Goal: Task Accomplishment & Management: Complete application form

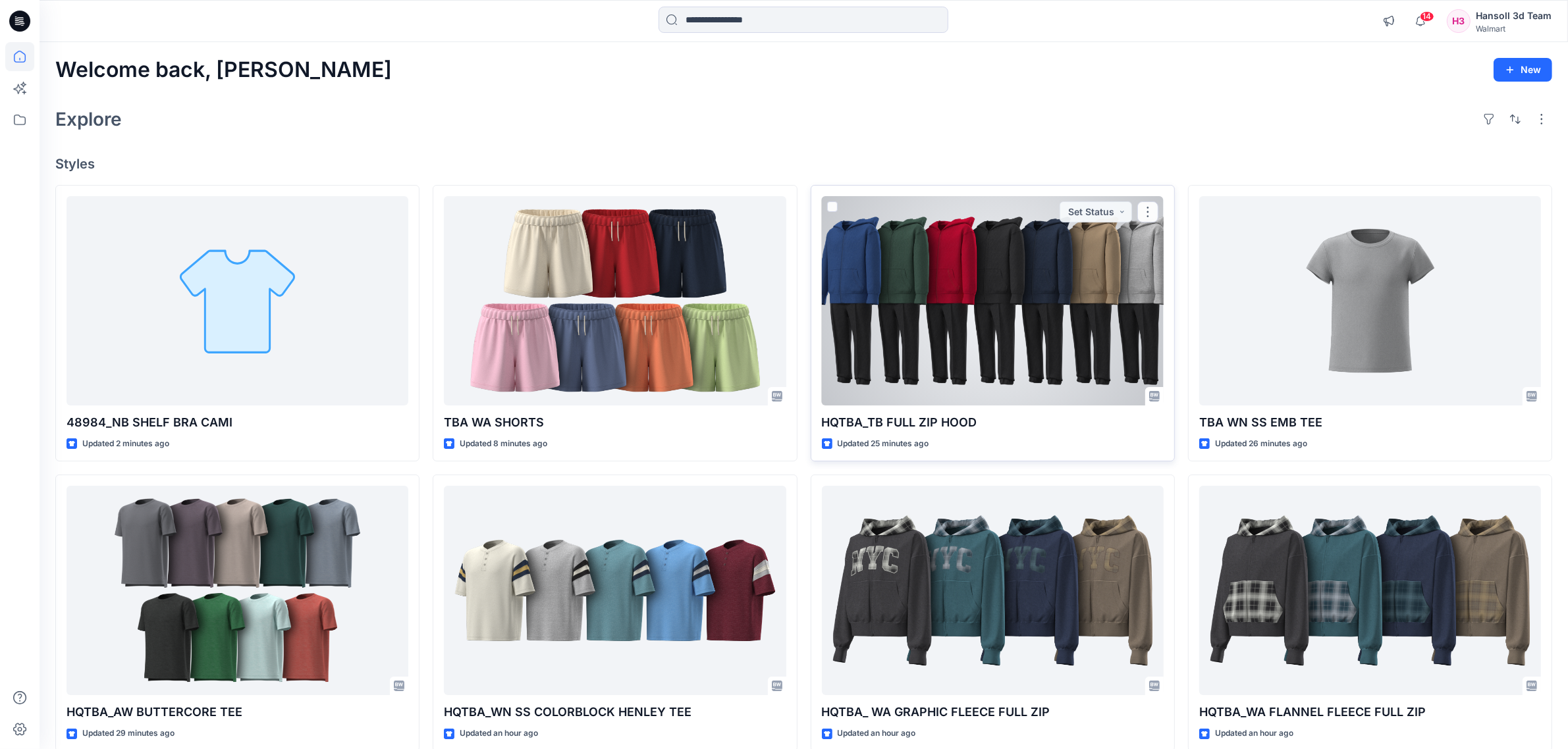
click at [939, 288] on div at bounding box center [993, 301] width 341 height 210
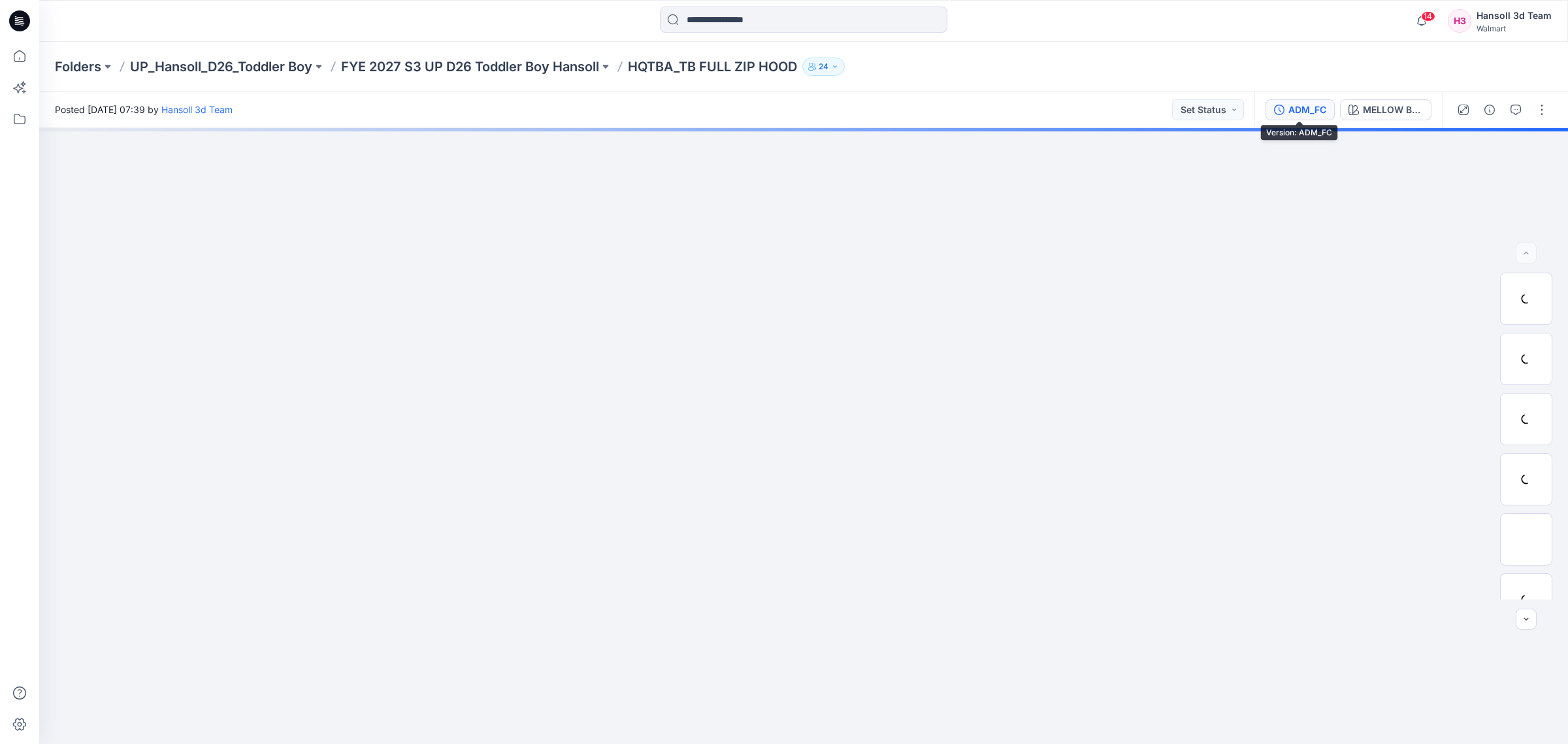
click at [1294, 110] on div "ADM_FC" at bounding box center [1307, 110] width 38 height 15
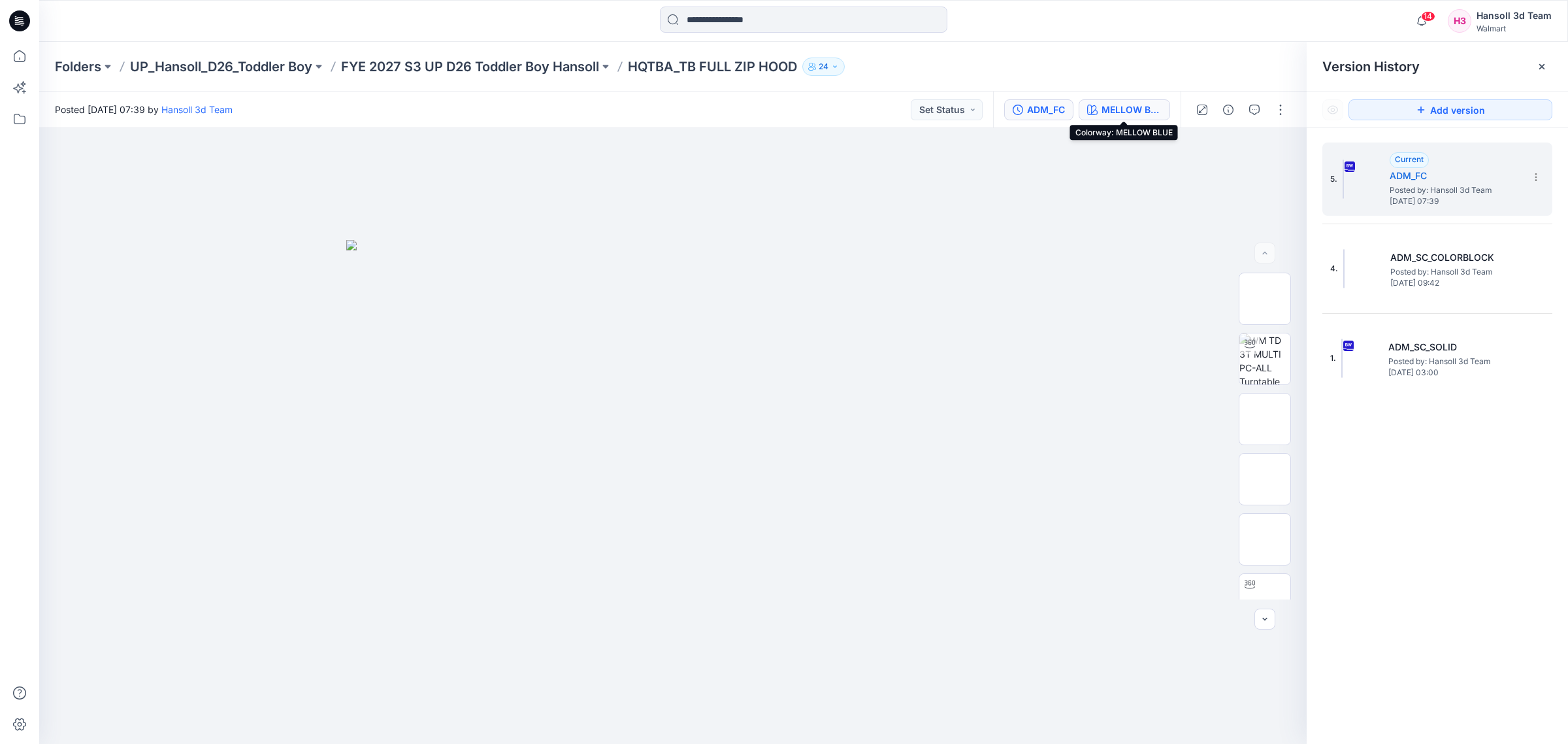
click at [1106, 106] on div "MELLOW BLUE" at bounding box center [1132, 110] width 60 height 15
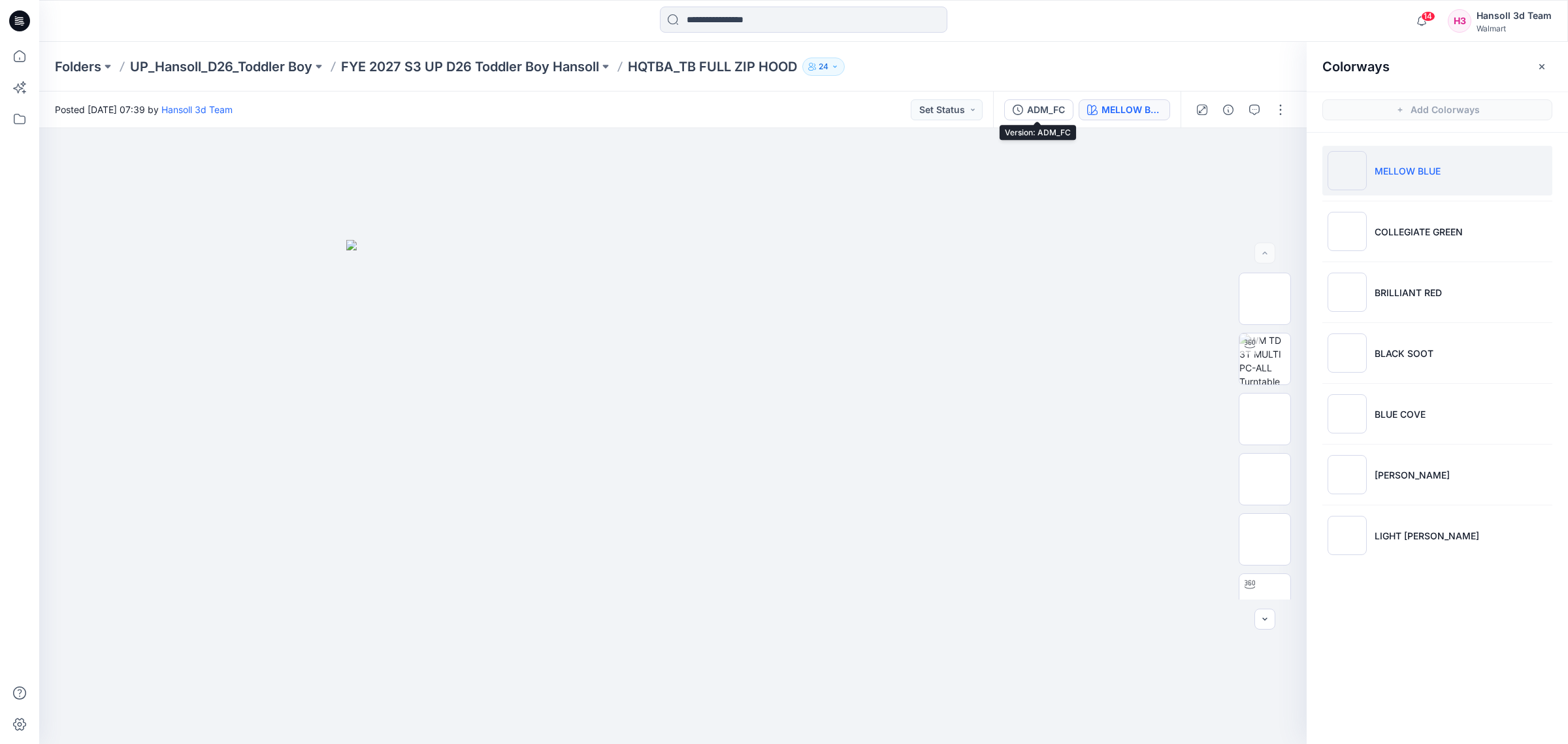
click at [1044, 93] on div "ADM_FC MELLOW BLUE" at bounding box center [1086, 109] width 187 height 37
click at [1044, 101] on button "ADM_FC" at bounding box center [1039, 109] width 69 height 21
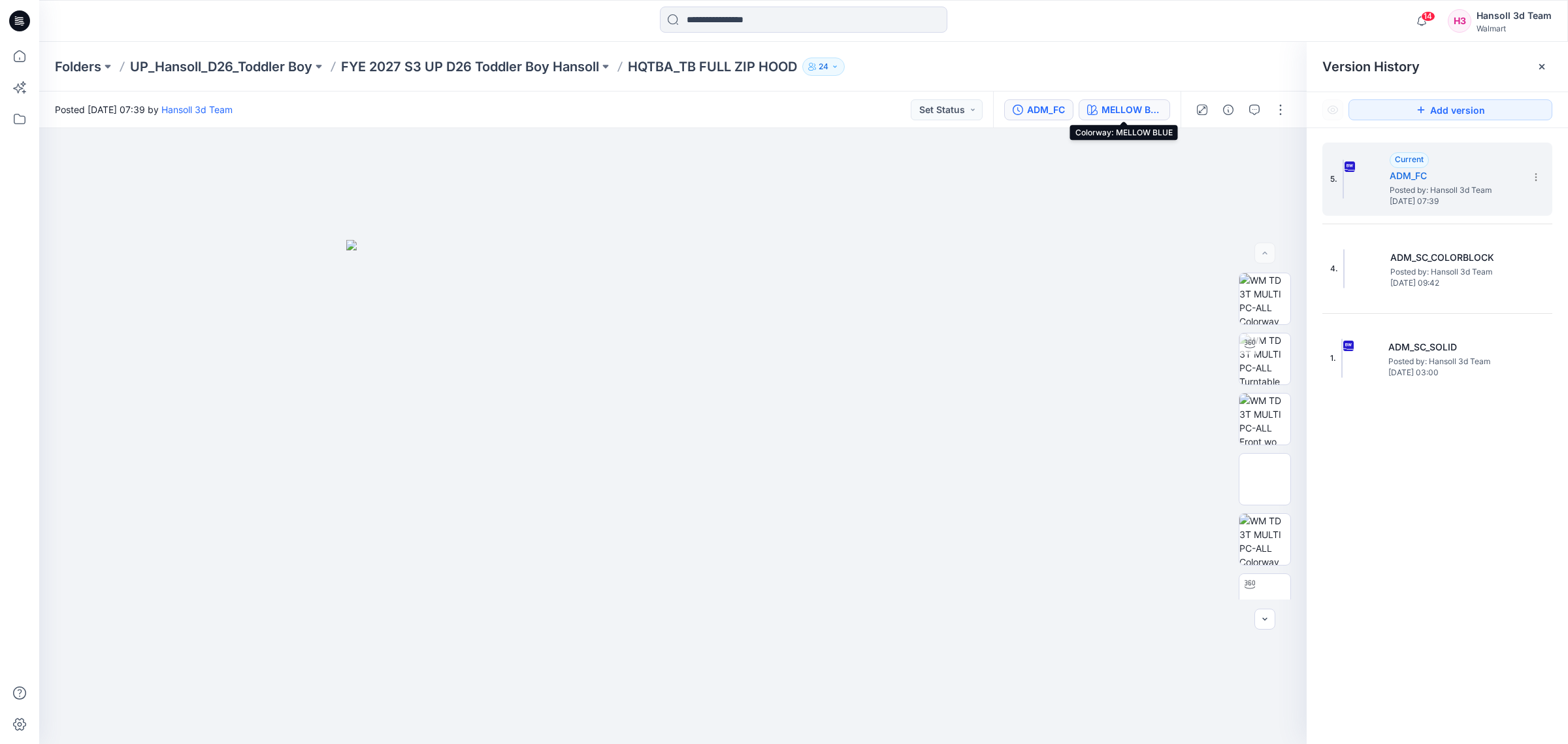
click at [1129, 106] on div "MELLOW BLUE" at bounding box center [1132, 110] width 60 height 15
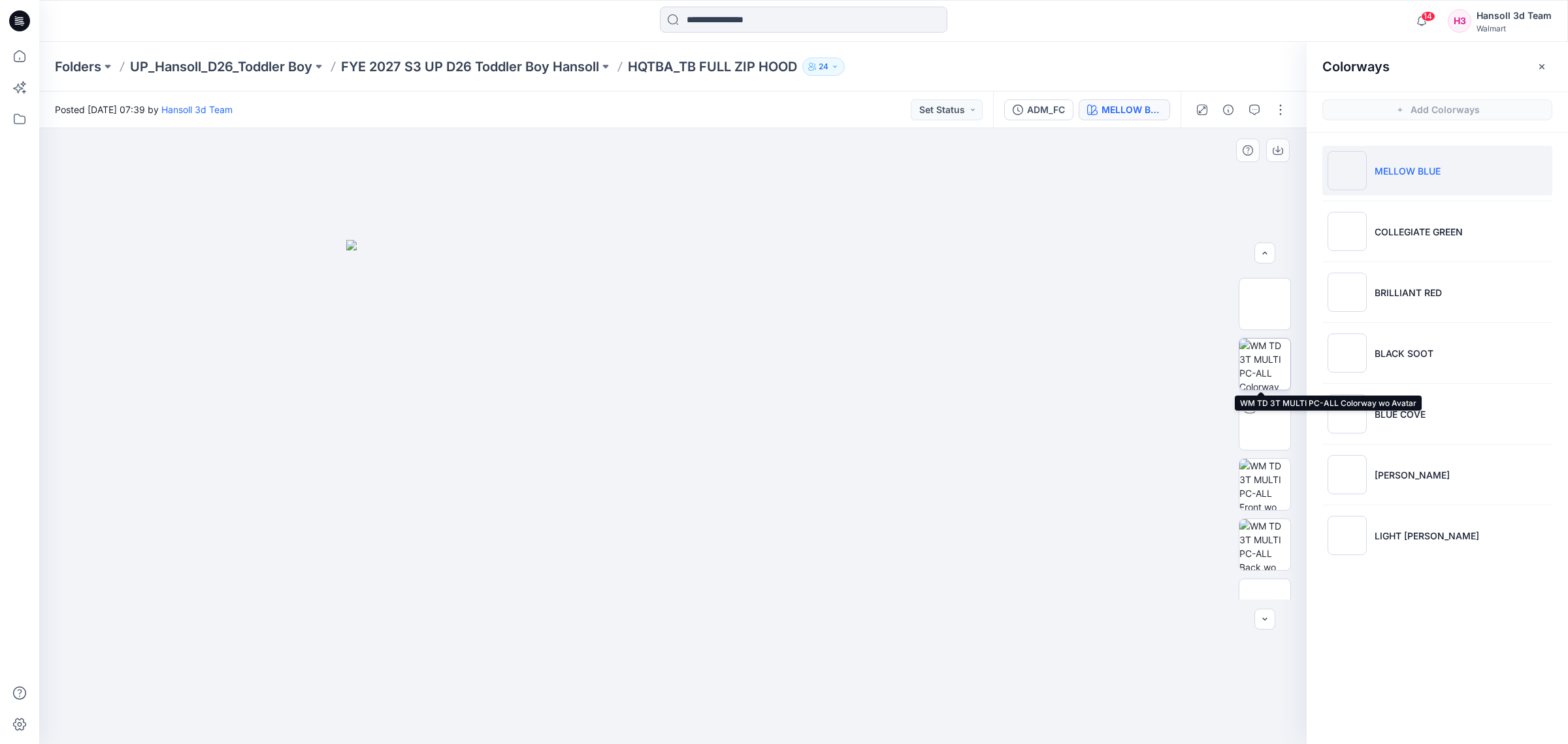
scroll to position [202, 0]
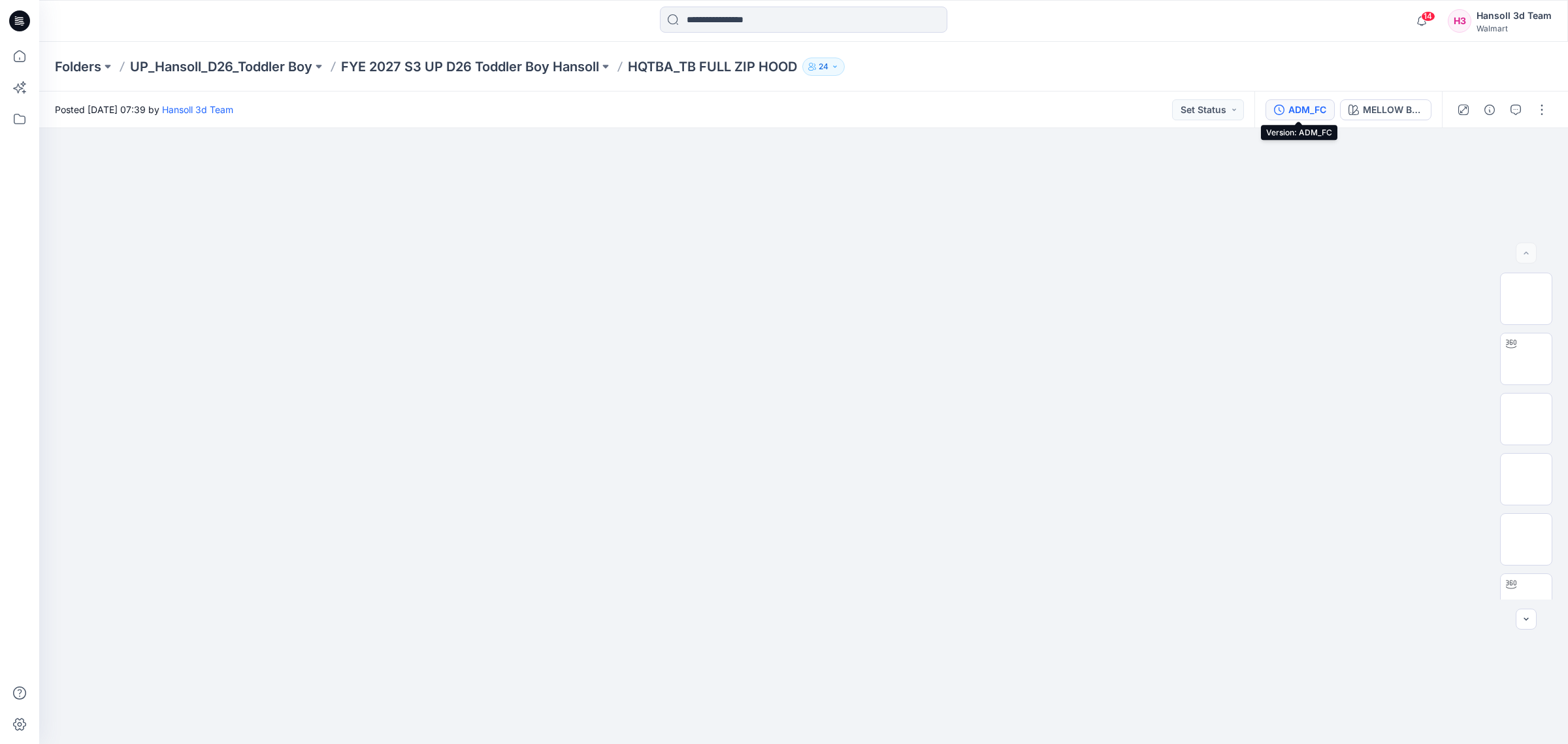
click at [1291, 105] on div "ADM_FC" at bounding box center [1307, 110] width 38 height 15
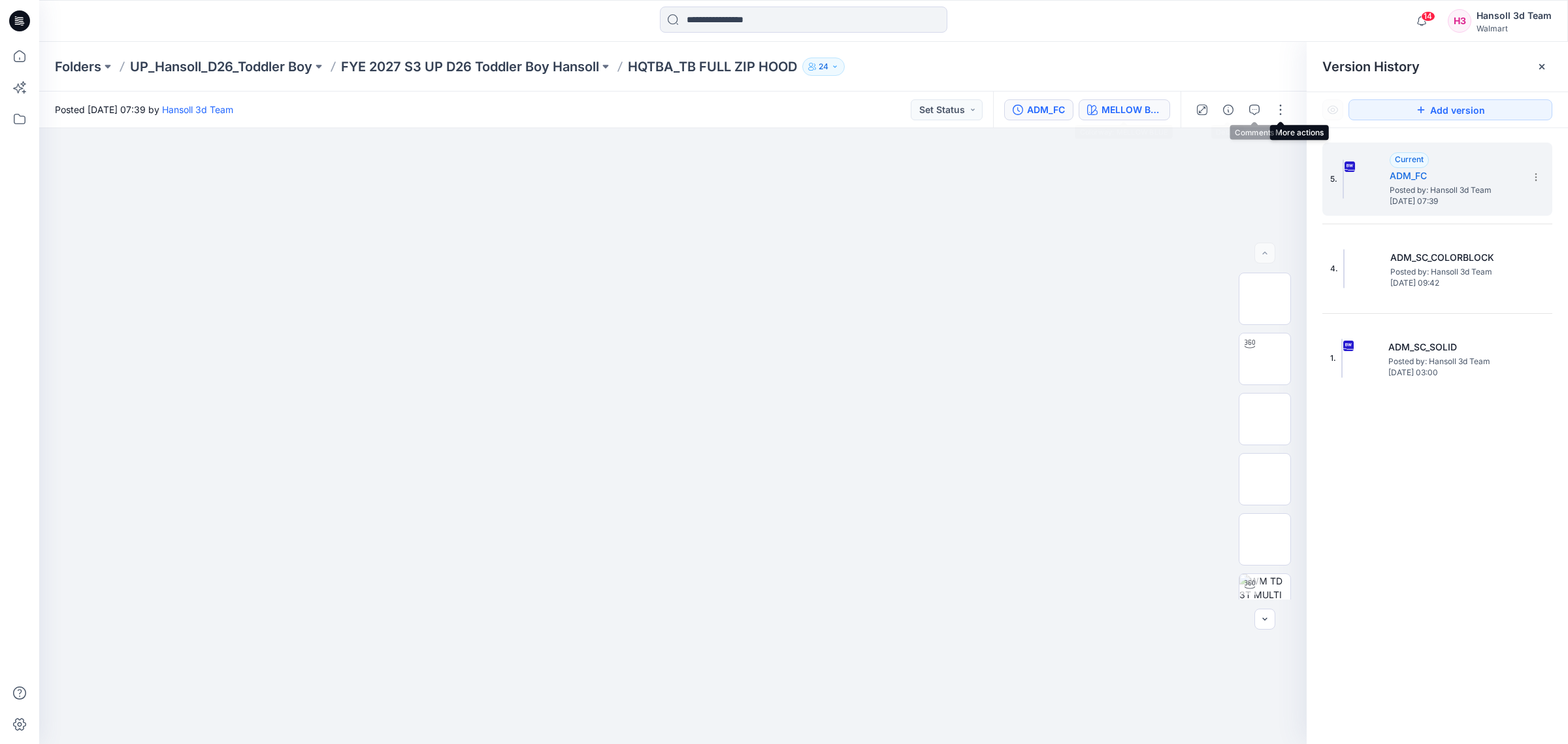
click at [1134, 113] on div "MELLOW BLUE" at bounding box center [1132, 110] width 60 height 15
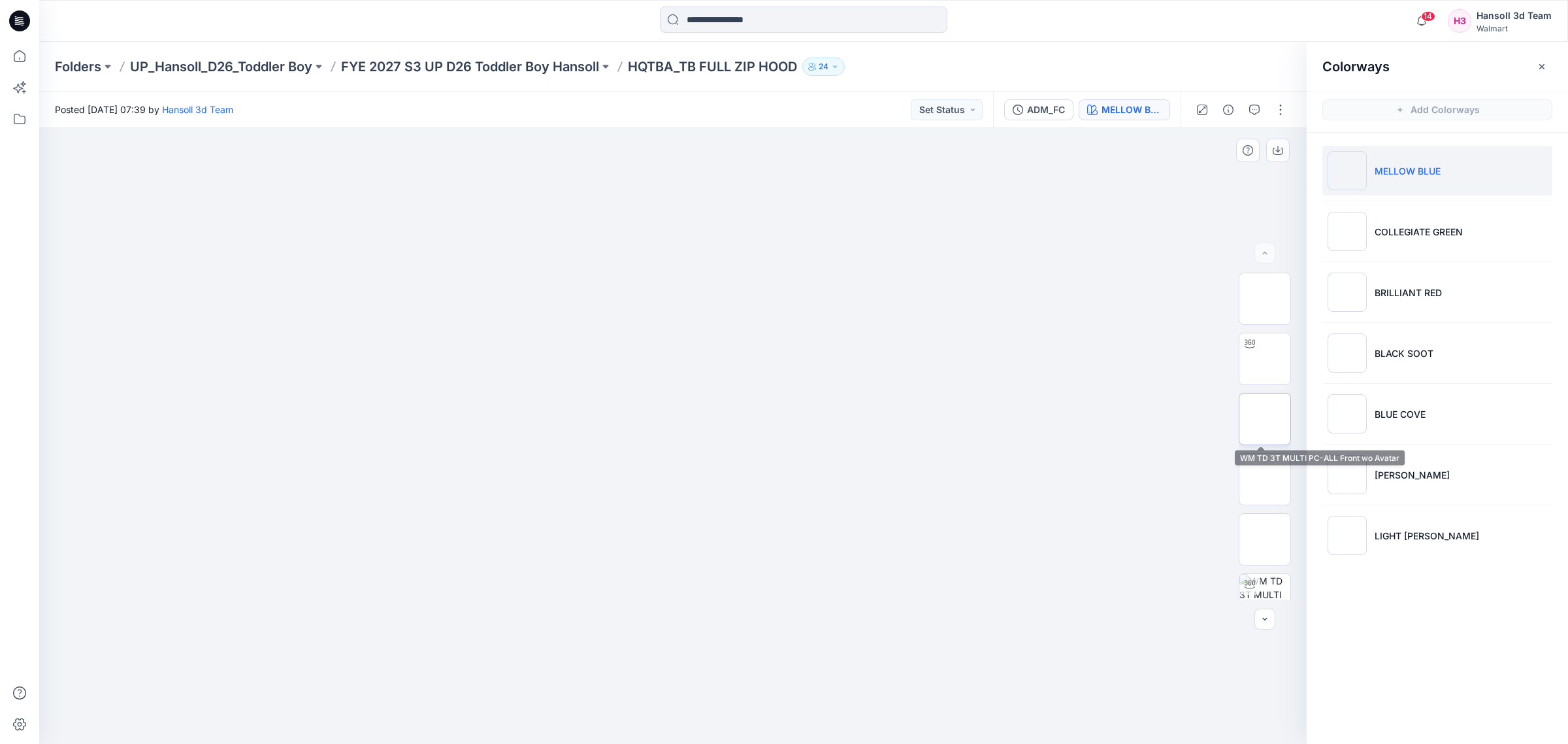
scroll to position [446, 0]
click at [1275, 111] on button "button" at bounding box center [1280, 109] width 21 height 21
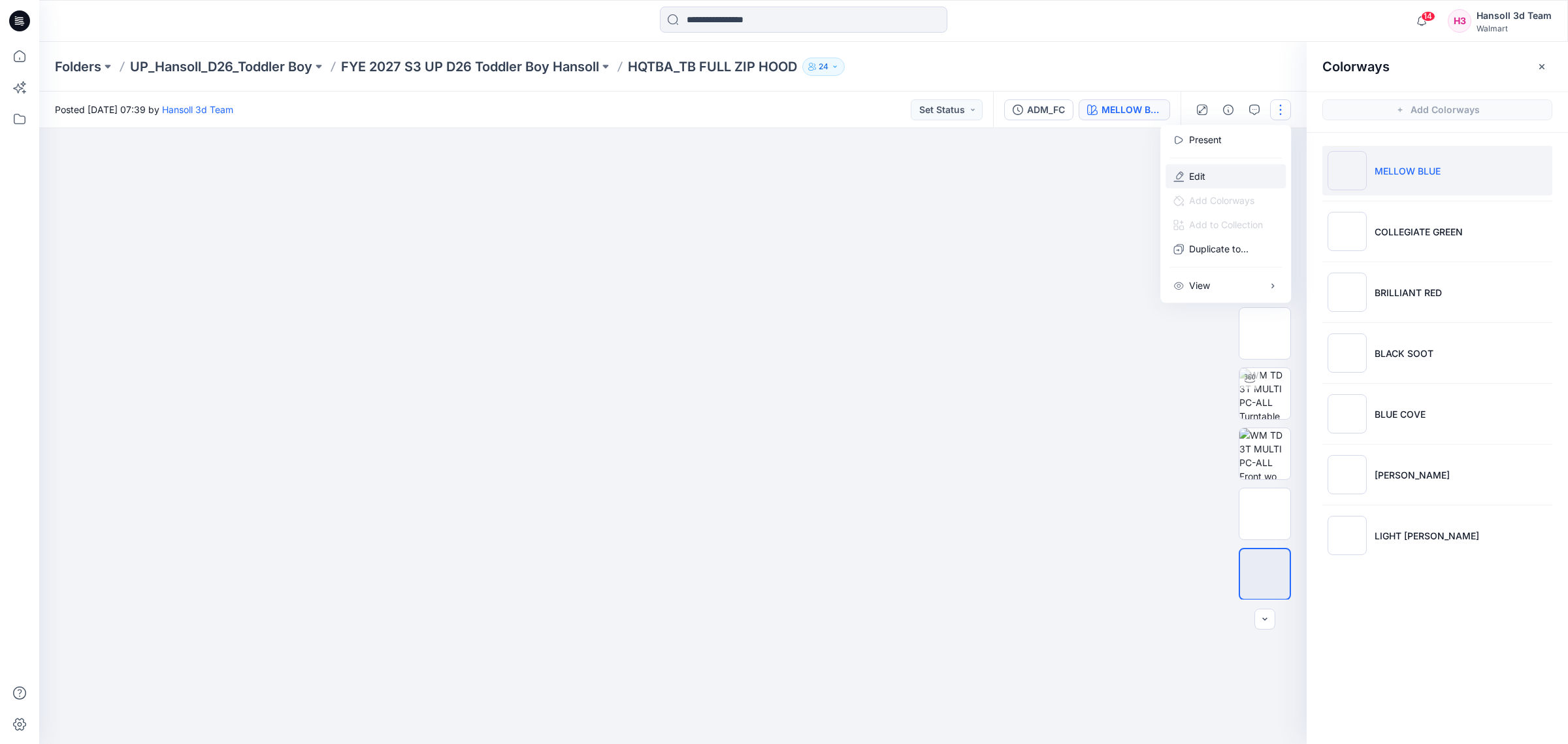
click at [1212, 178] on button "Edit" at bounding box center [1226, 176] width 120 height 24
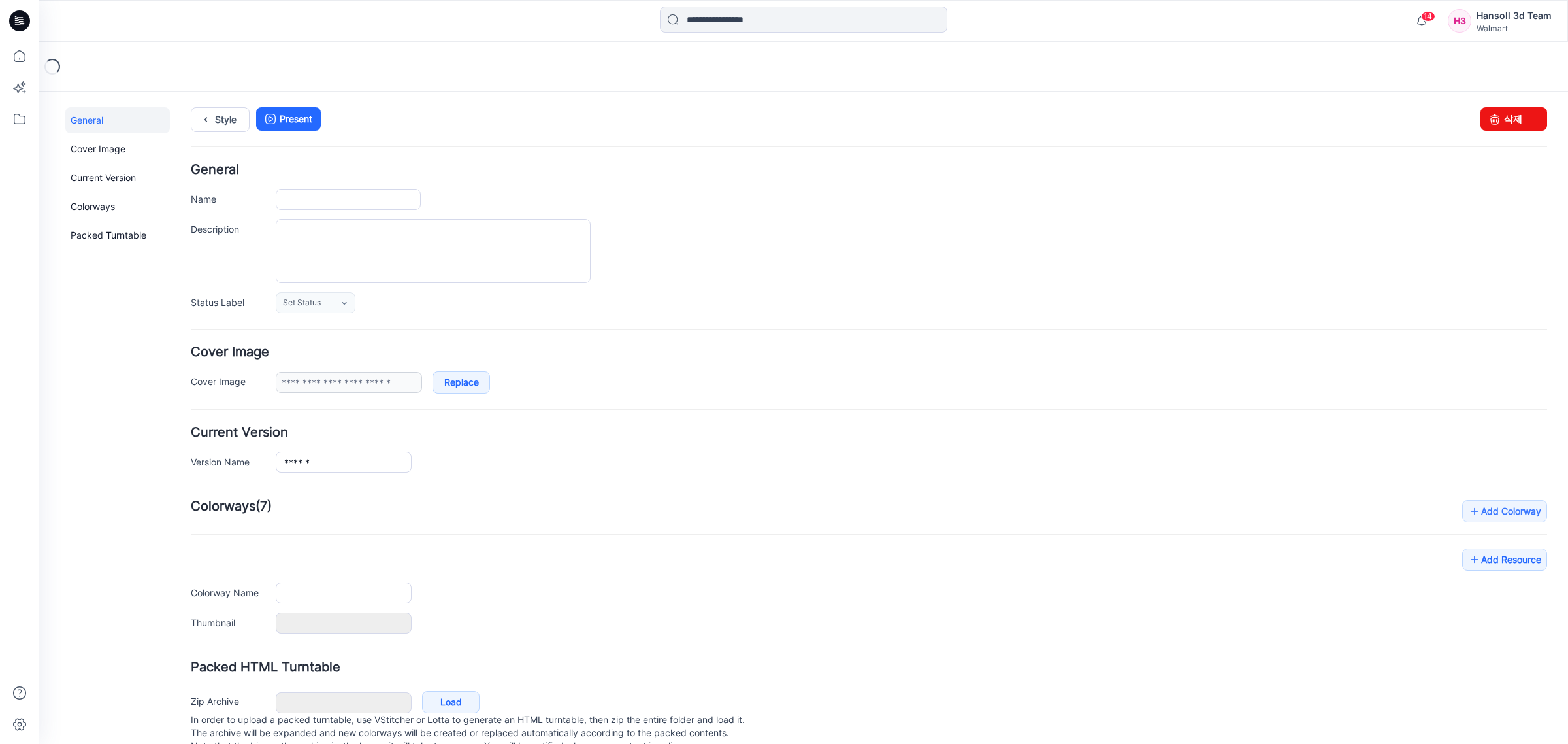
type input "**********"
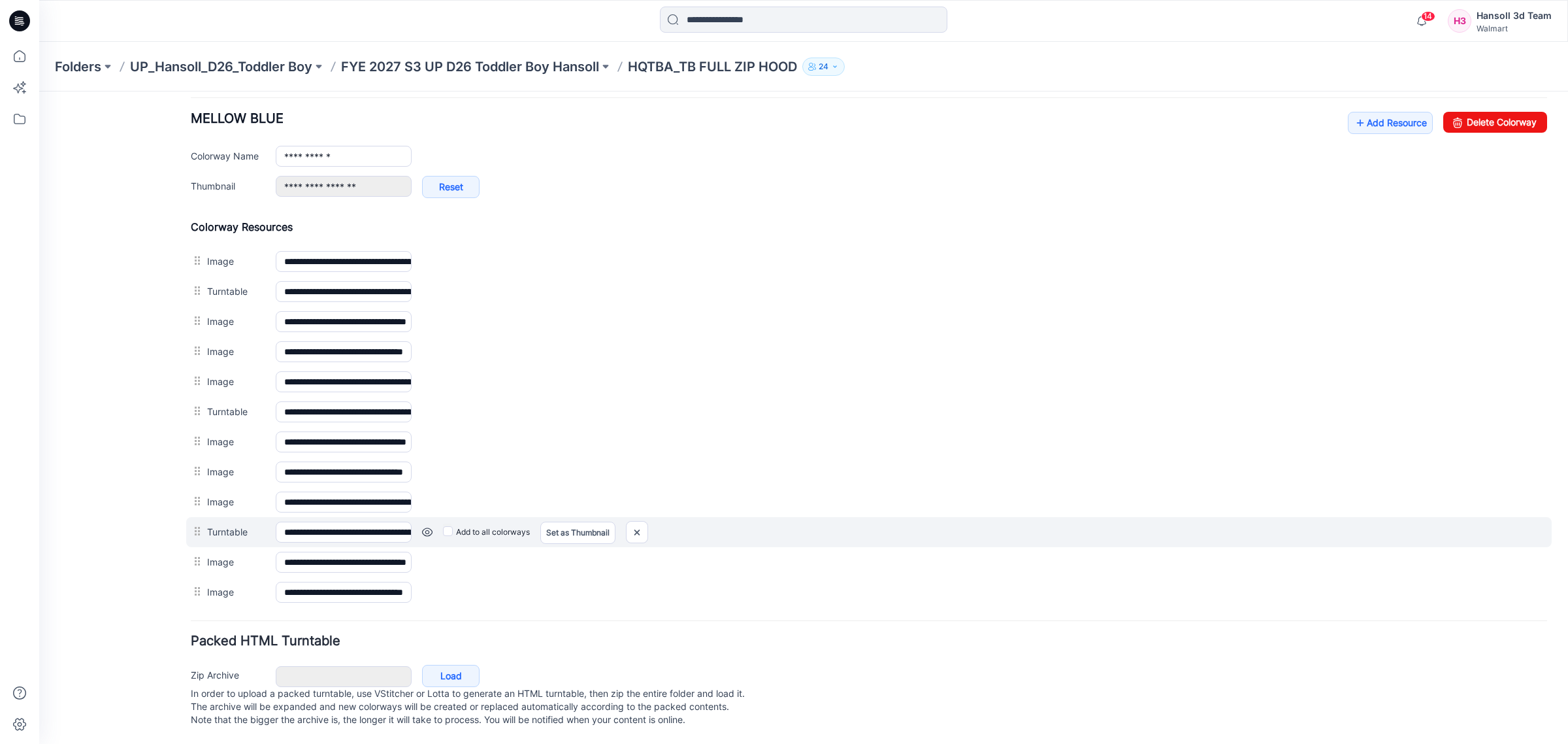
scroll to position [524, 0]
click at [425, 527] on link at bounding box center [428, 532] width 11 height 11
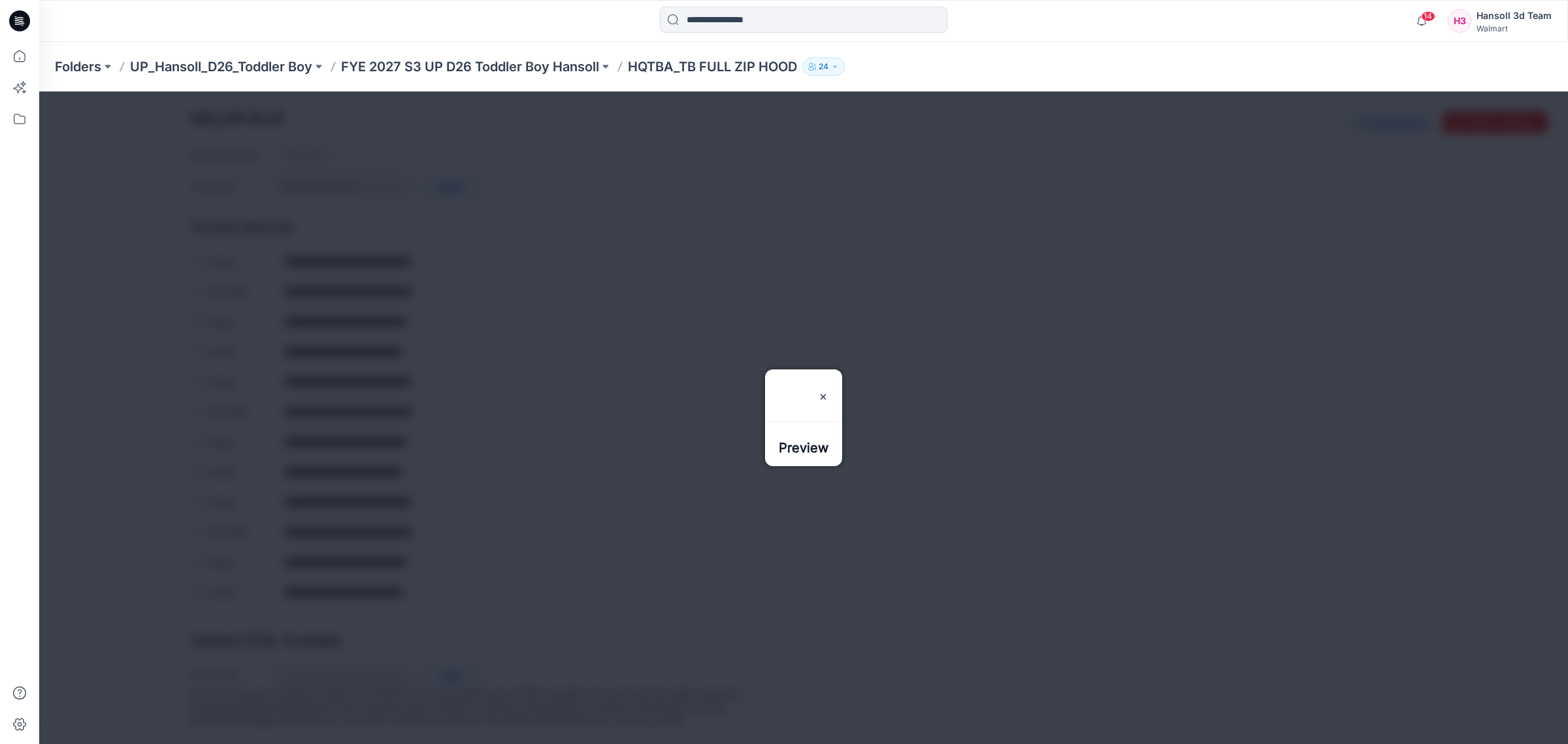
click at [435, 424] on div at bounding box center [804, 418] width 1529 height 653
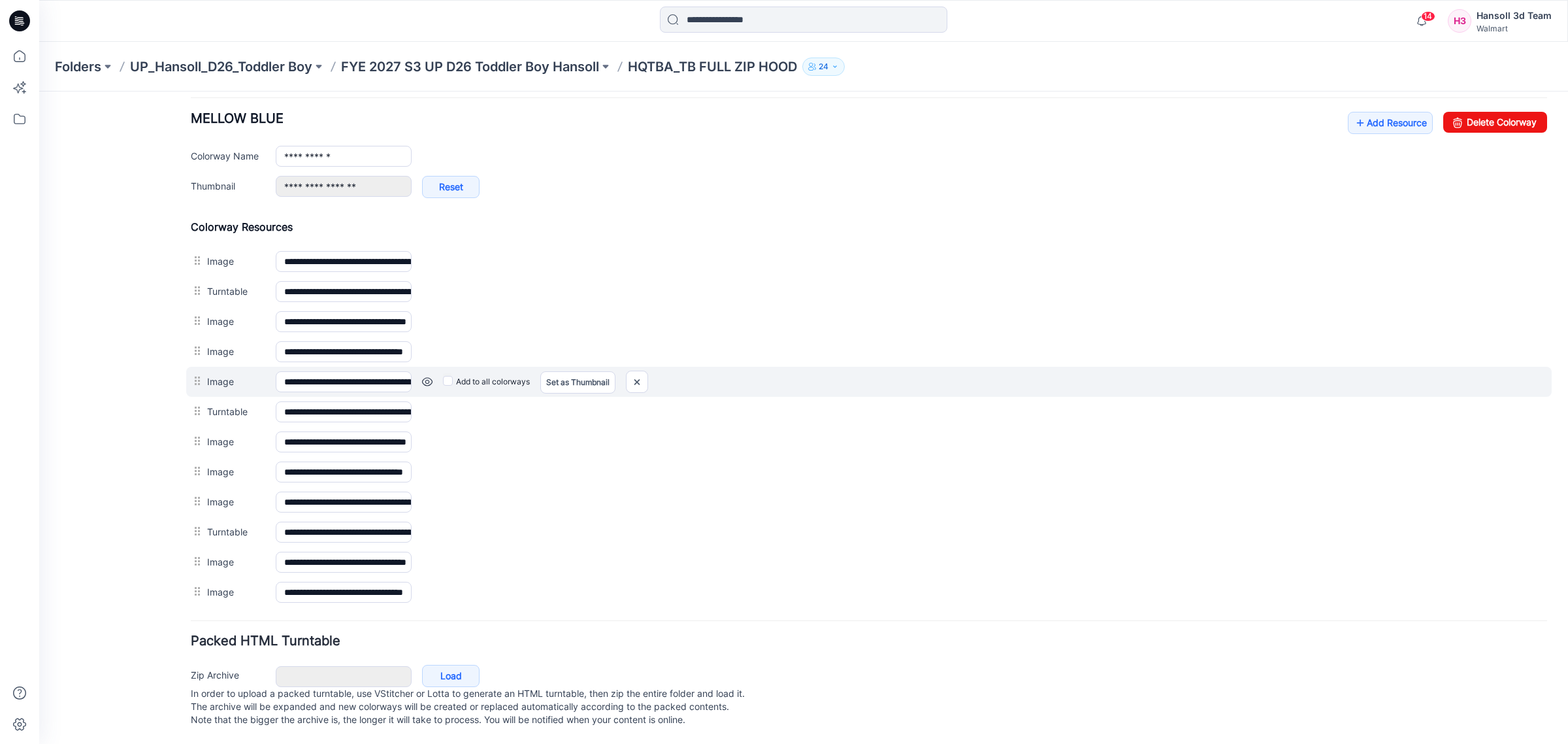
click at [425, 371] on div "Add to all colorways Set as Thumbnail Unset as Thumbnail" at bounding box center [979, 381] width 1136 height 21
click at [428, 371] on div "Add to all colorways Set as Thumbnail Unset as Thumbnail" at bounding box center [979, 381] width 1136 height 21
click at [432, 376] on link at bounding box center [428, 382] width 11 height 11
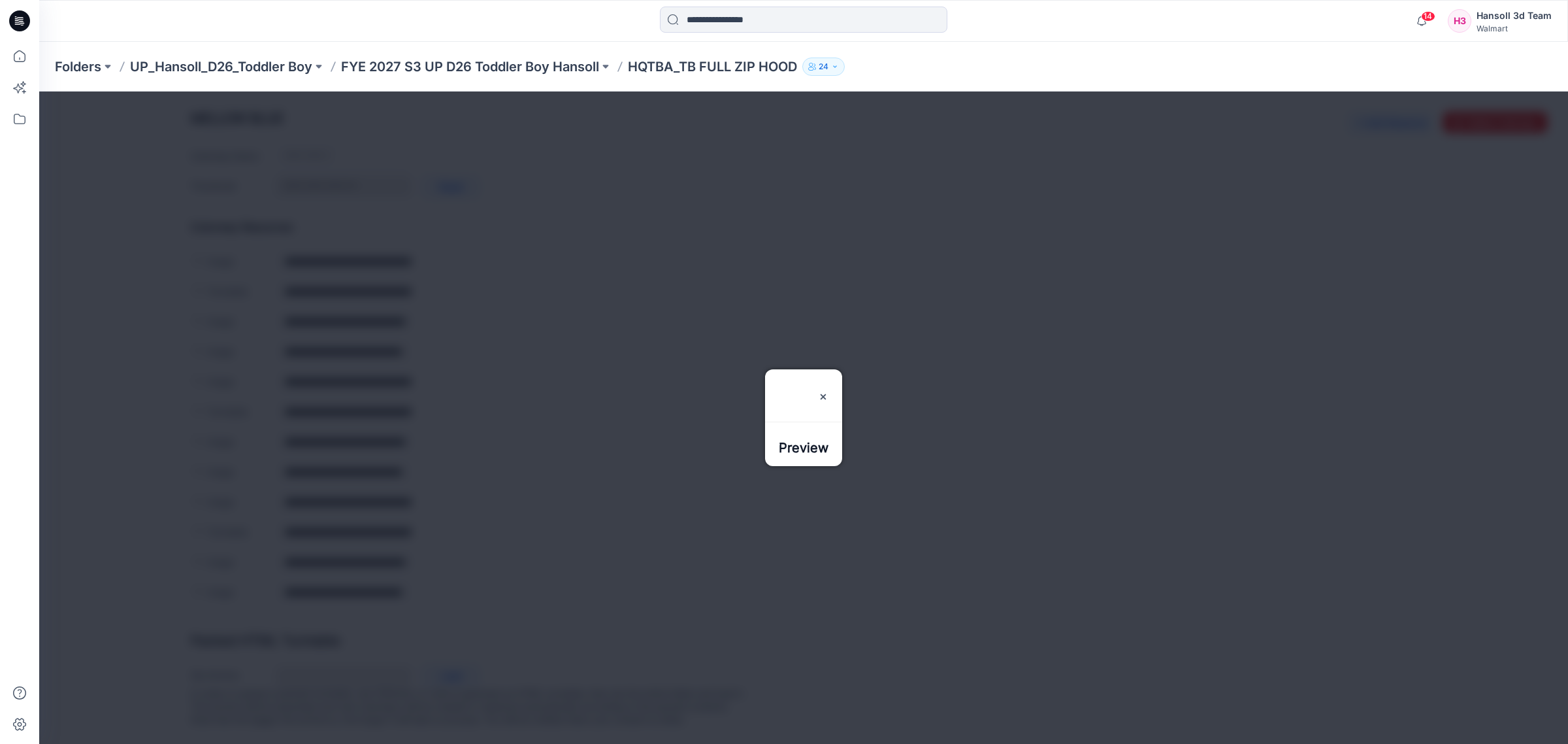
click at [432, 362] on div at bounding box center [804, 418] width 1529 height 653
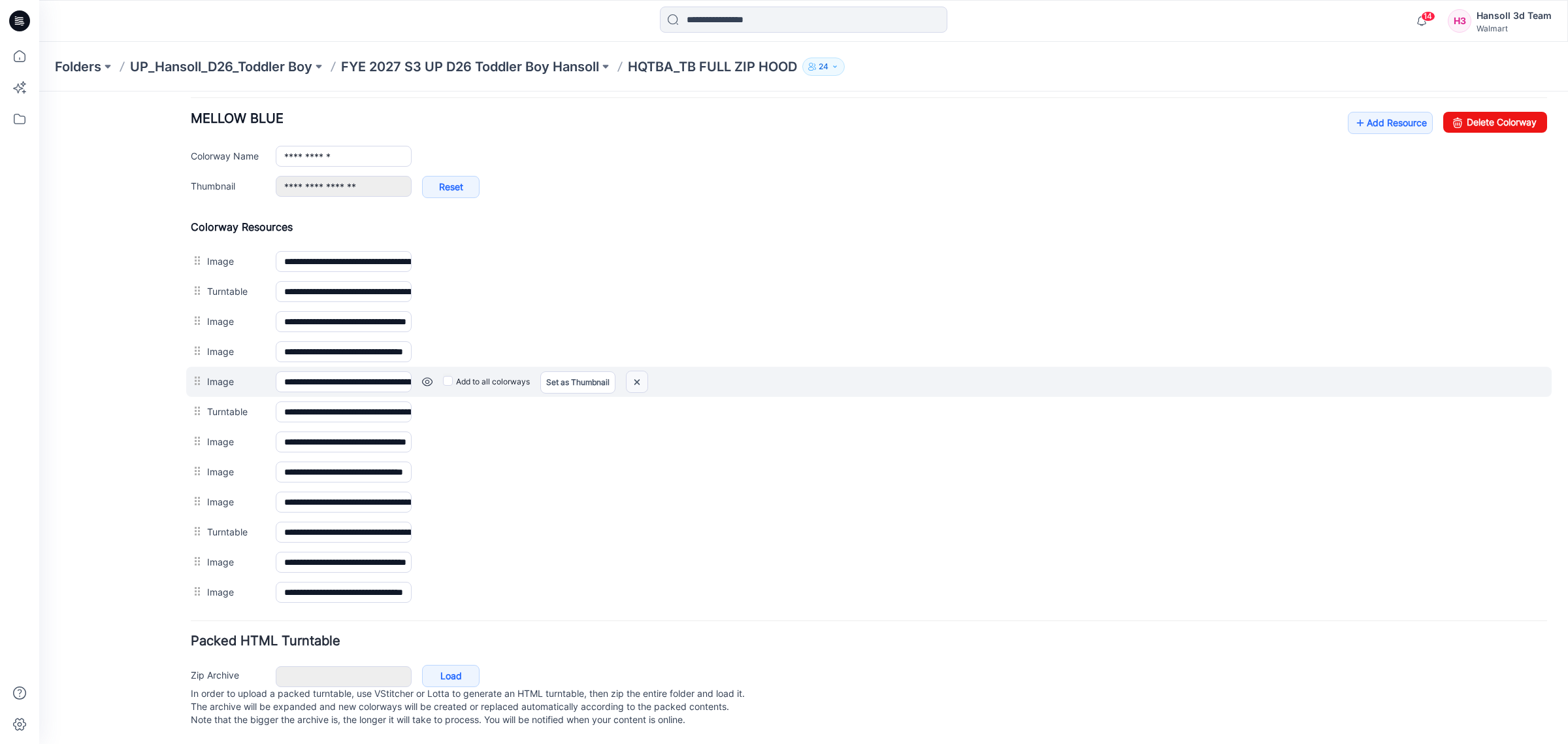
click at [638, 371] on img at bounding box center [636, 382] width 21 height 21
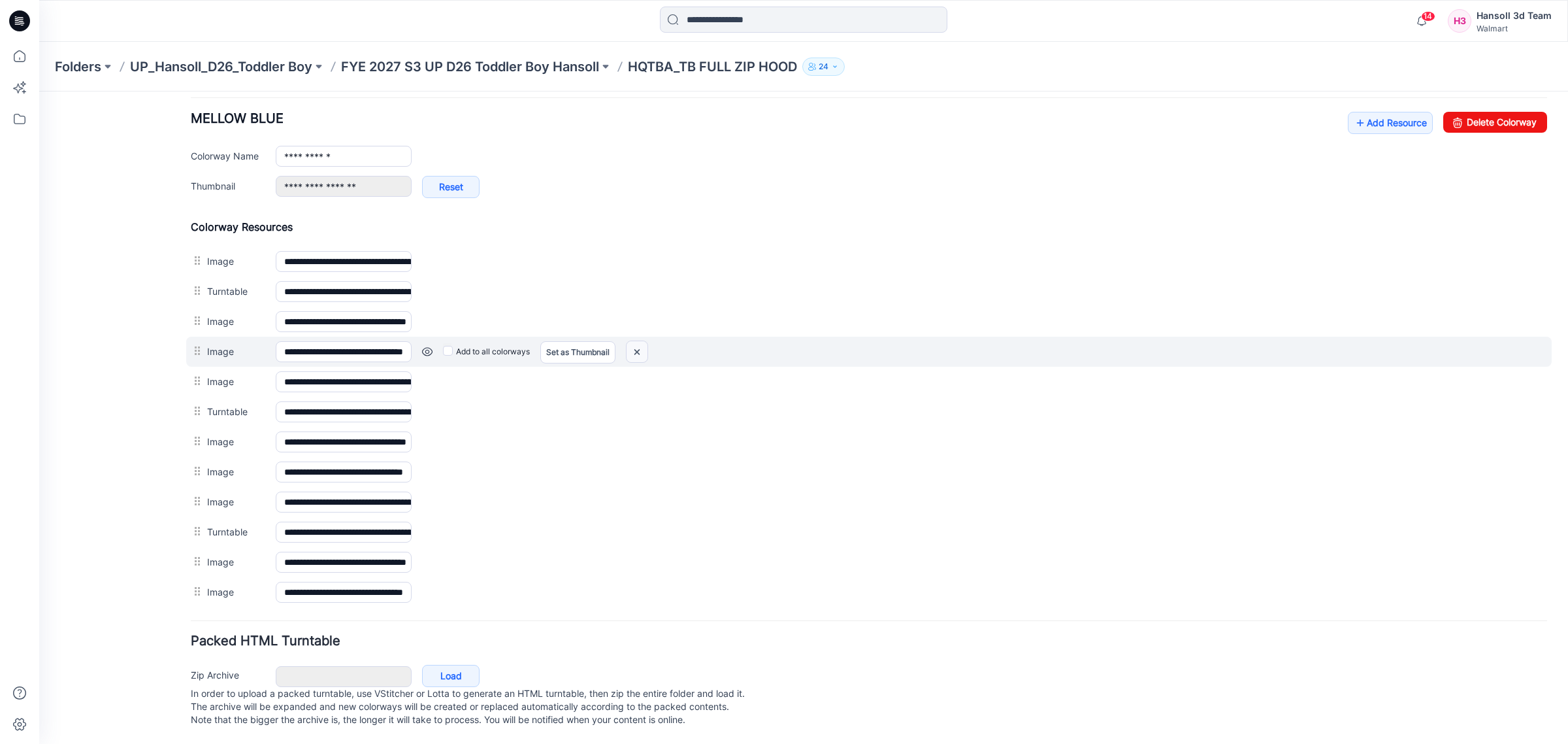
scroll to position [494, 0]
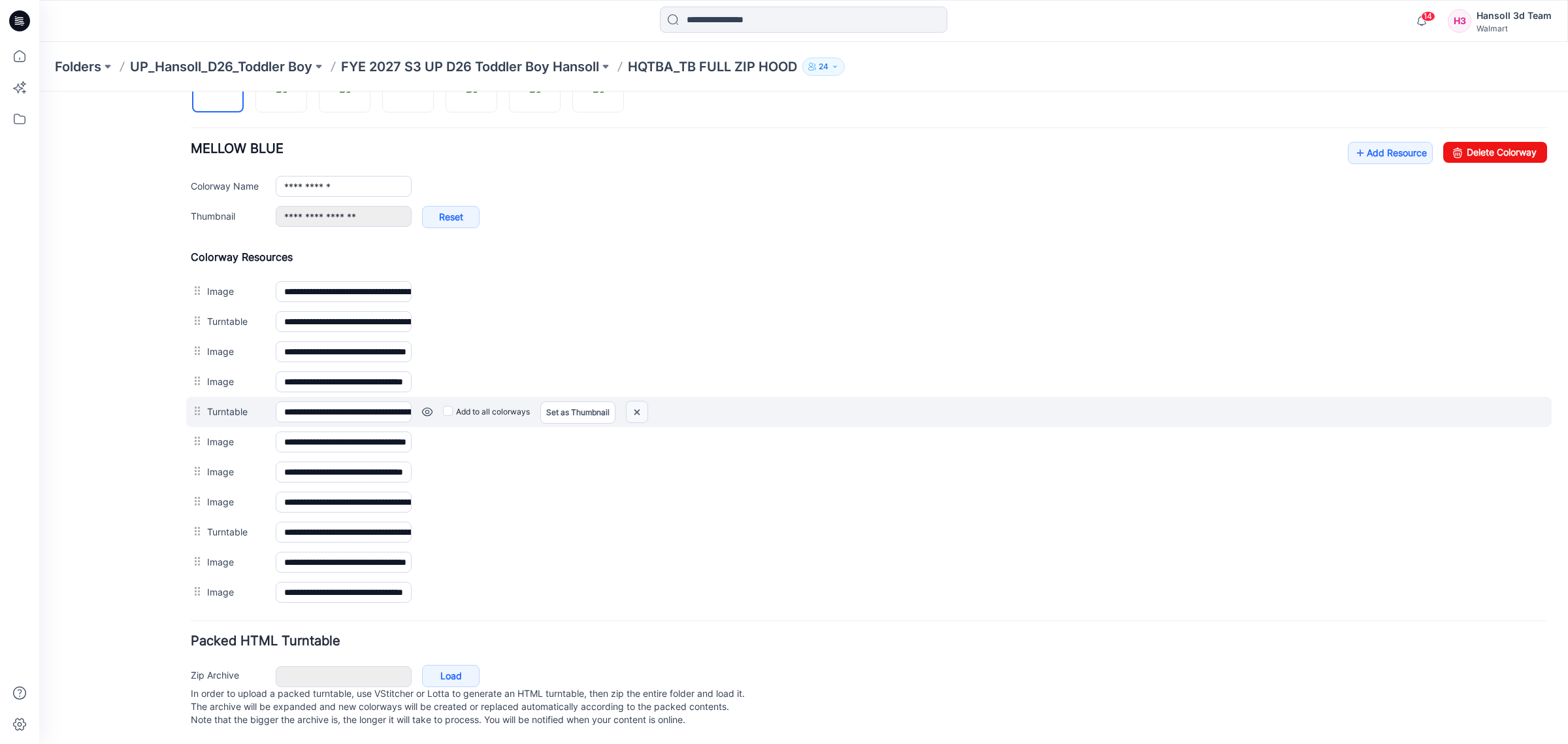
click at [632, 403] on img at bounding box center [636, 412] width 21 height 21
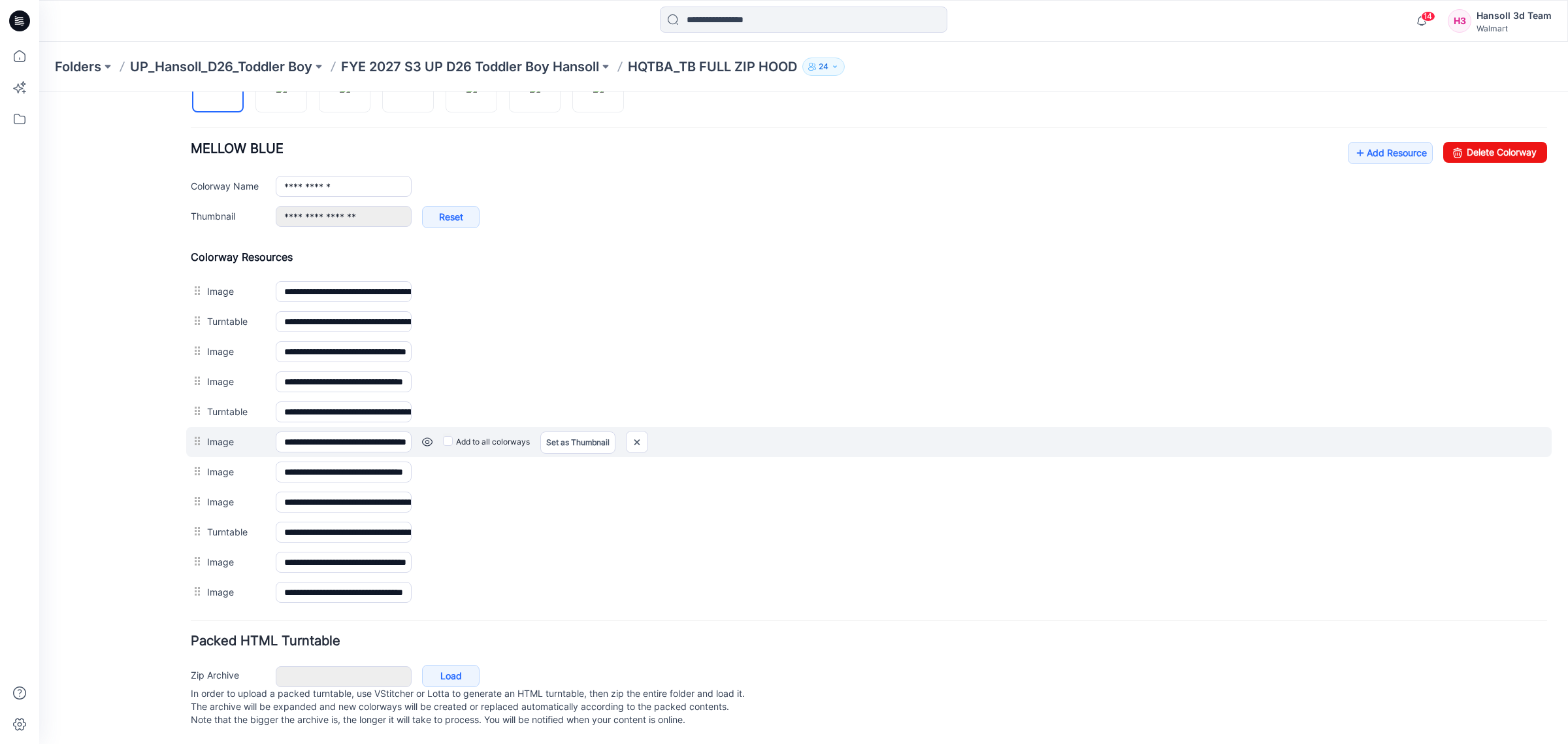
click at [426, 436] on link at bounding box center [428, 442] width 11 height 11
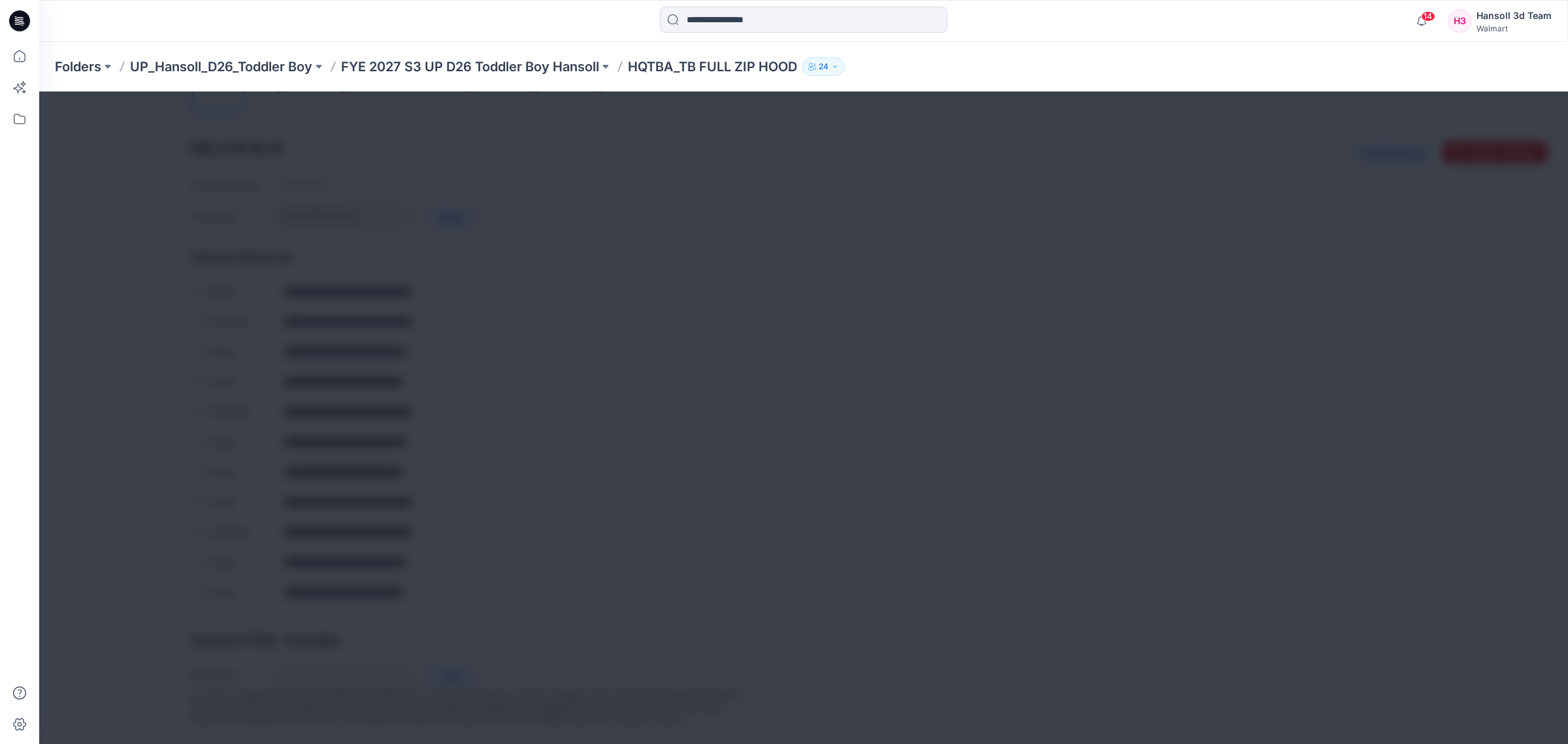
scroll to position [463, 0]
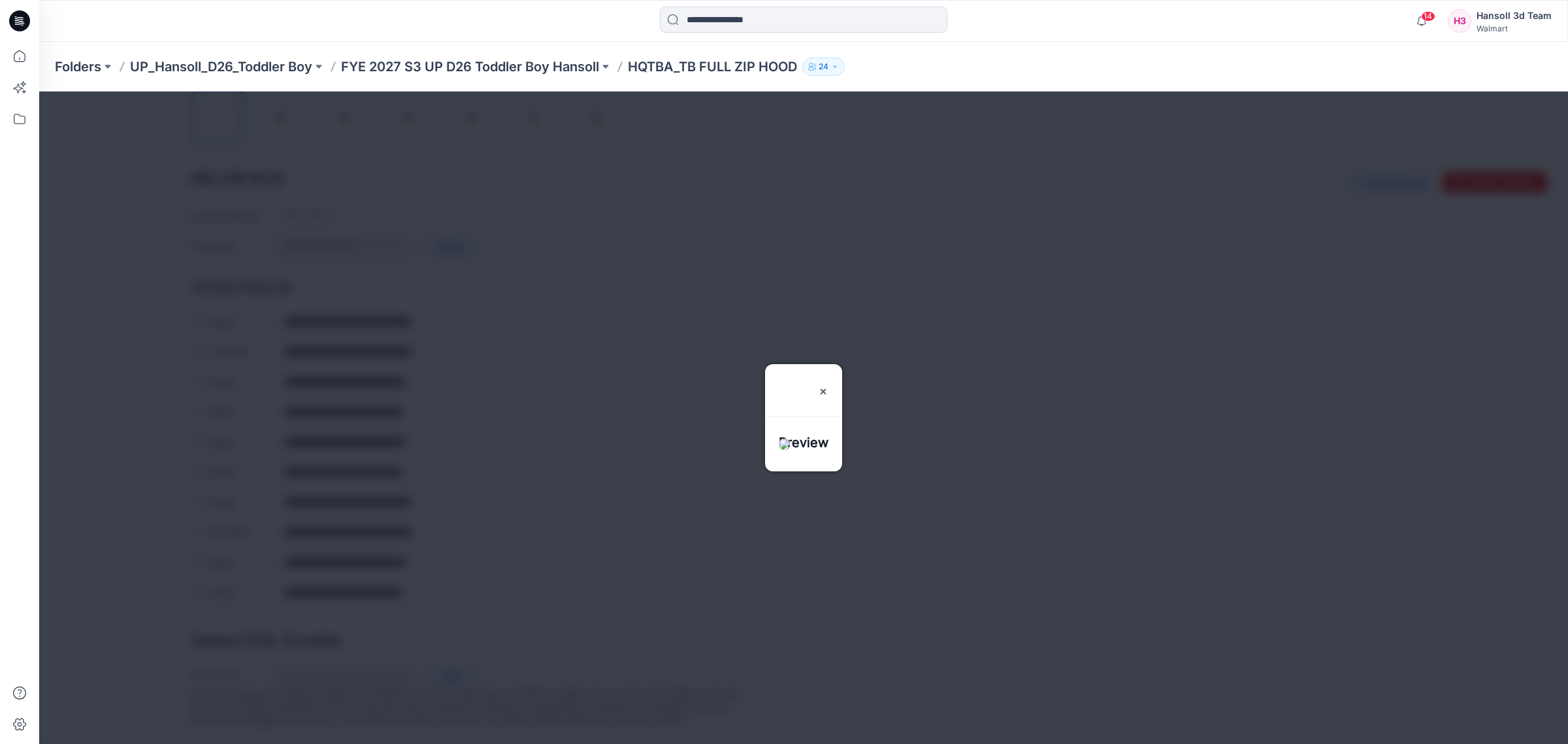
click at [434, 398] on div at bounding box center [804, 418] width 1529 height 653
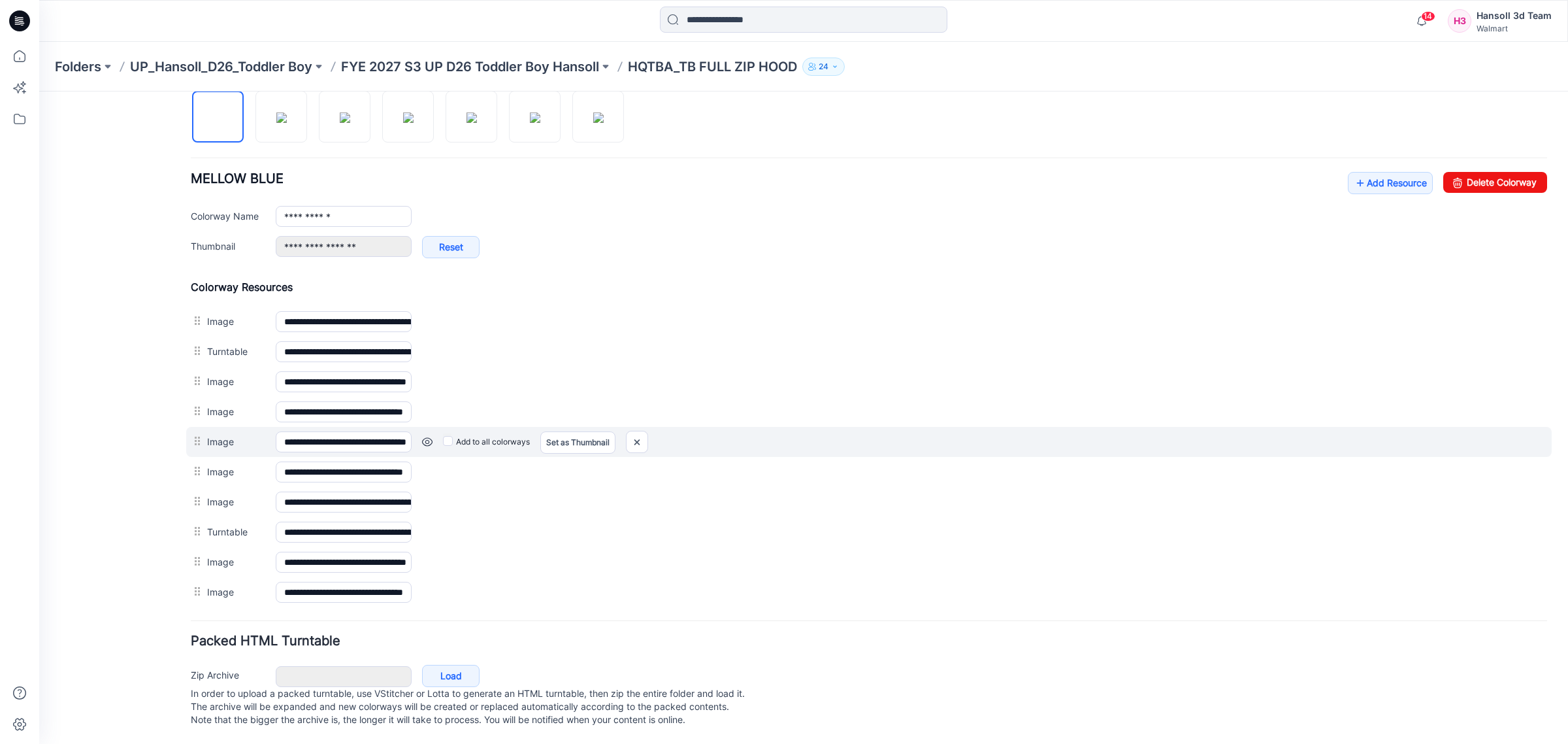
click at [430, 436] on link at bounding box center [428, 442] width 11 height 11
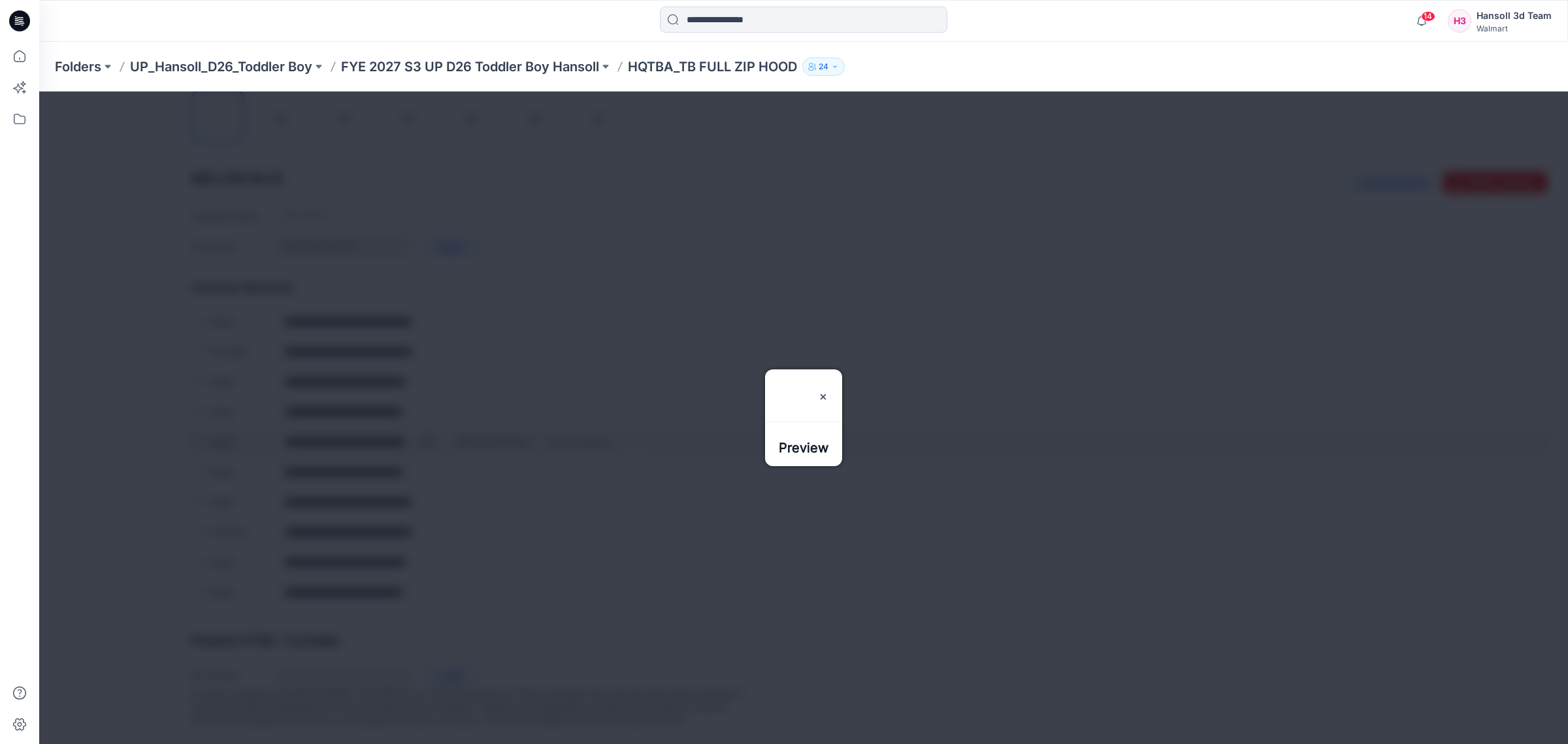
click at [430, 429] on div at bounding box center [804, 418] width 1529 height 653
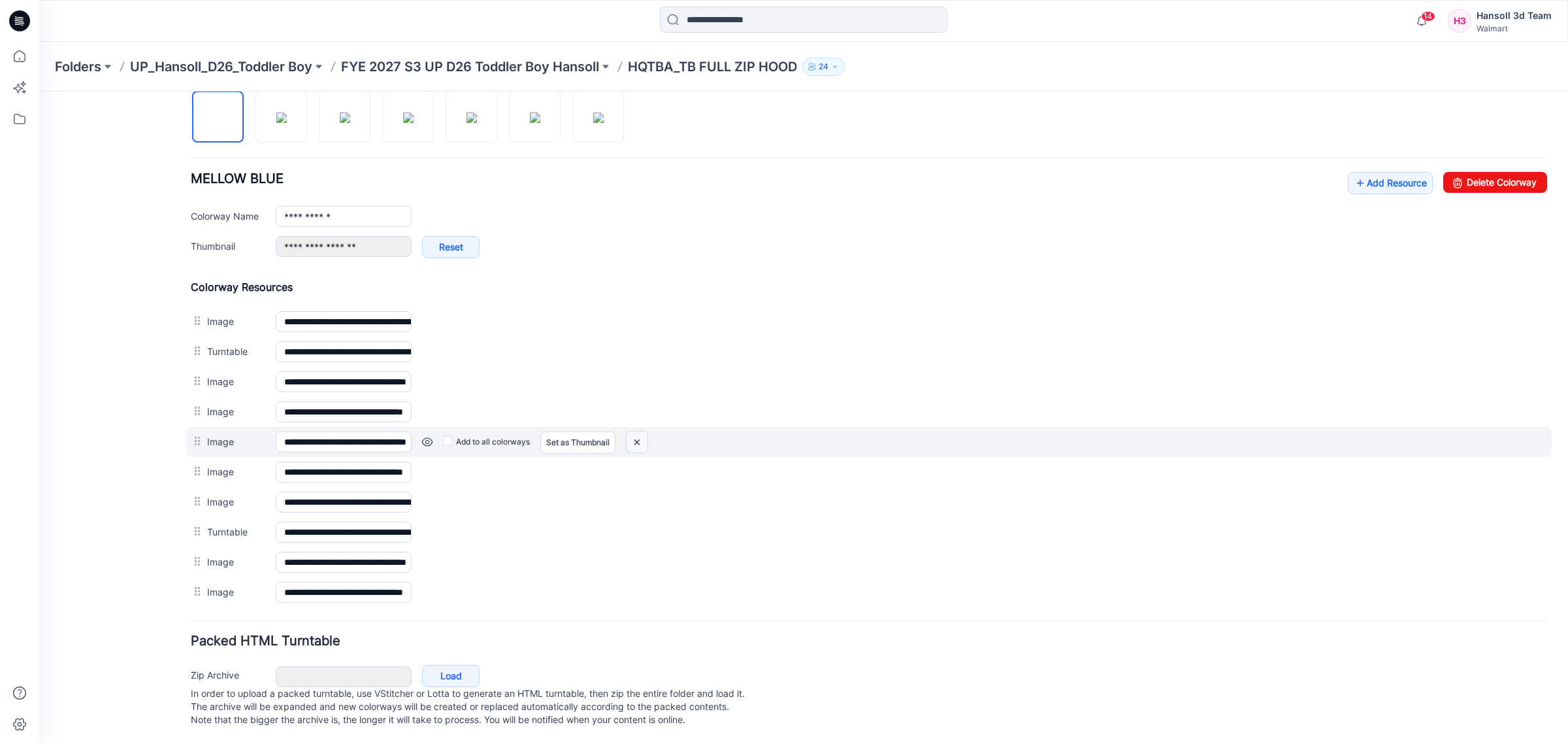
click at [632, 432] on img at bounding box center [636, 442] width 21 height 21
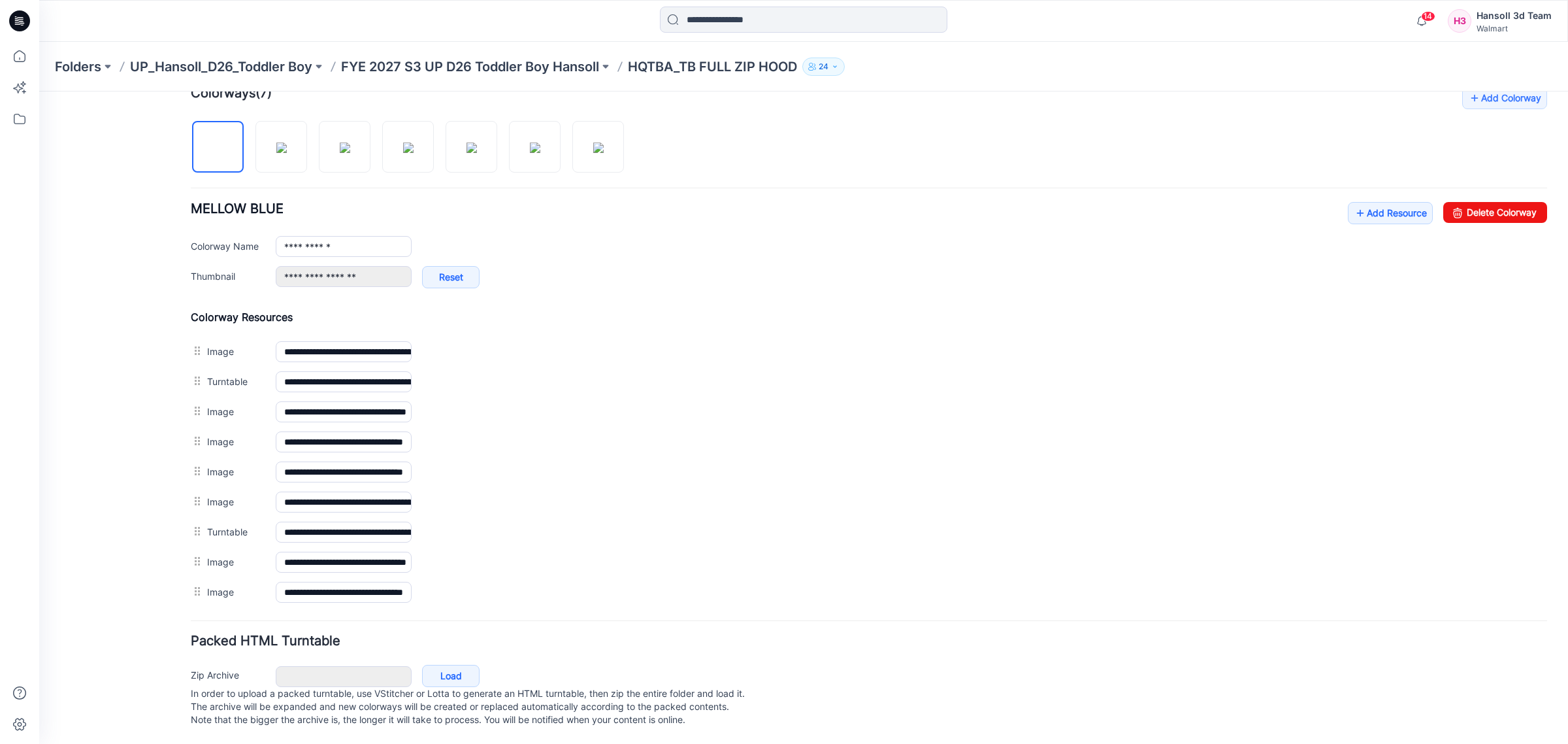
click at [39, 91] on img at bounding box center [39, 91] width 0 height 0
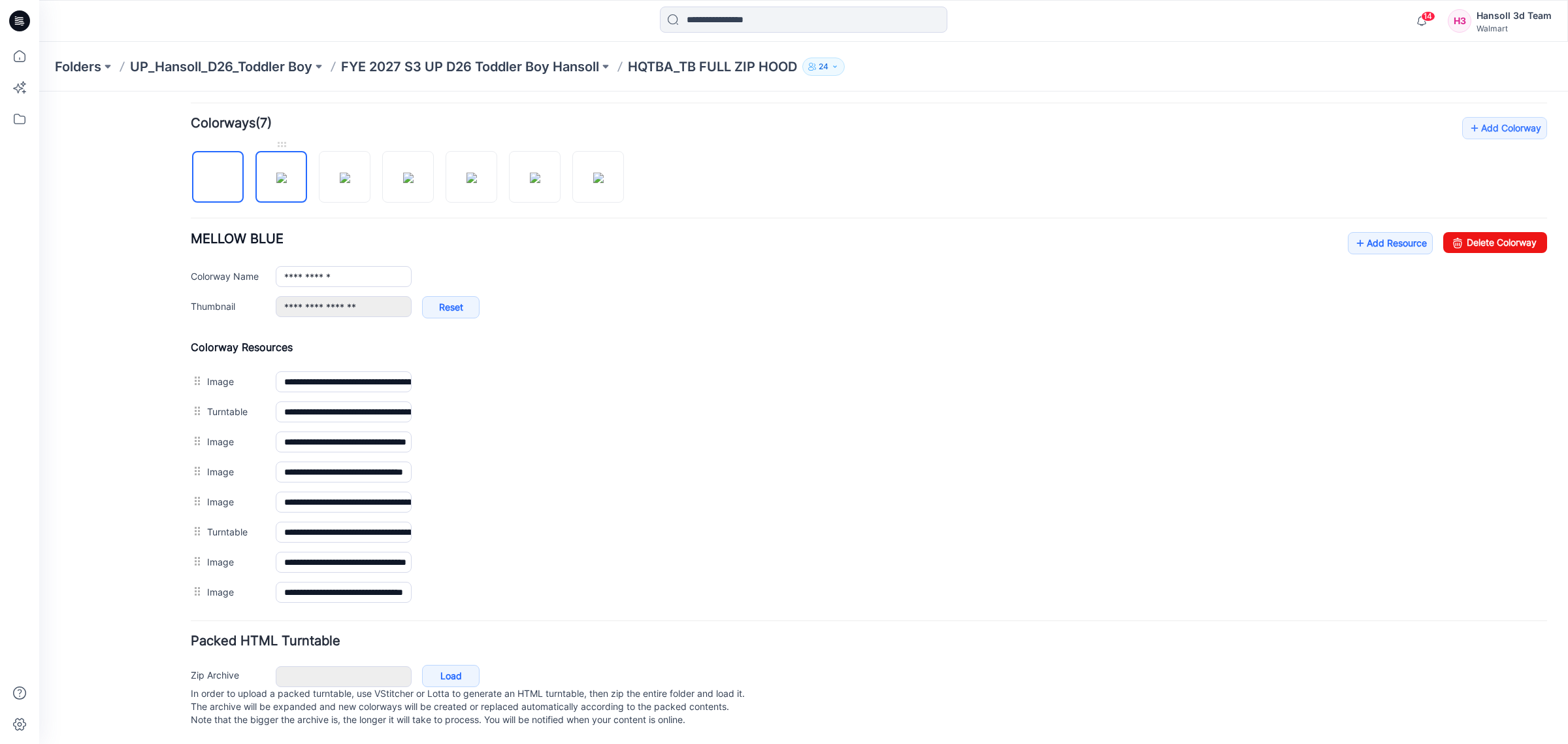
click at [276, 175] on img at bounding box center [281, 178] width 11 height 11
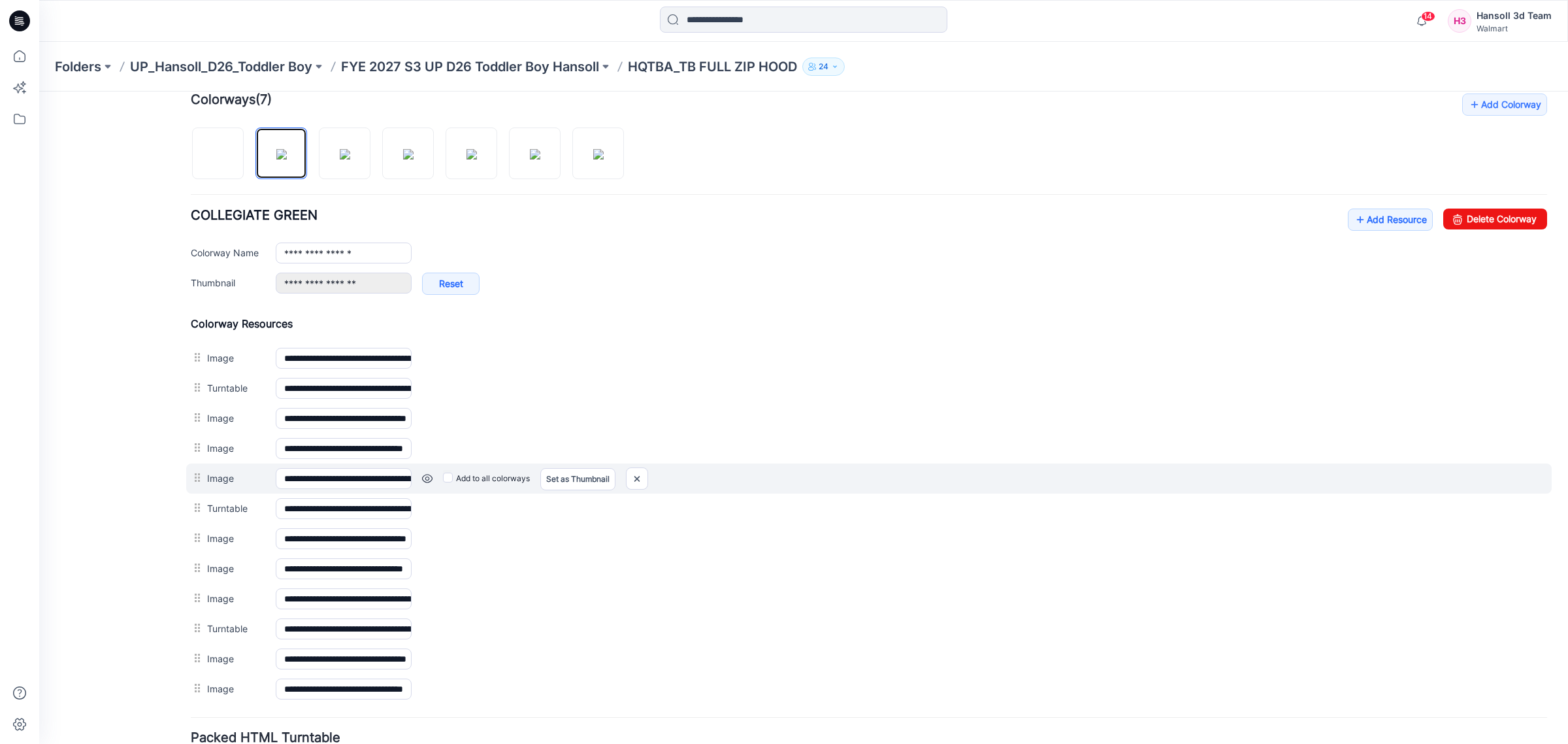
scroll to position [484, 0]
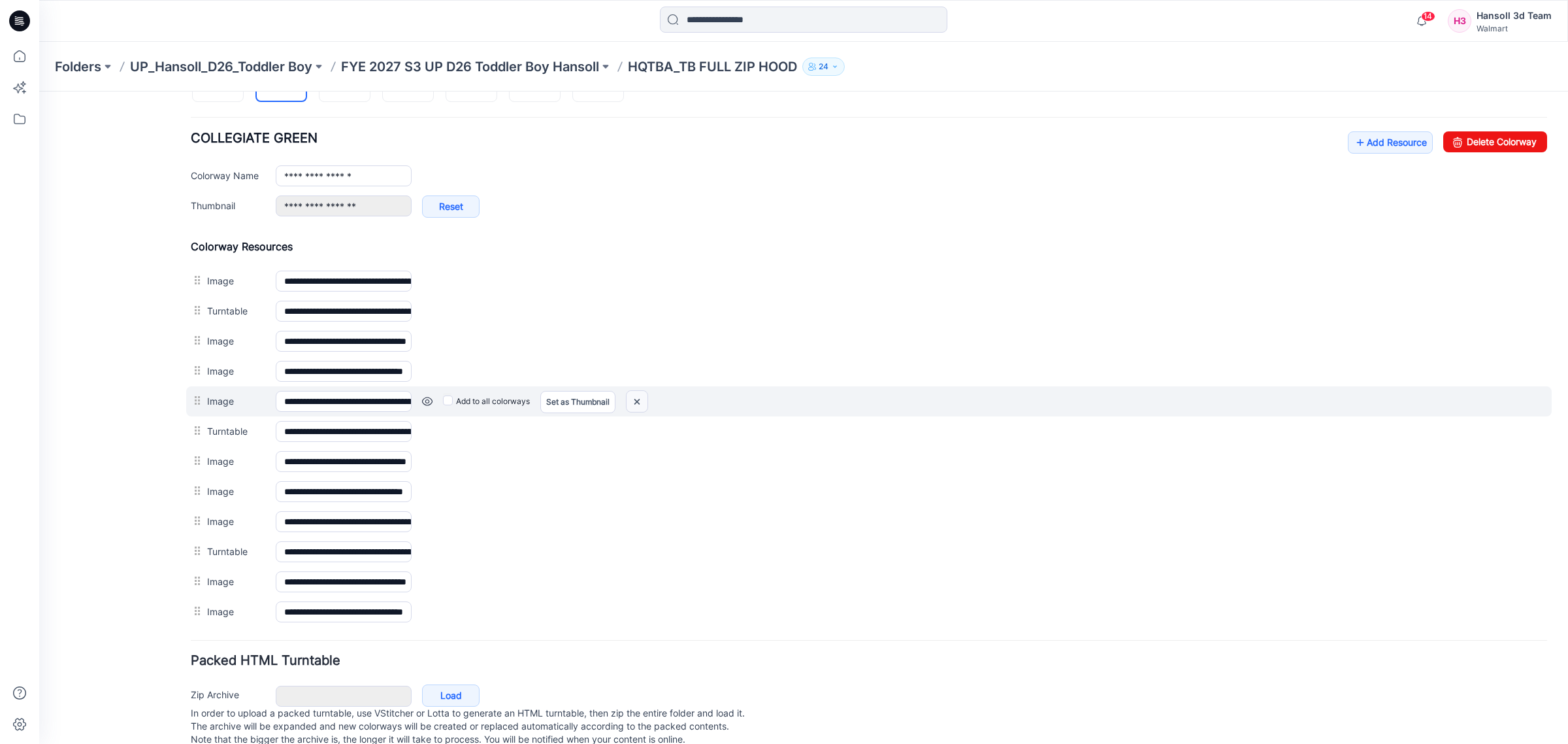
click at [642, 402] on img at bounding box center [636, 402] width 21 height 21
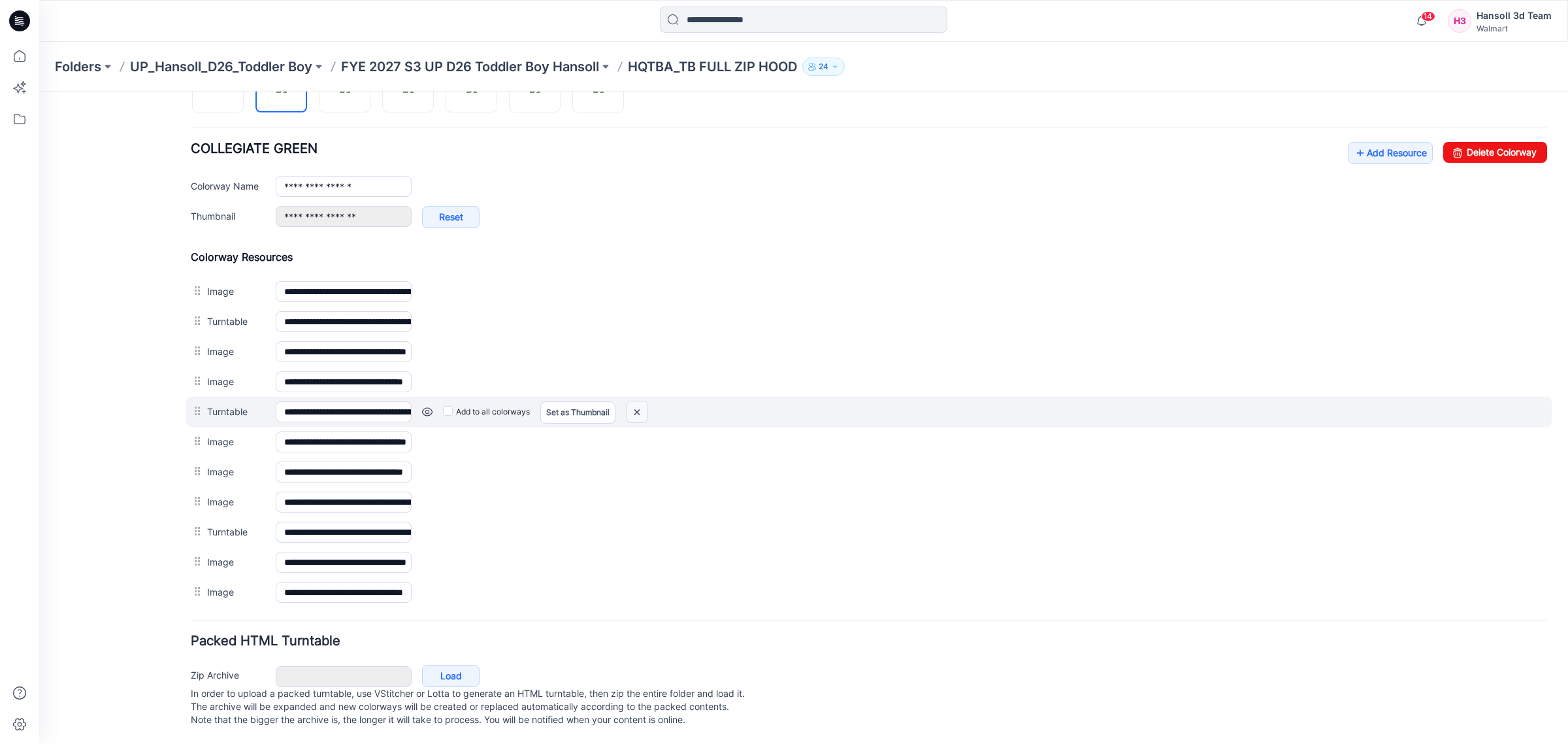
click at [635, 405] on img at bounding box center [636, 412] width 21 height 21
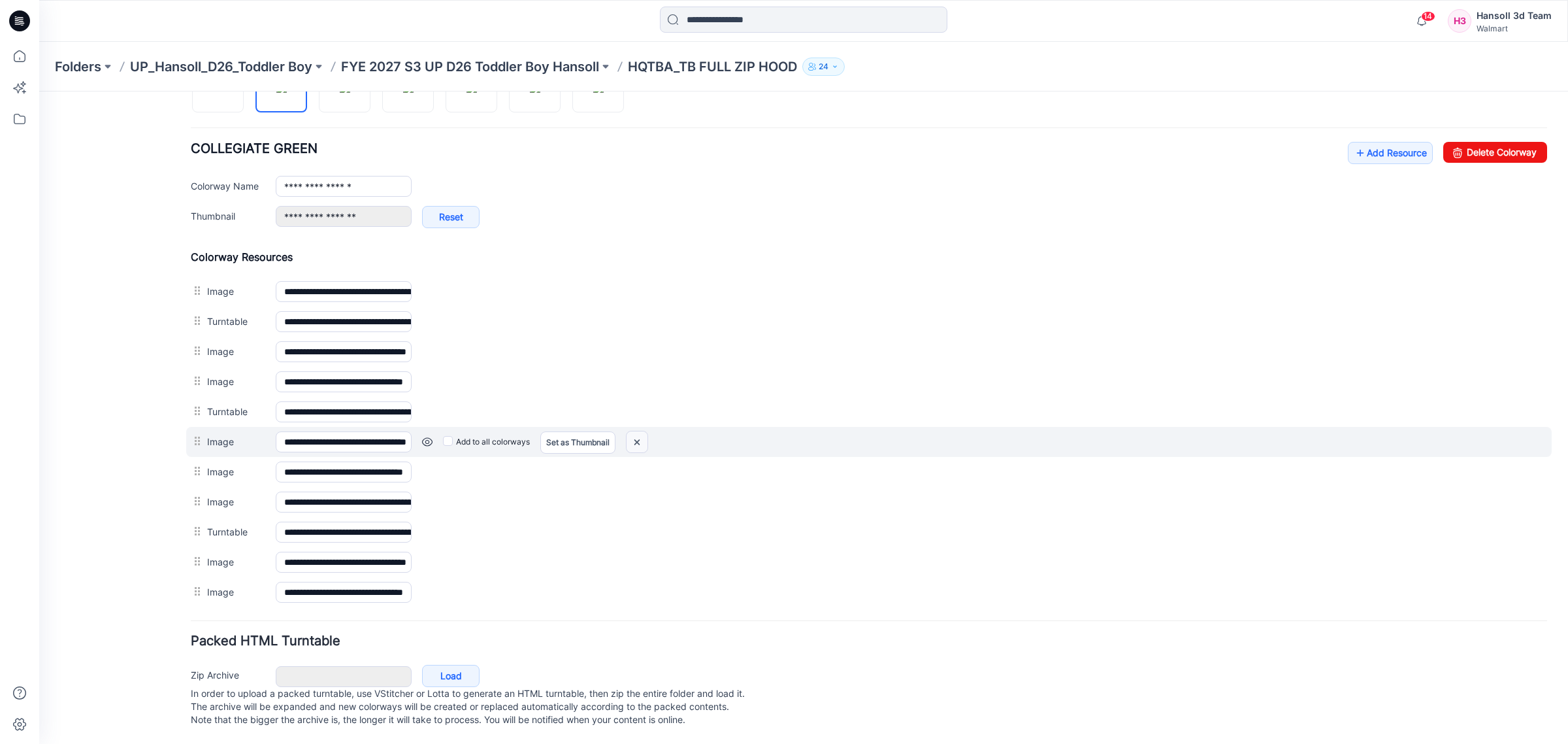
scroll to position [463, 0]
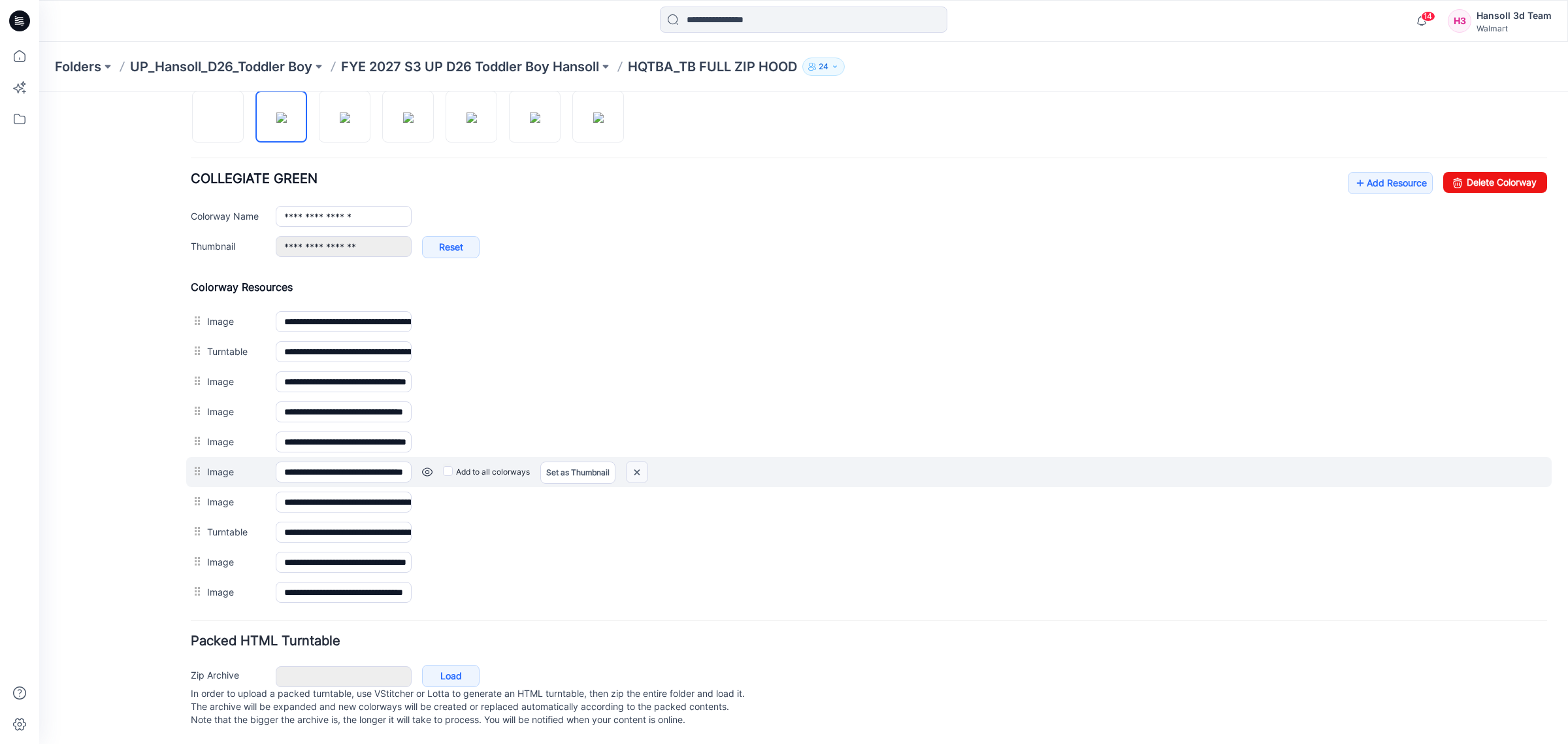
click at [637, 462] on img at bounding box center [636, 472] width 21 height 21
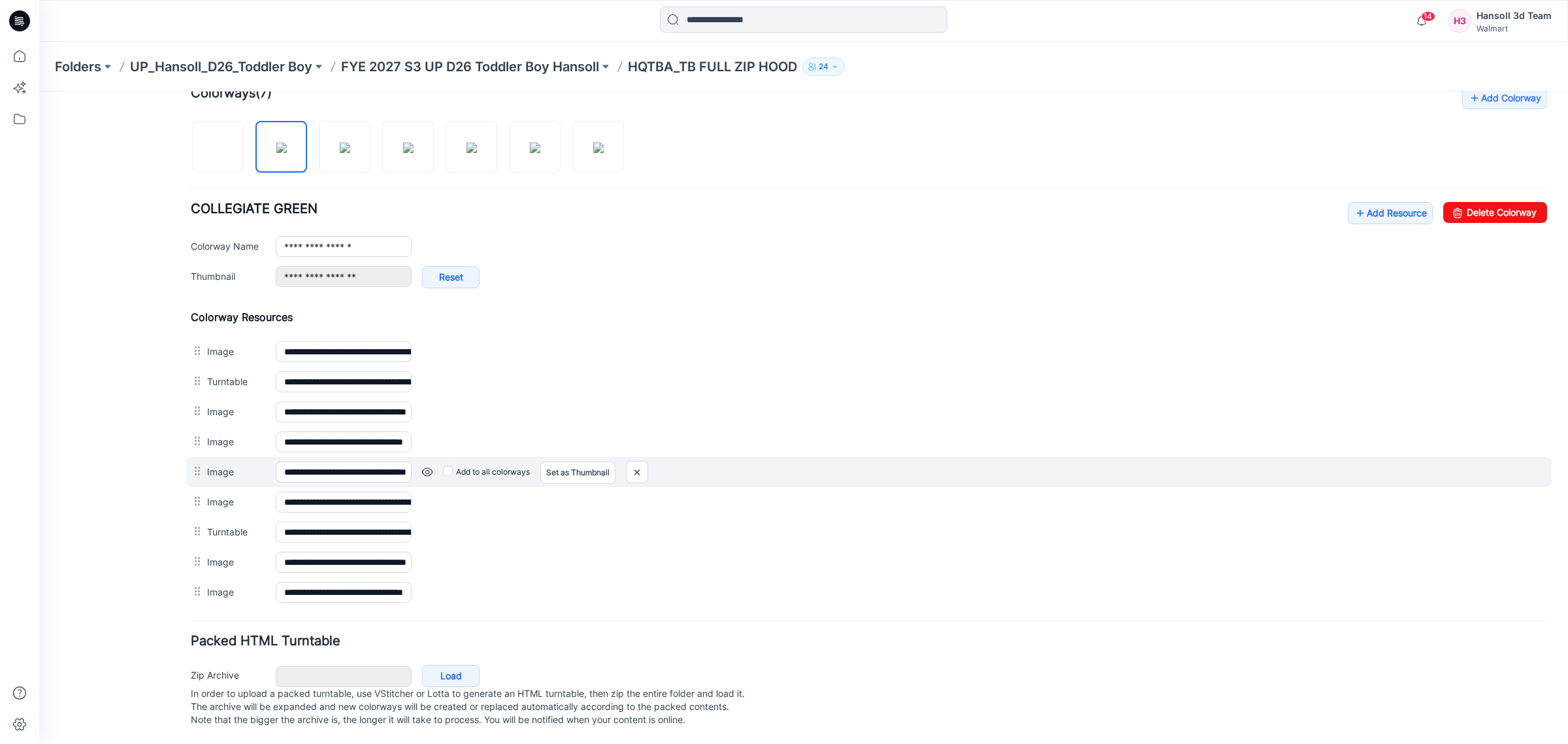
click at [426, 466] on link at bounding box center [428, 472] width 11 height 11
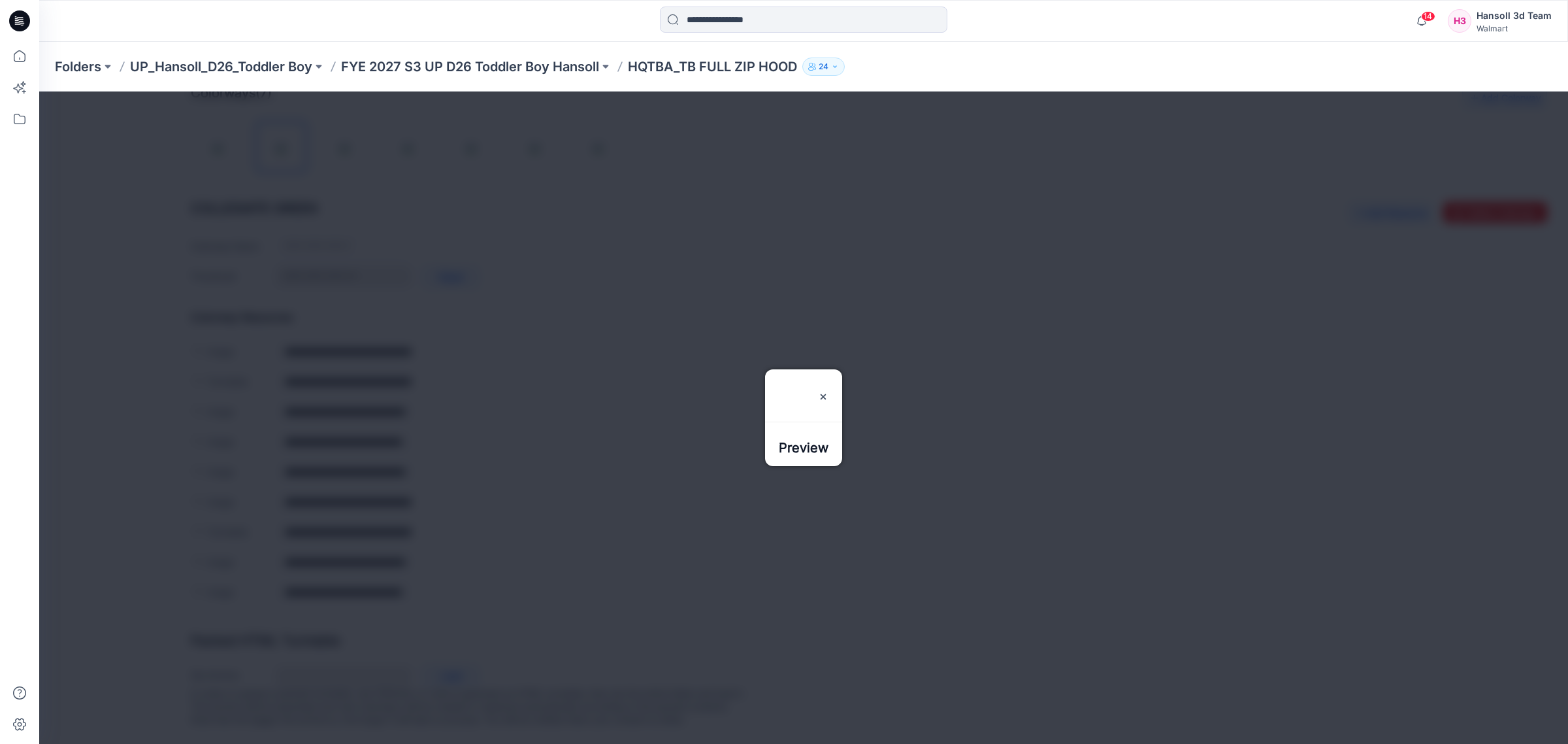
click at [430, 455] on div at bounding box center [804, 418] width 1529 height 653
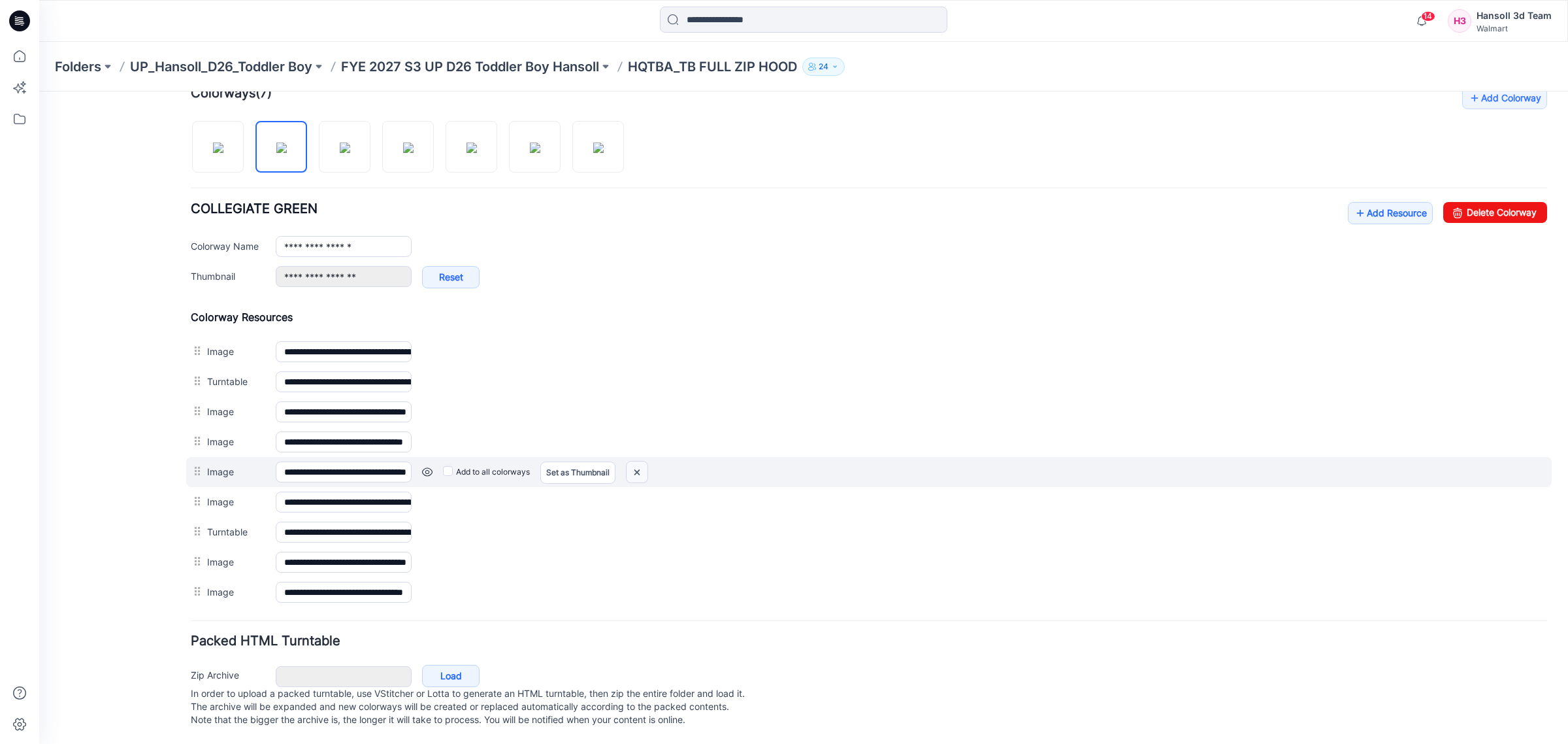
click at [640, 462] on img at bounding box center [636, 472] width 21 height 21
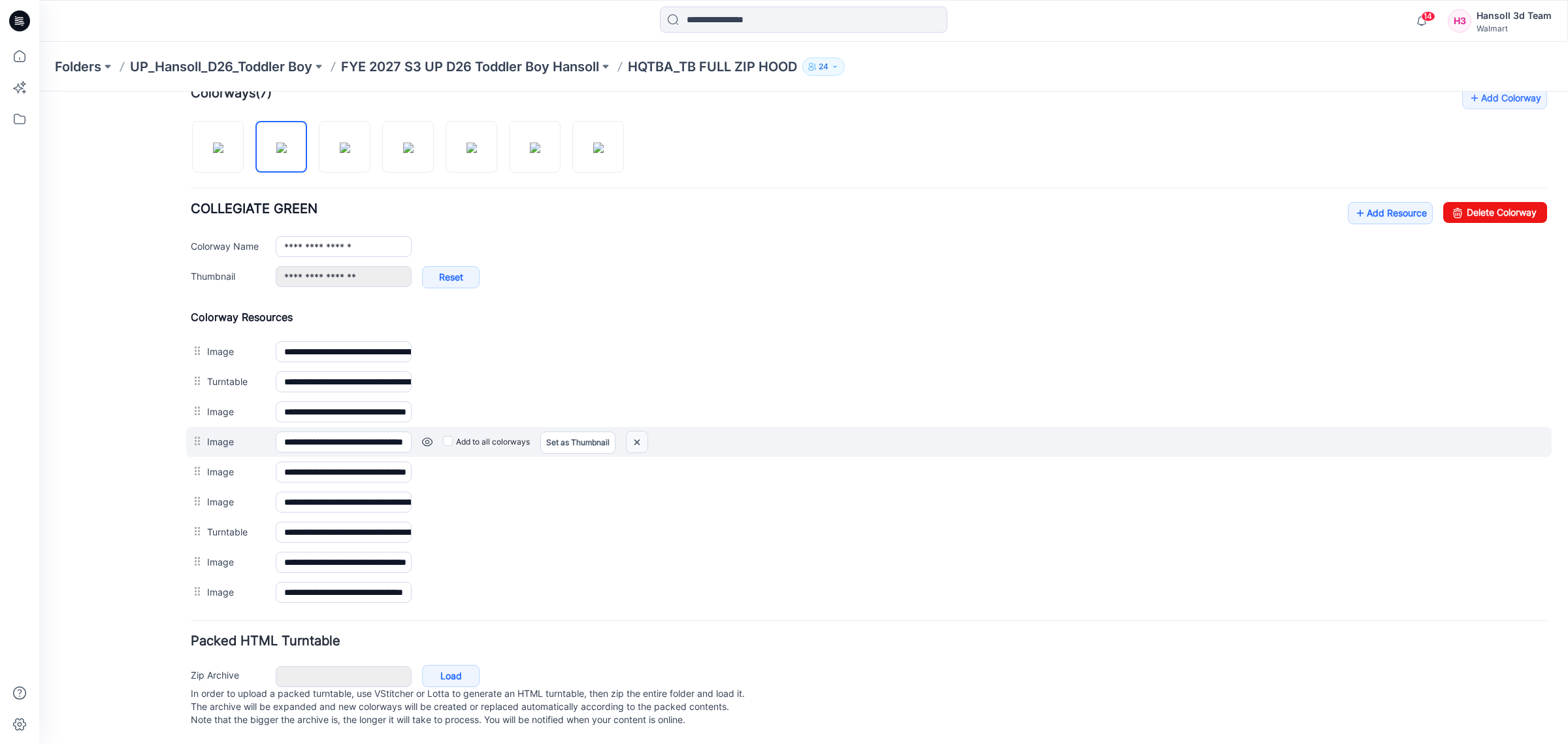
scroll to position [402, 0]
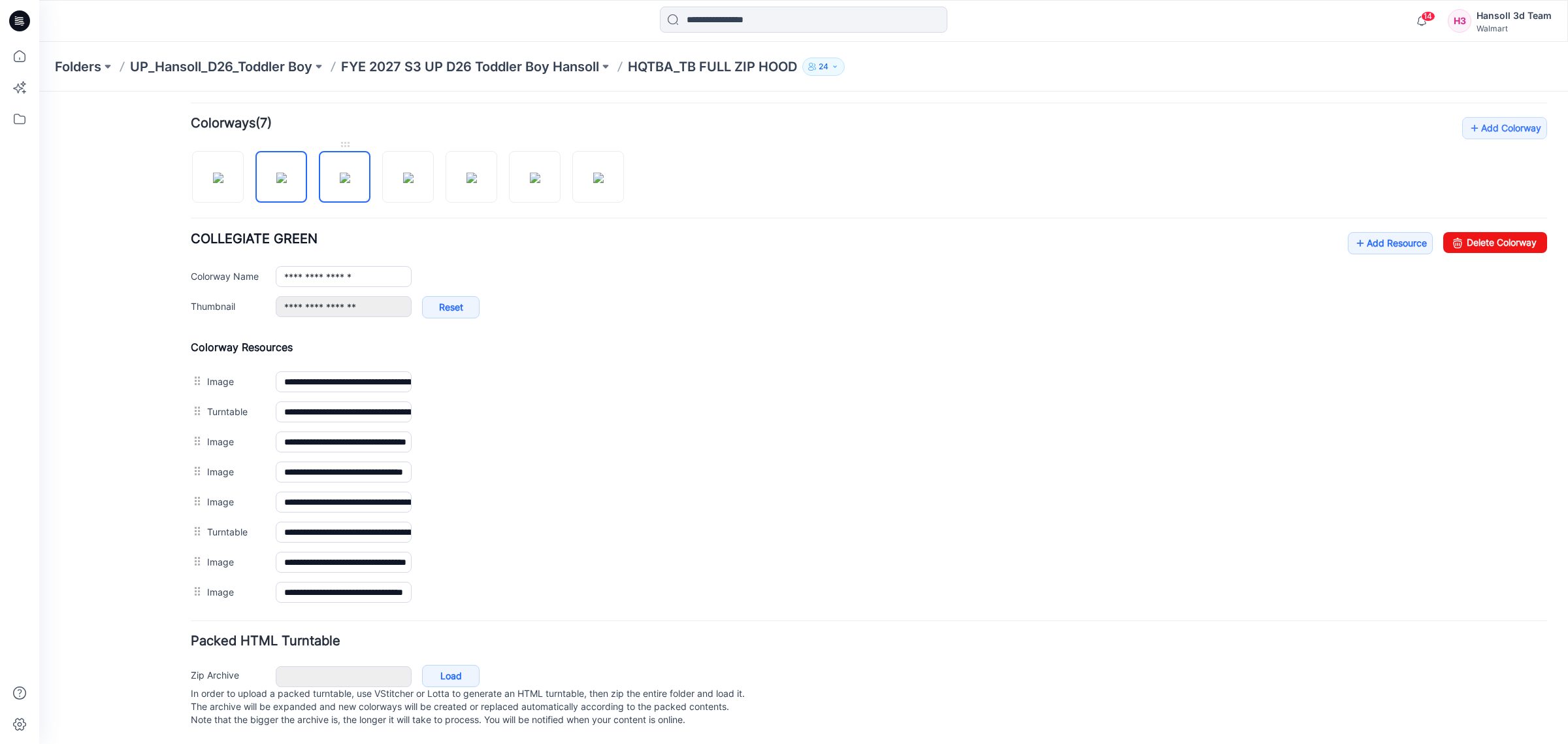
click at [343, 173] on img at bounding box center [345, 178] width 11 height 11
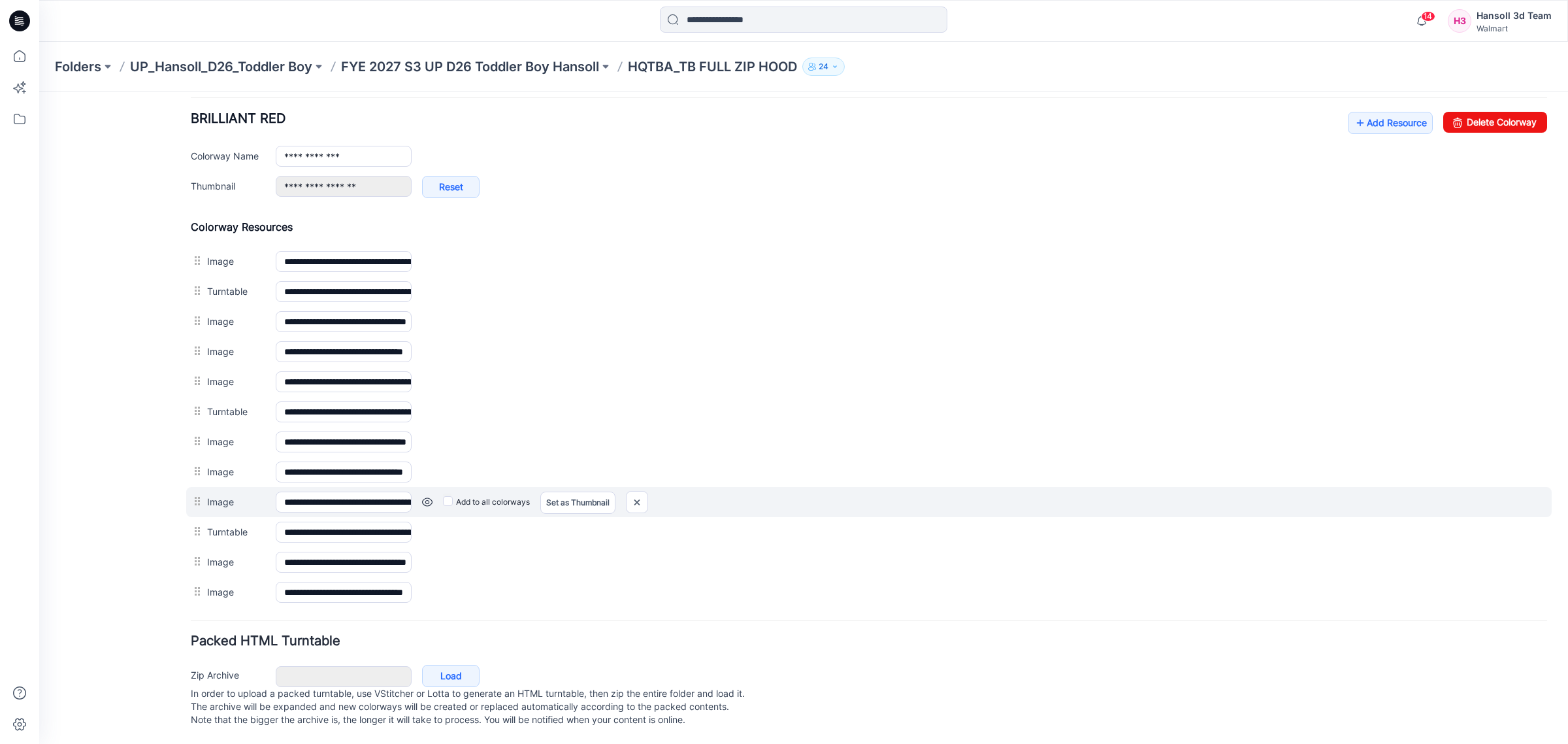
scroll to position [524, 0]
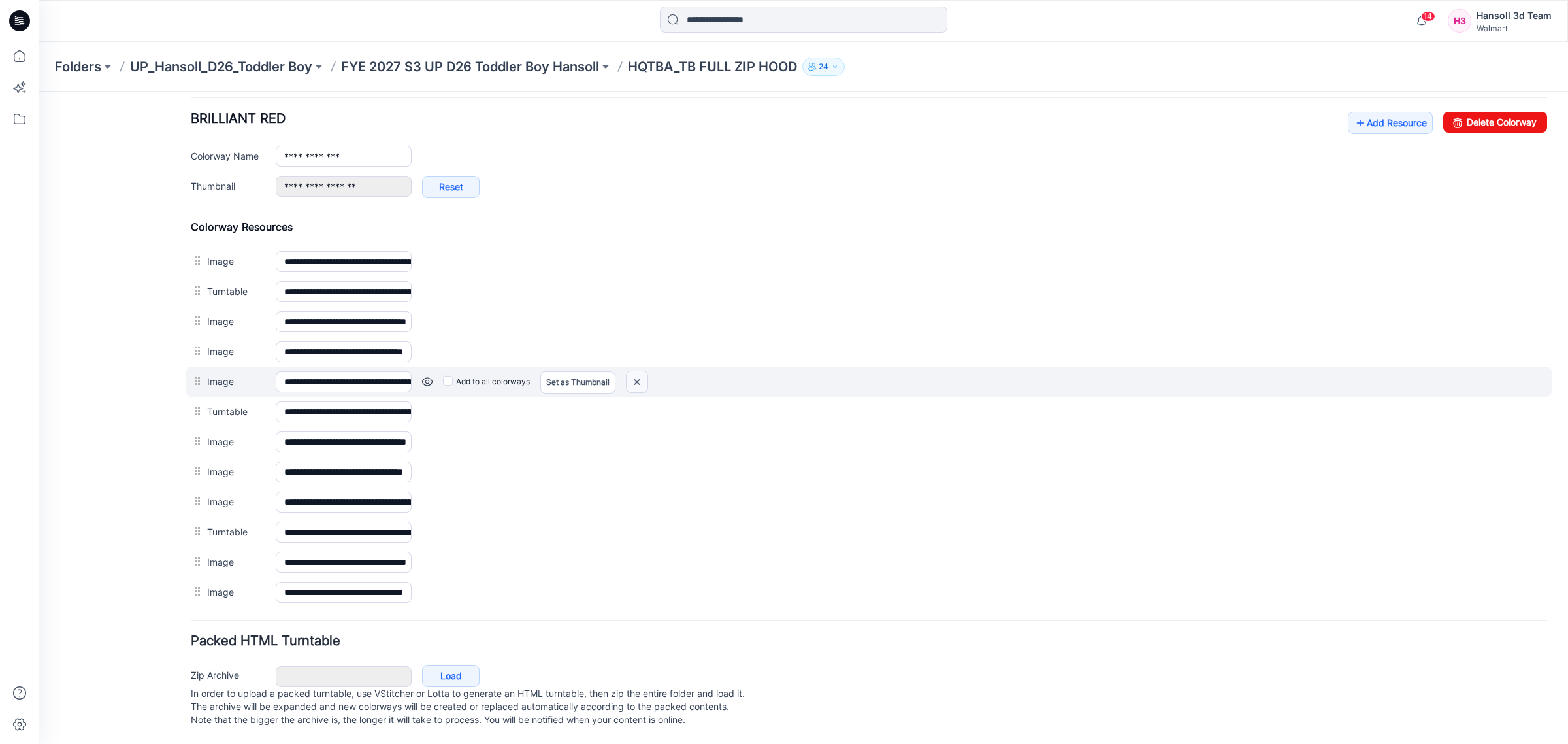
click at [638, 371] on img at bounding box center [636, 382] width 21 height 21
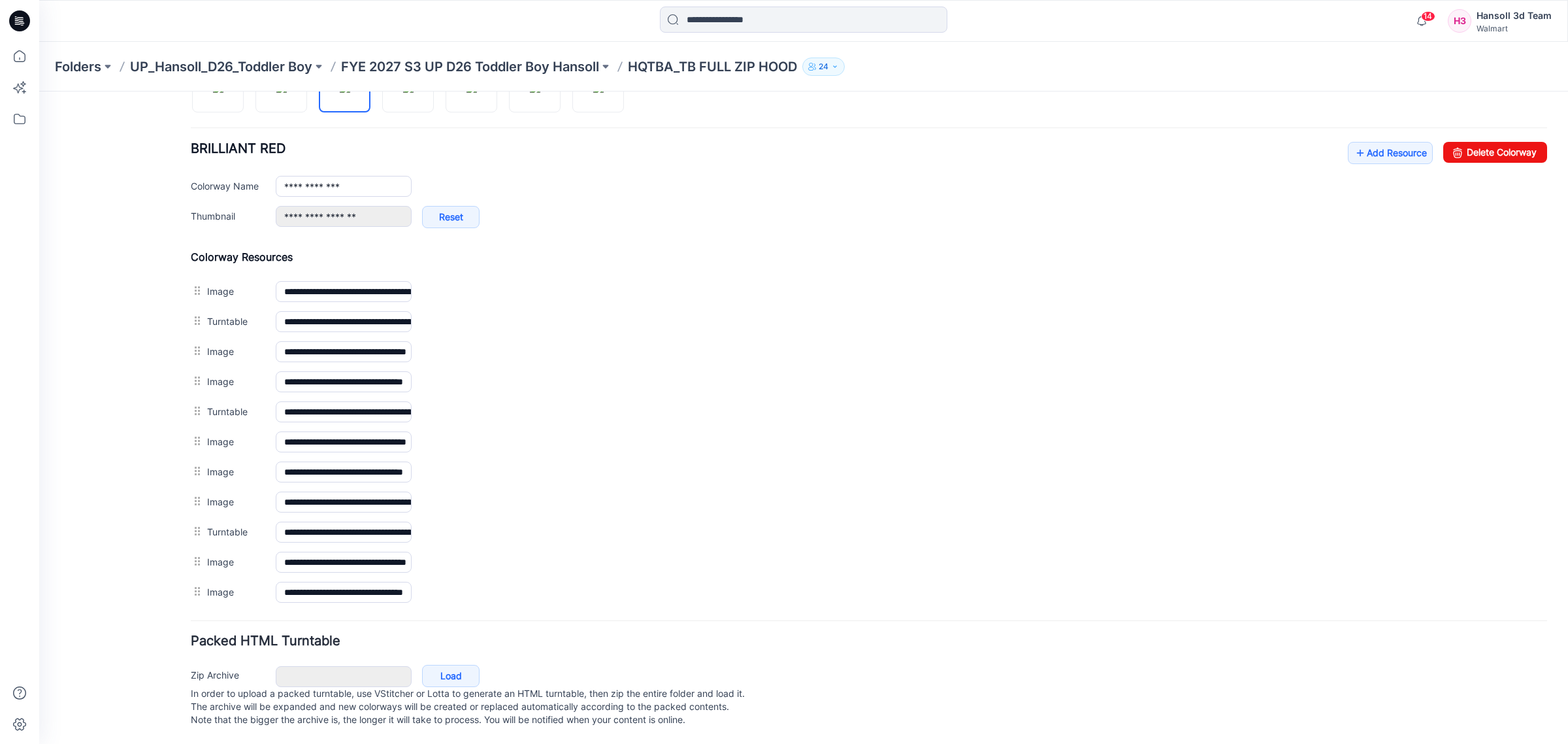
scroll to position [494, 0]
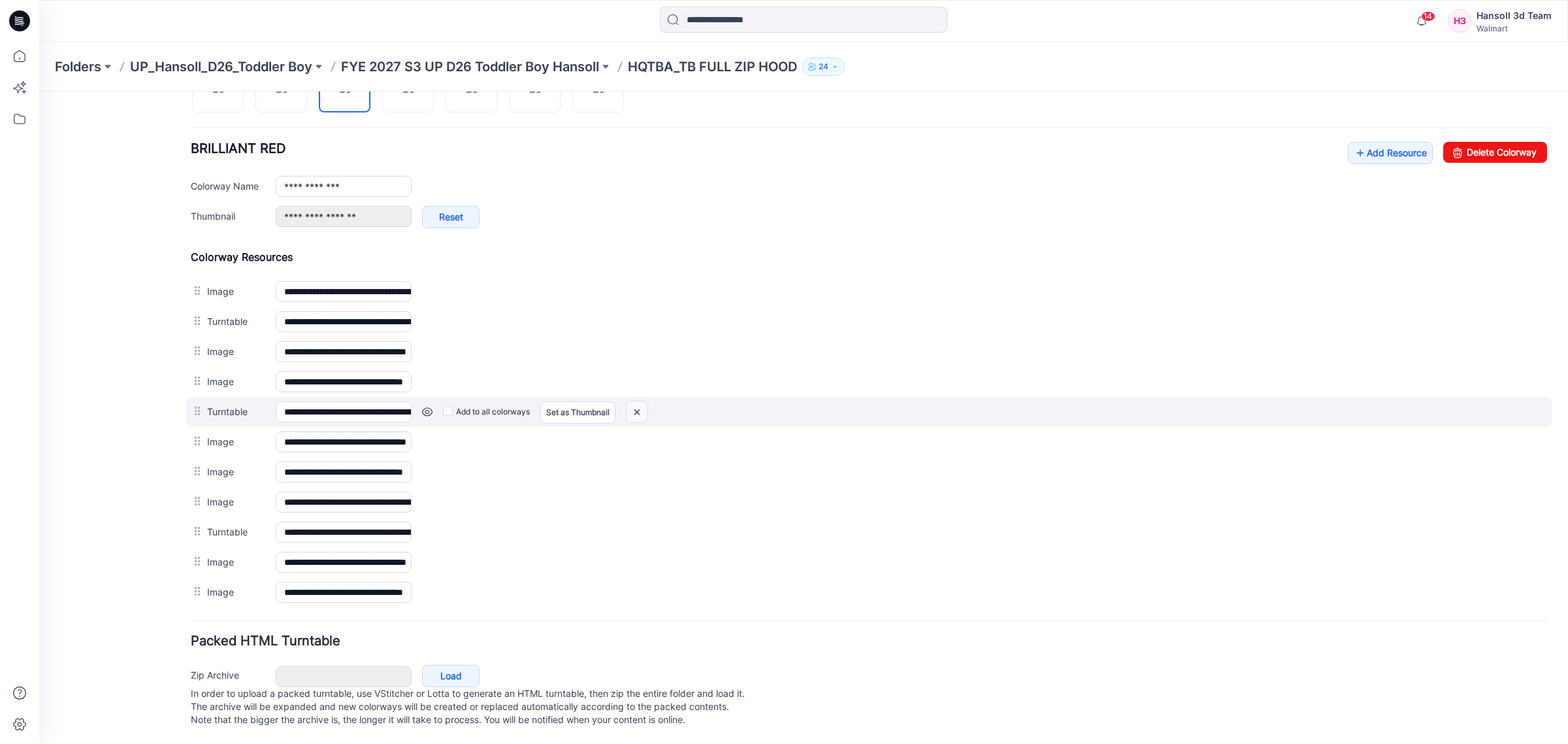
click at [635, 402] on img at bounding box center [636, 412] width 21 height 21
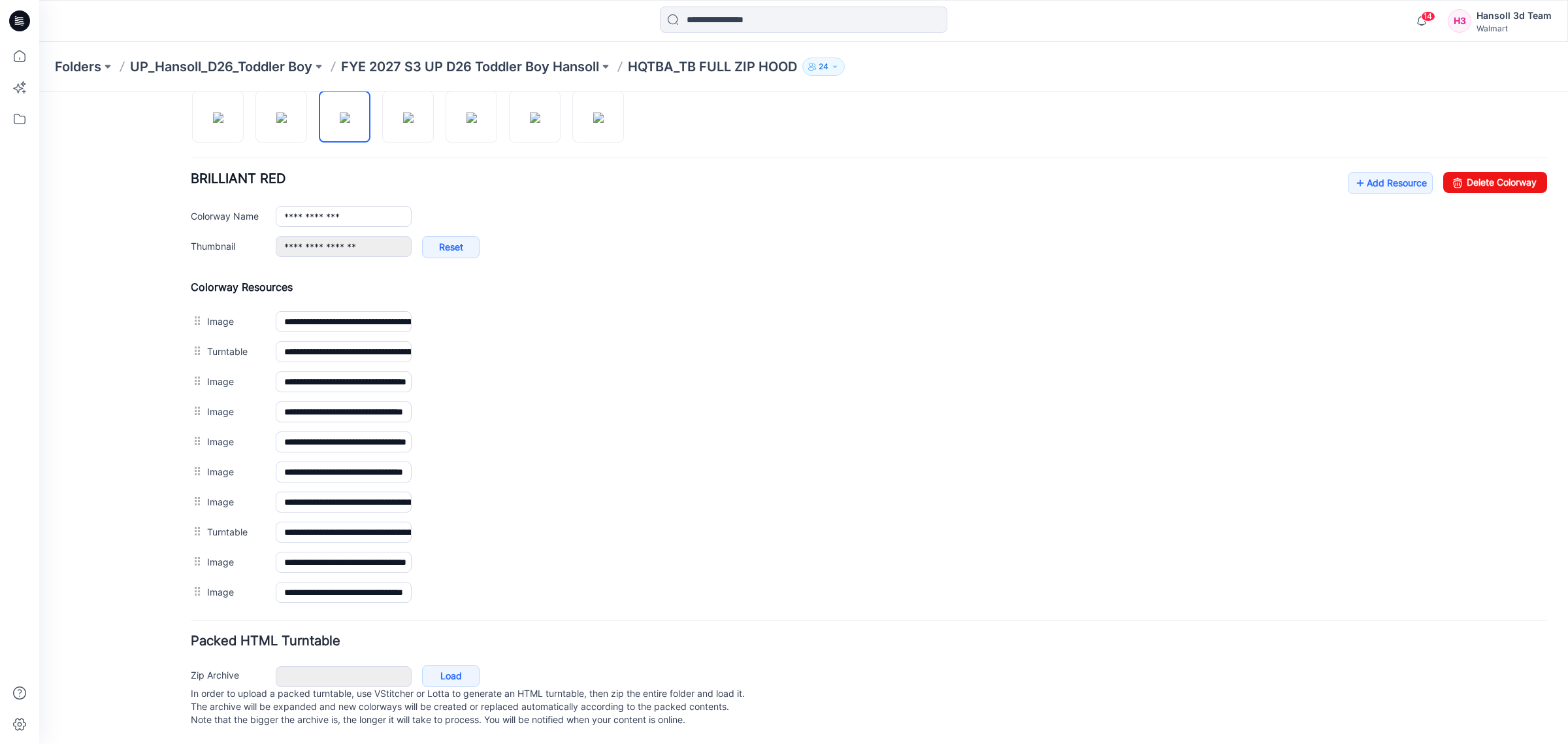
scroll to position [463, 0]
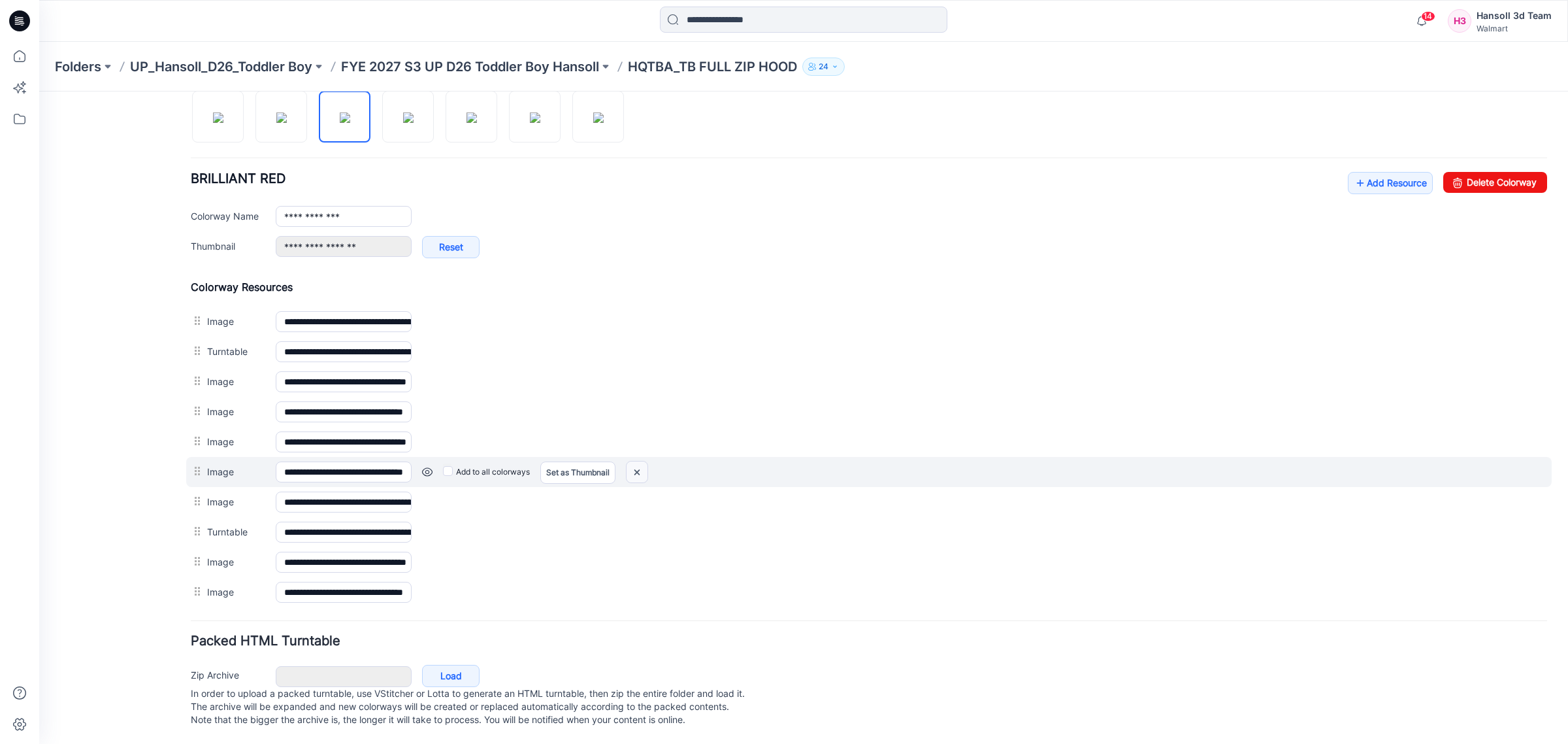
click at [641, 462] on img at bounding box center [636, 472] width 21 height 21
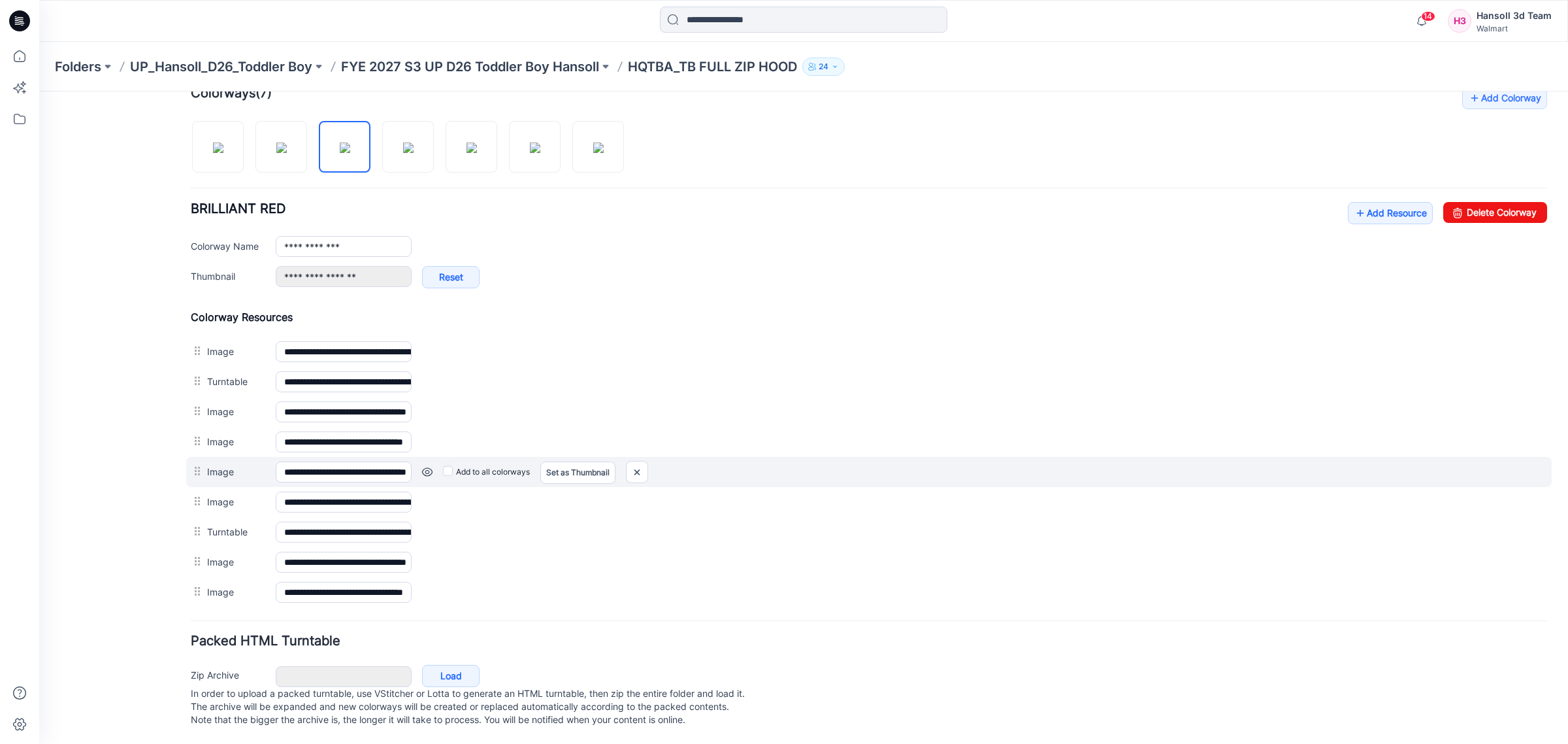
click at [426, 466] on link at bounding box center [428, 472] width 11 height 11
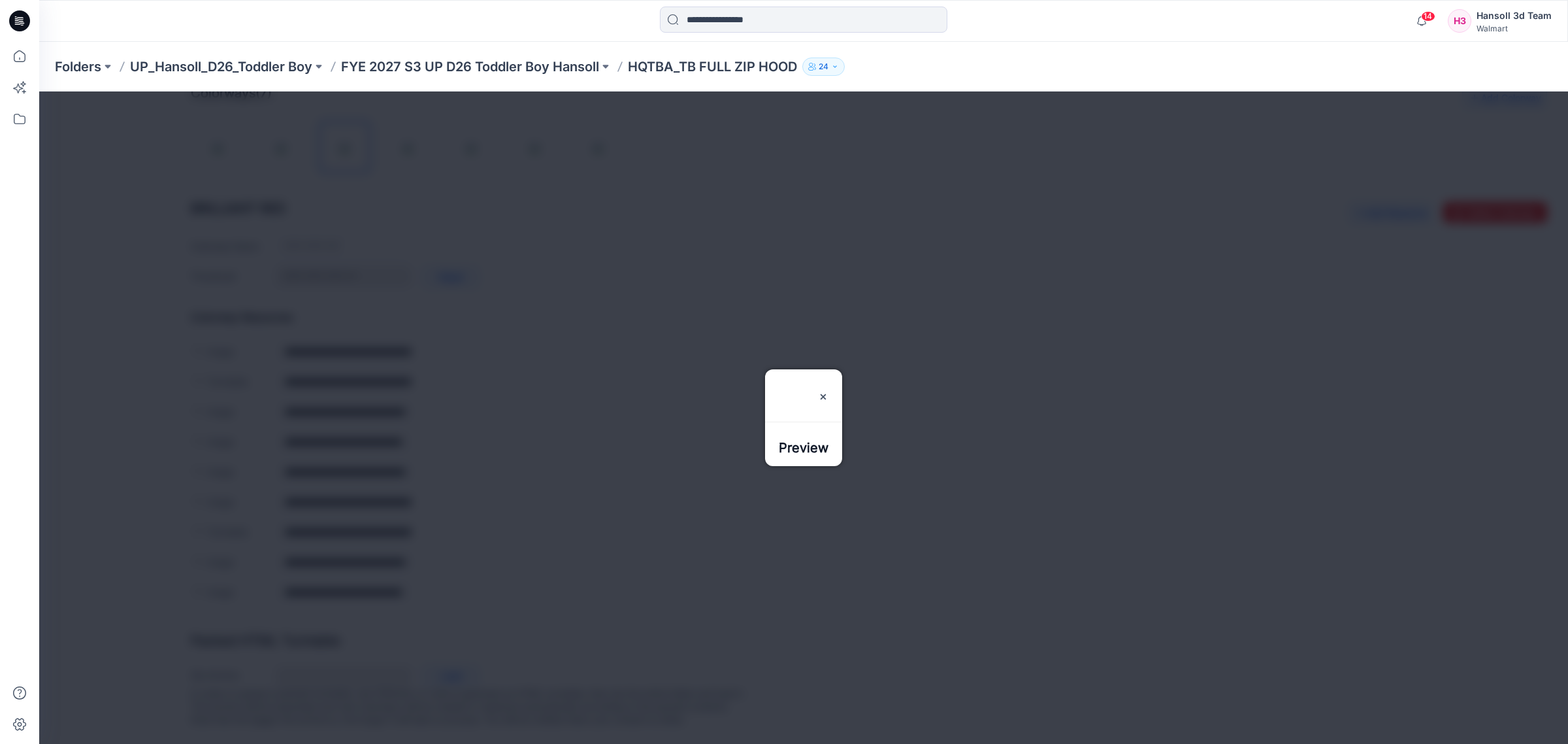
click at [889, 291] on div at bounding box center [804, 418] width 1529 height 653
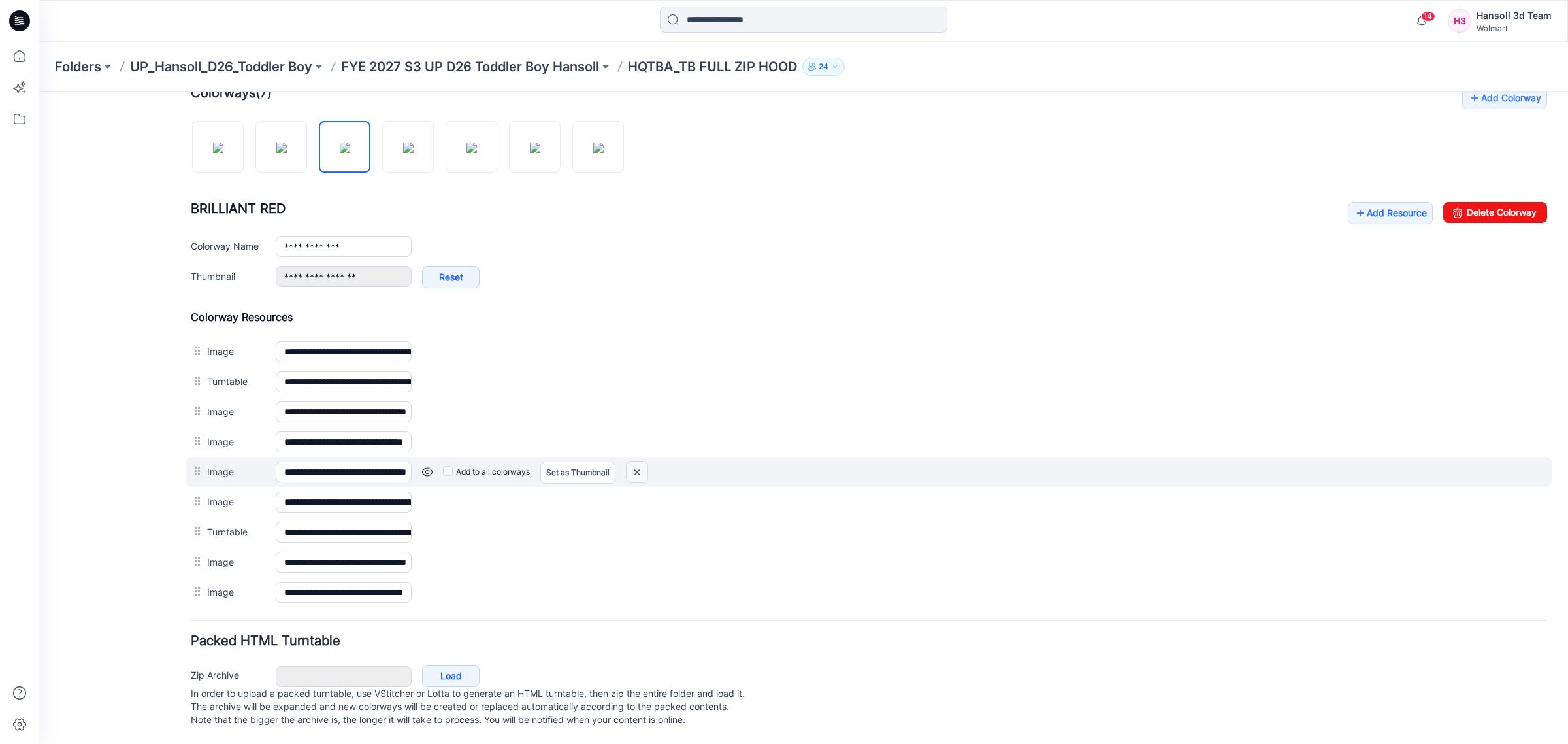
click at [639, 462] on img at bounding box center [636, 472] width 21 height 21
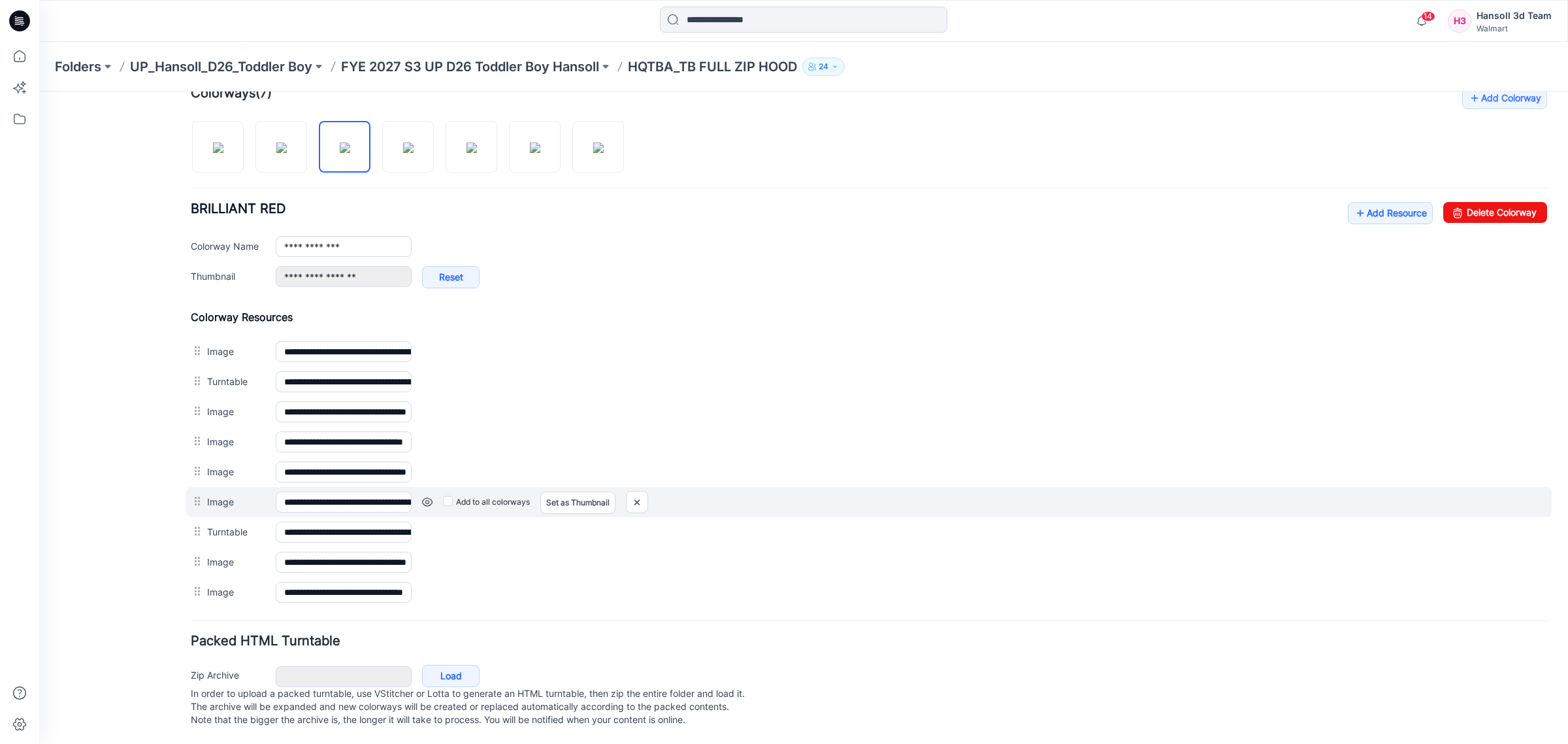
scroll to position [402, 0]
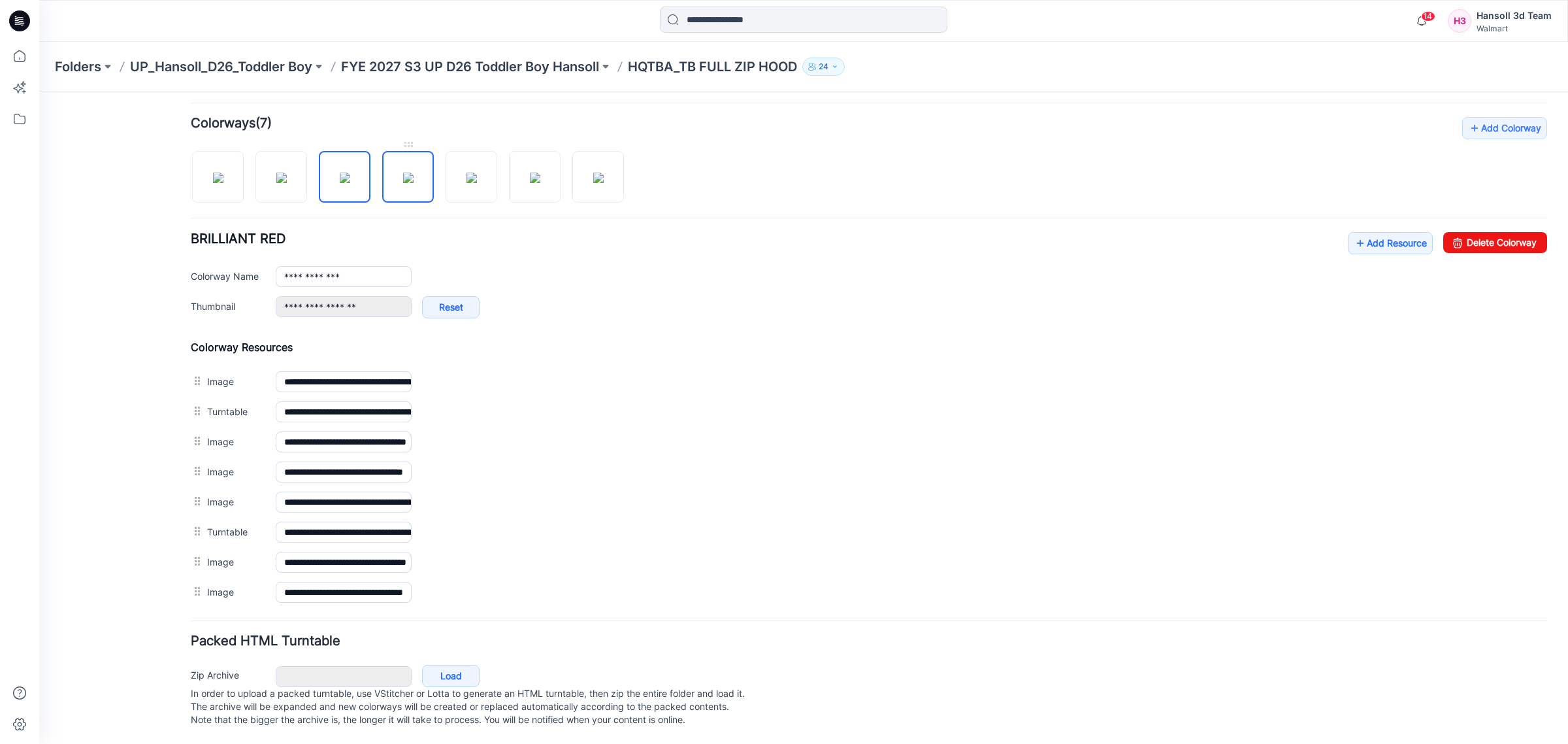
click at [403, 173] on img at bounding box center [408, 178] width 11 height 11
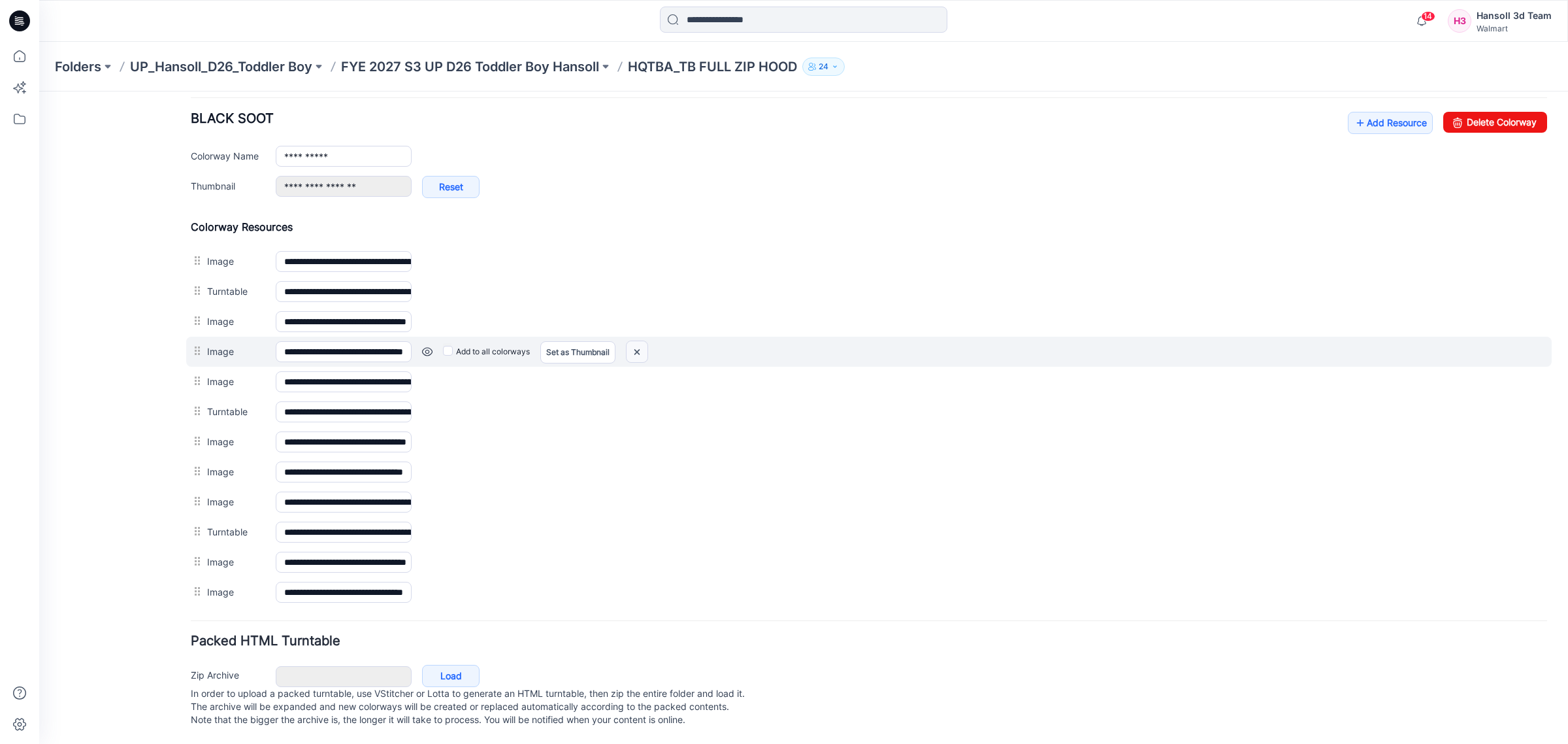
scroll to position [524, 0]
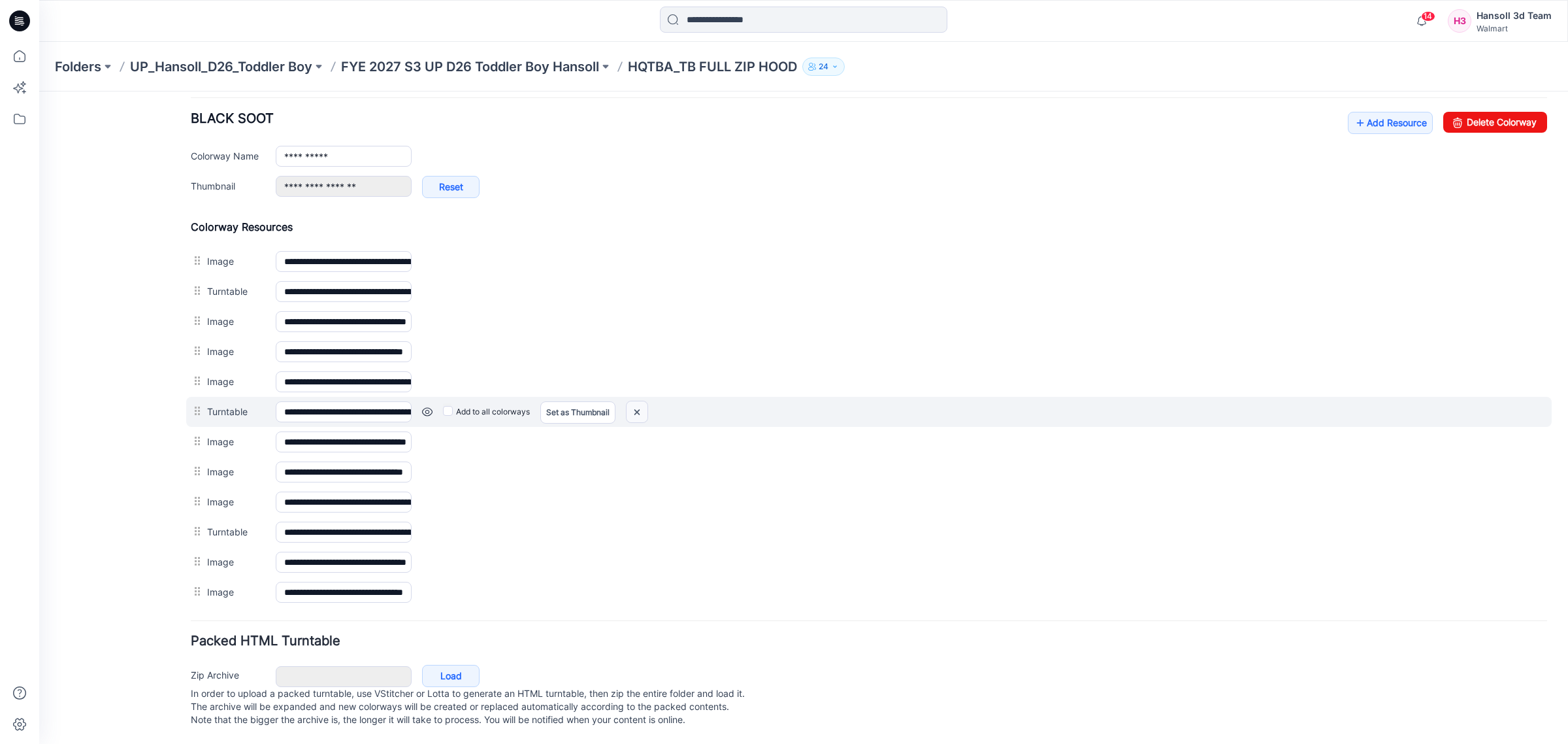
click at [642, 402] on img at bounding box center [636, 412] width 21 height 21
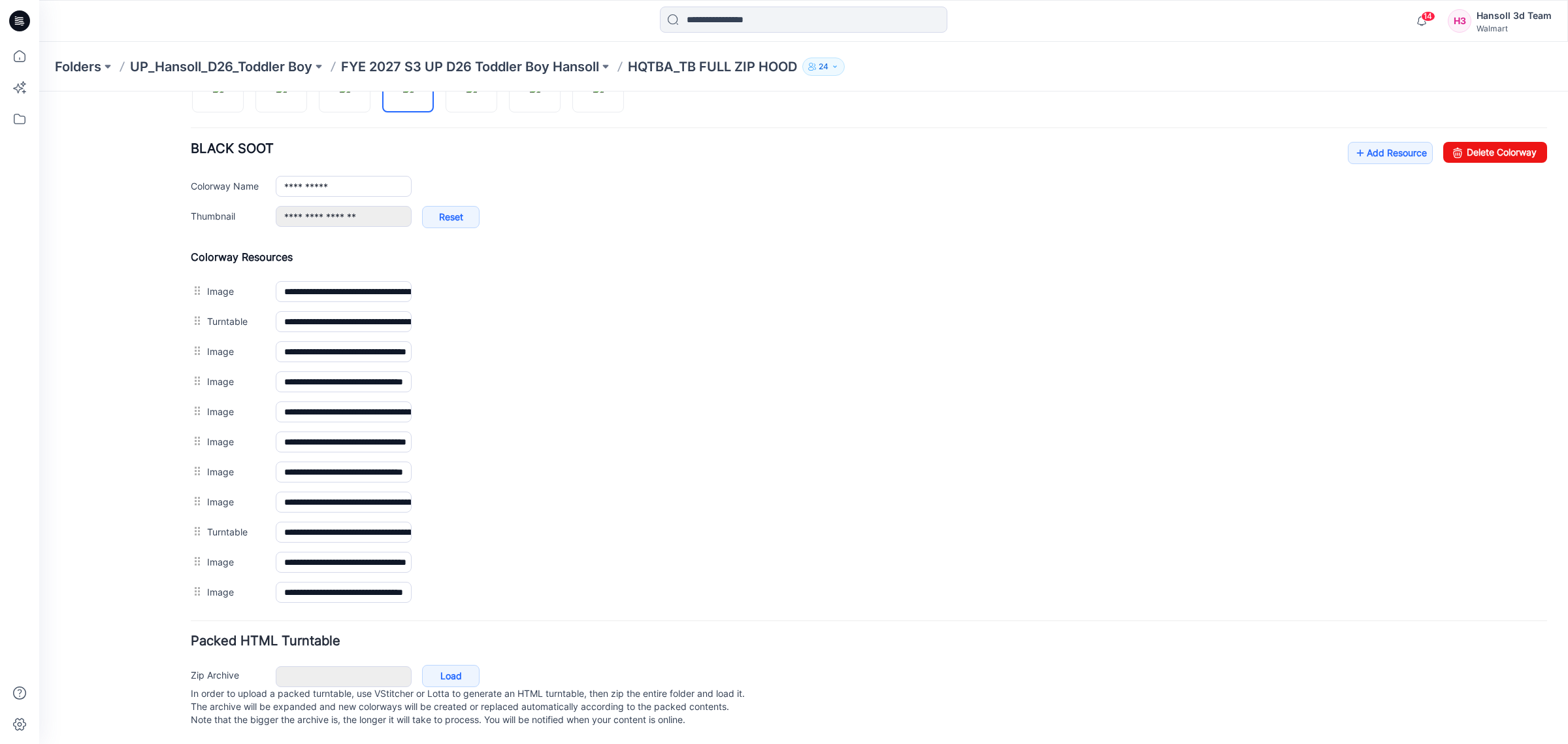
scroll to position [494, 0]
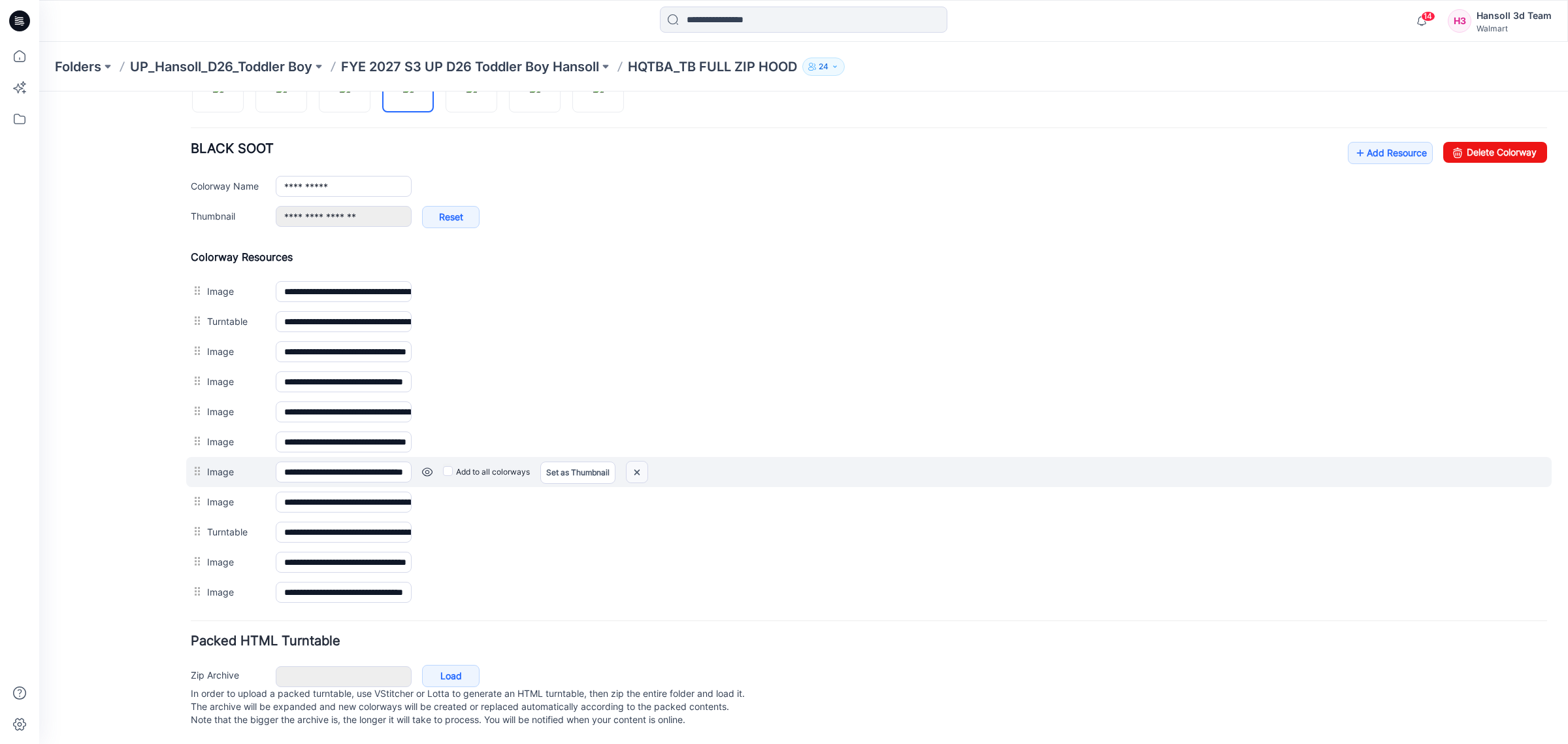
click at [634, 462] on img at bounding box center [636, 472] width 21 height 21
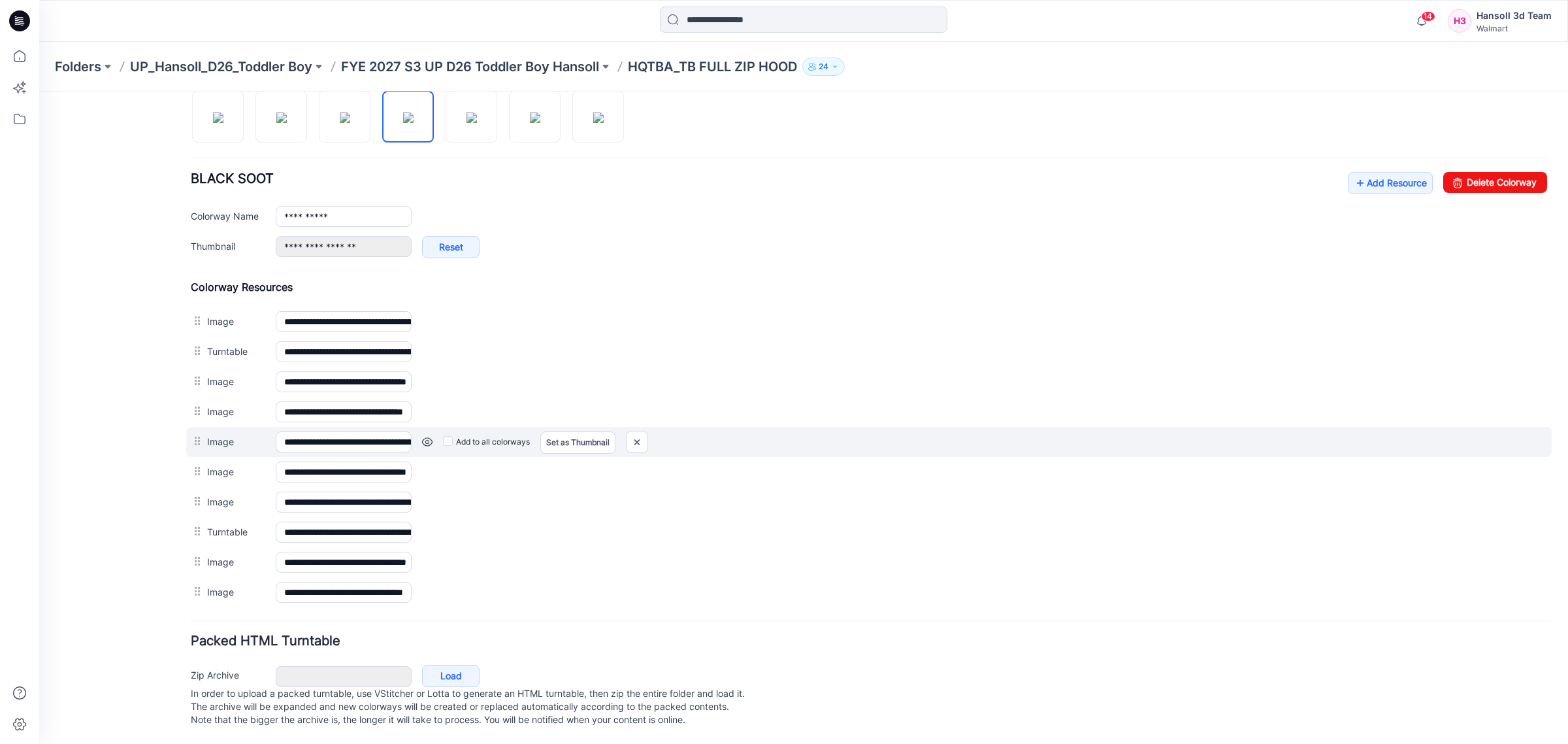
scroll to position [463, 0]
click at [642, 432] on img at bounding box center [636, 442] width 21 height 21
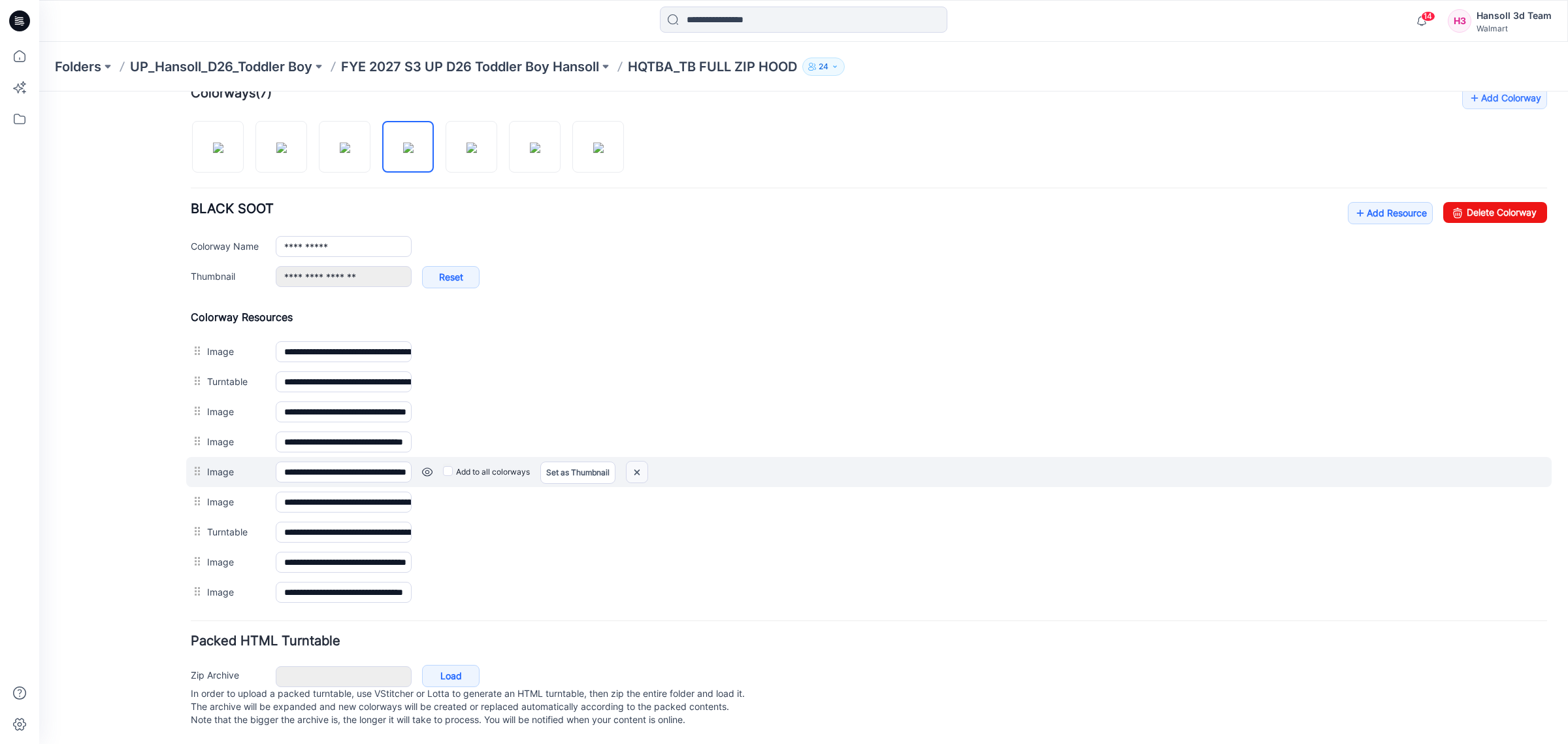
click at [641, 462] on img at bounding box center [636, 472] width 21 height 21
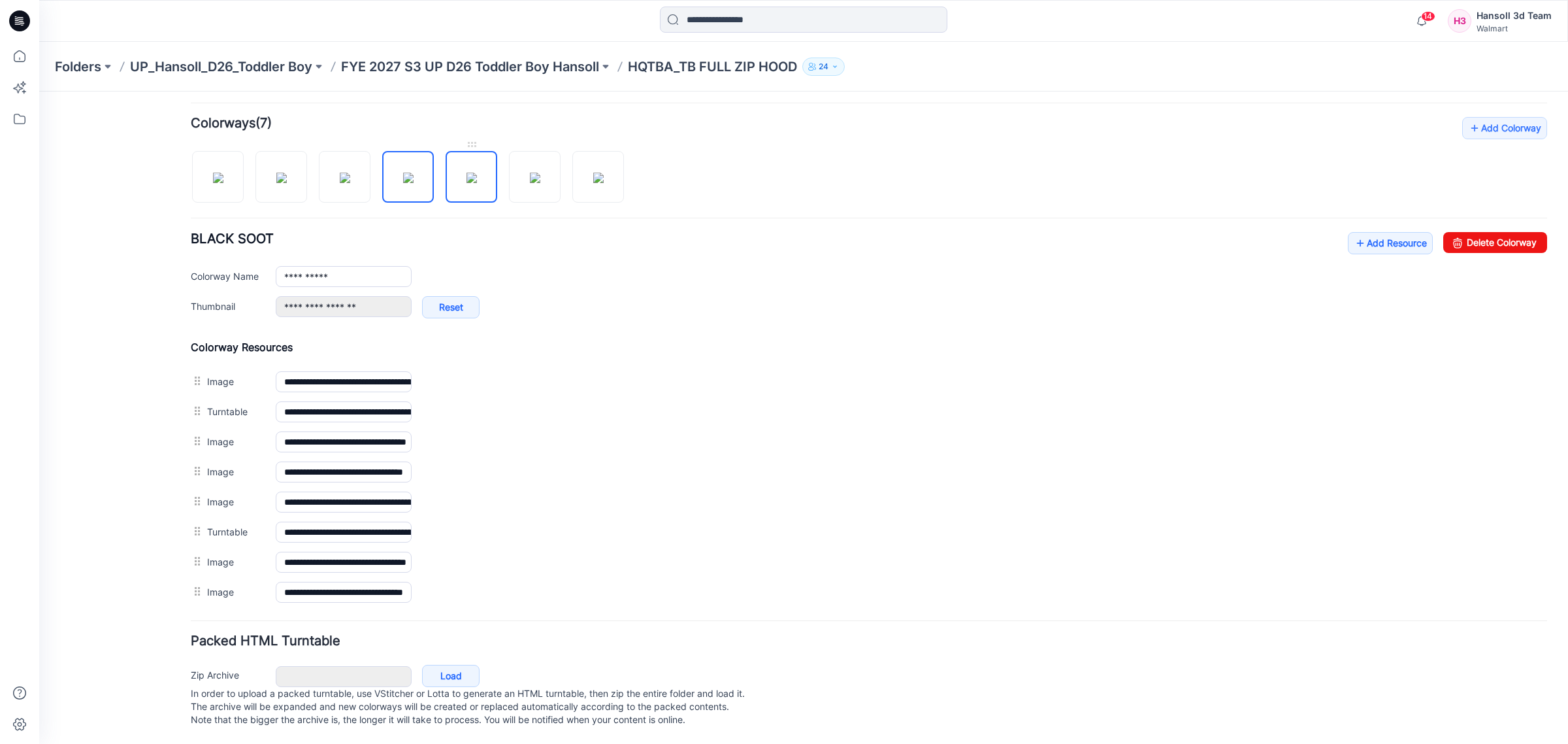
click at [466, 173] on img at bounding box center [472, 178] width 11 height 11
type input "*********"
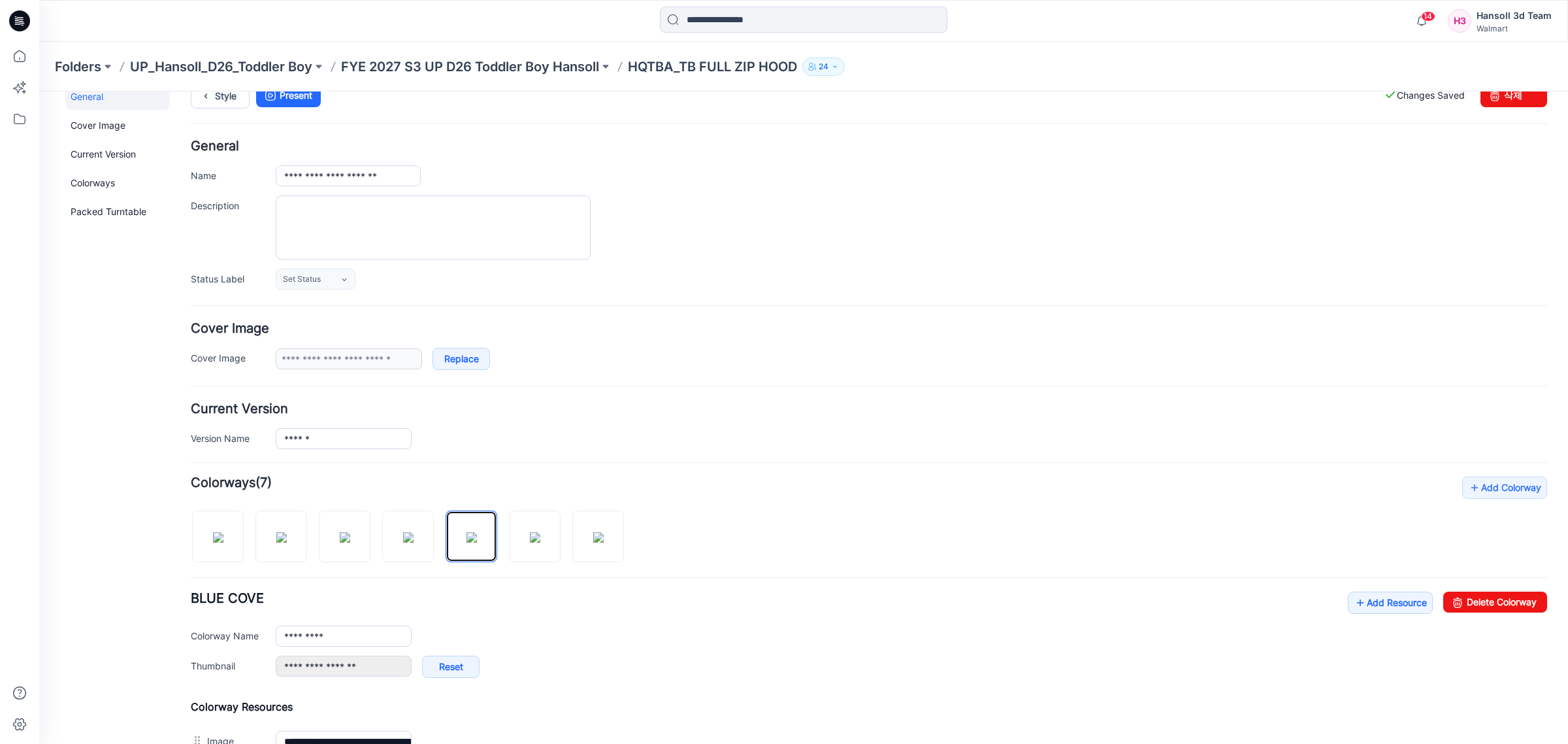
scroll to position [0, 0]
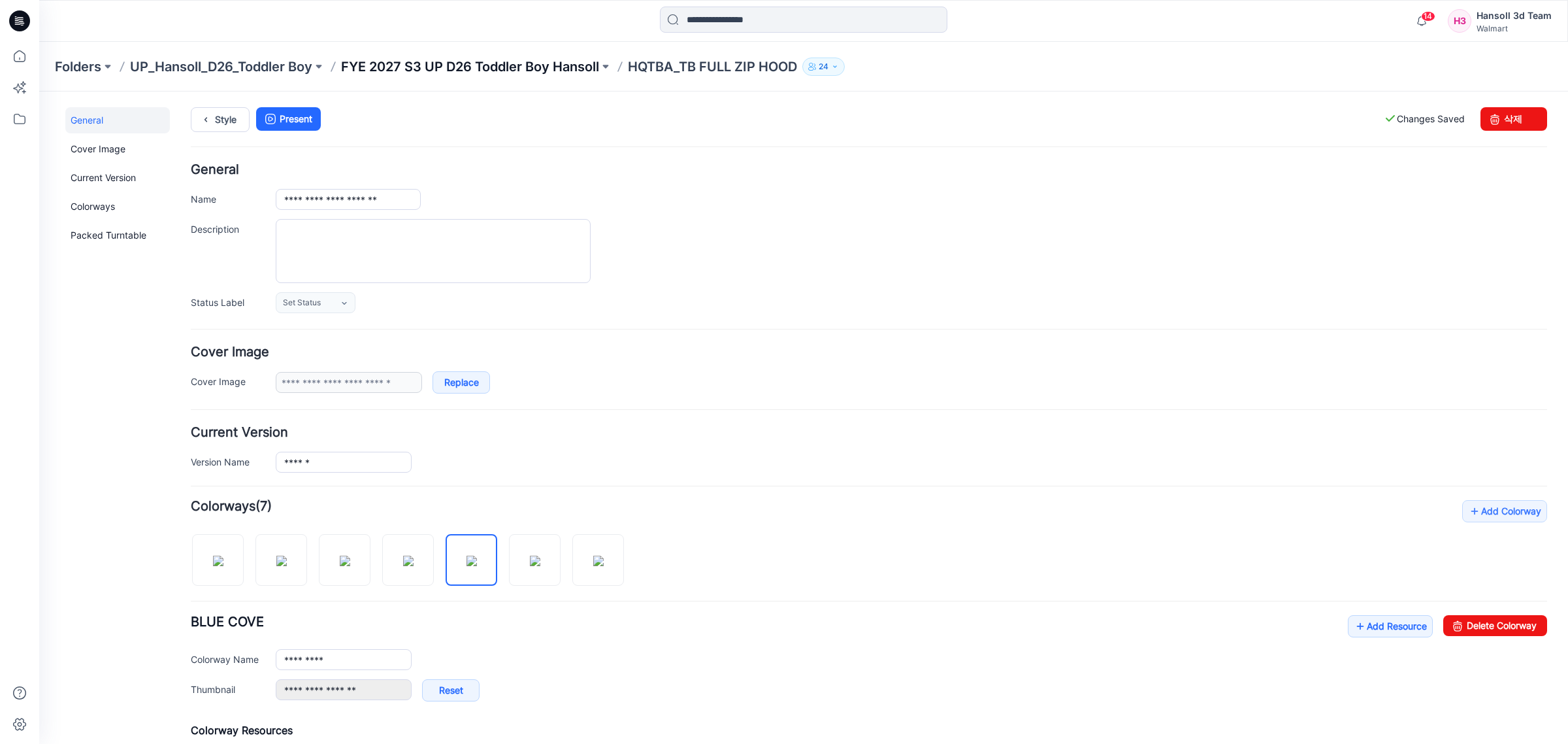
click at [534, 64] on p "FYE 2027 S3 UP D26 Toddler Boy Hansoll" at bounding box center [470, 66] width 258 height 18
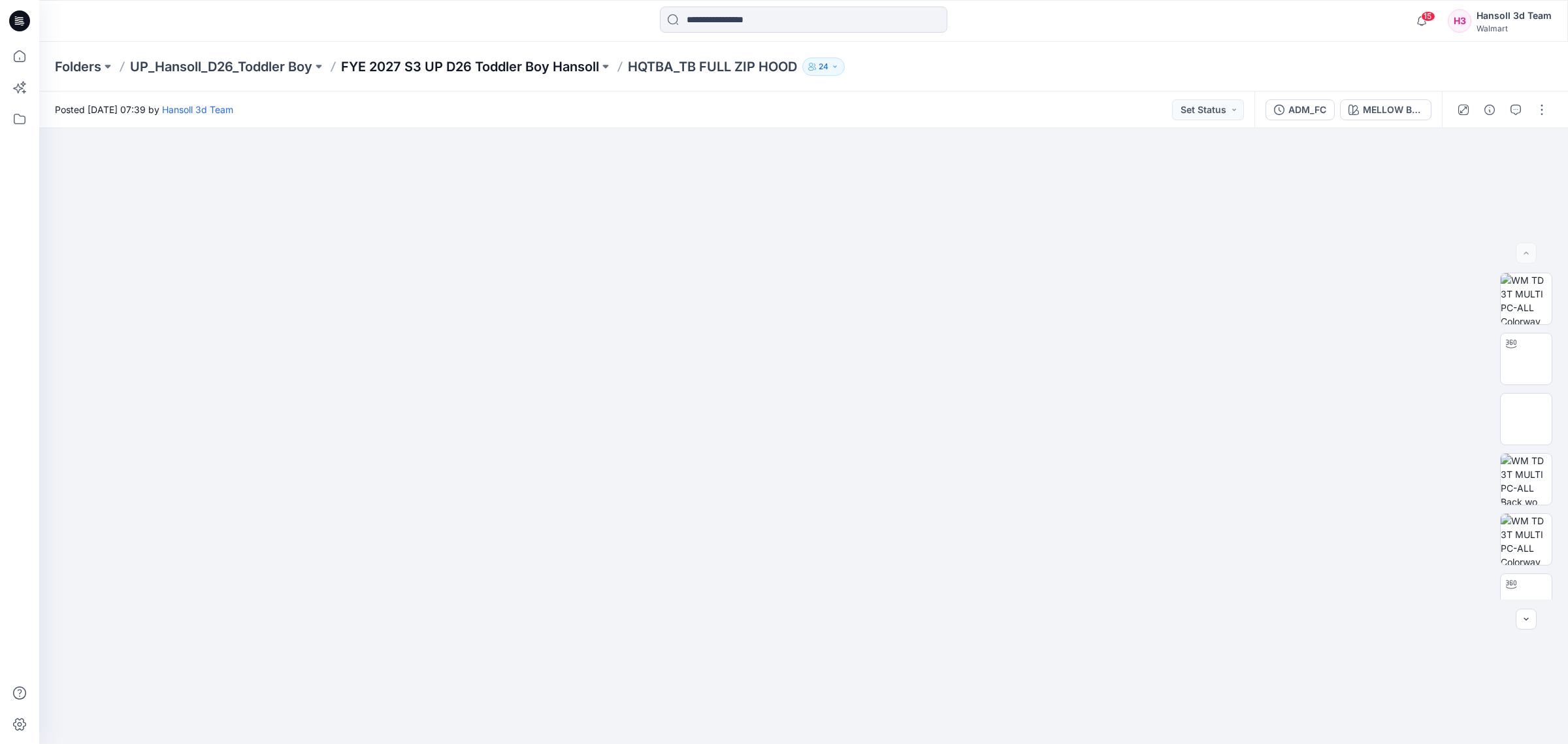
click at [507, 69] on p "FYE 2027 S3 UP D26 Toddler Boy Hansoll" at bounding box center [470, 66] width 258 height 18
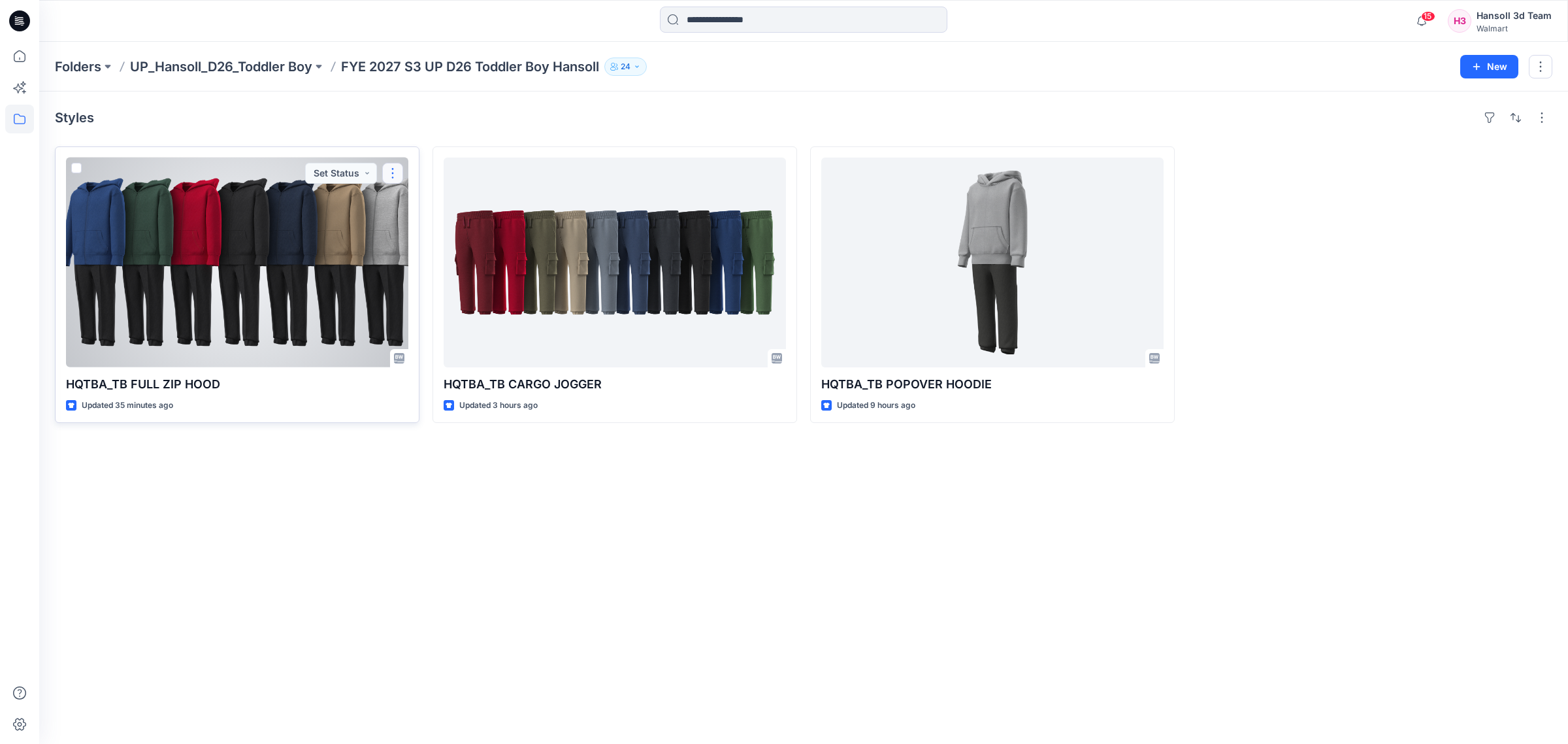
click at [392, 167] on button "button" at bounding box center [392, 173] width 21 height 21
click at [402, 201] on icon "button" at bounding box center [399, 203] width 7 height 8
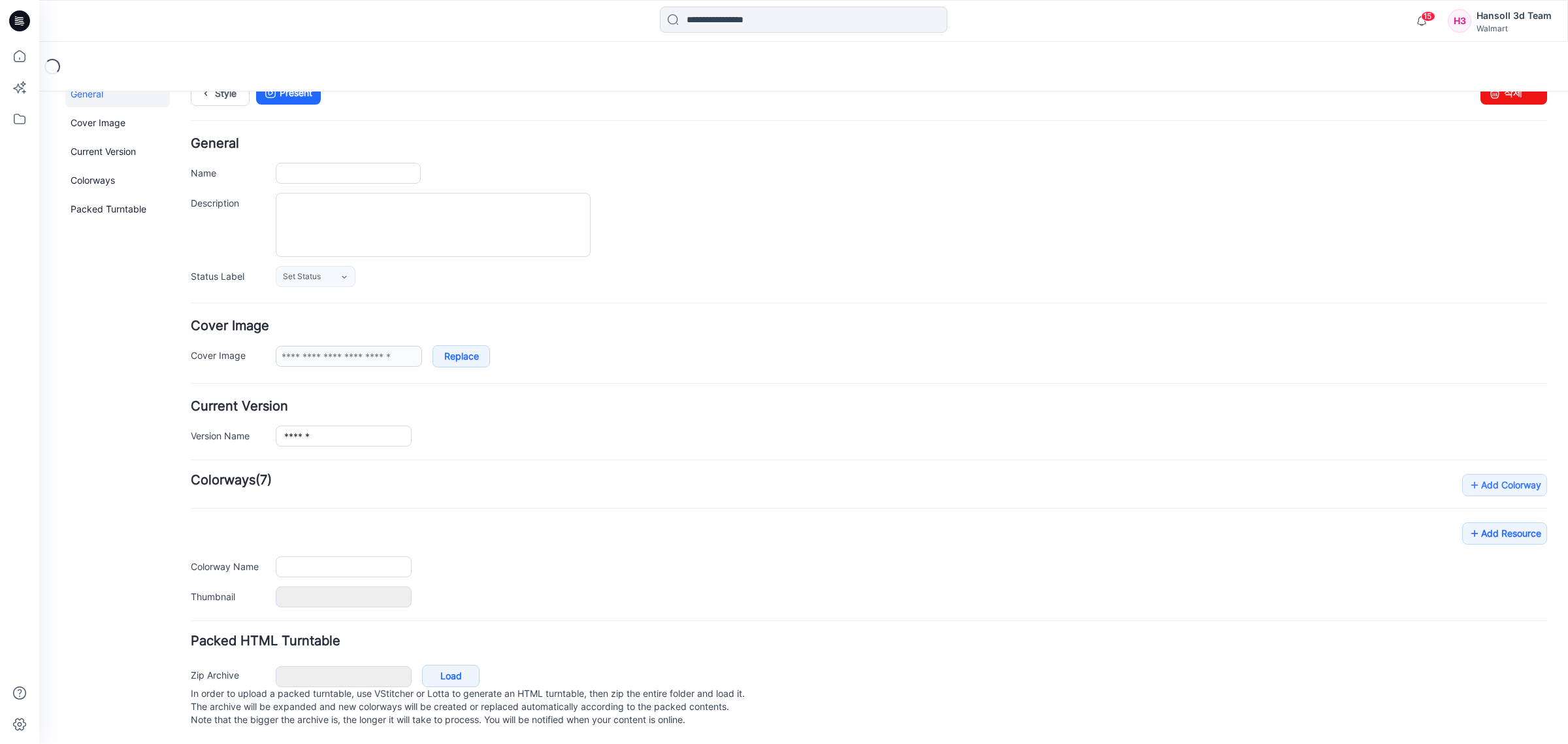
type input "**********"
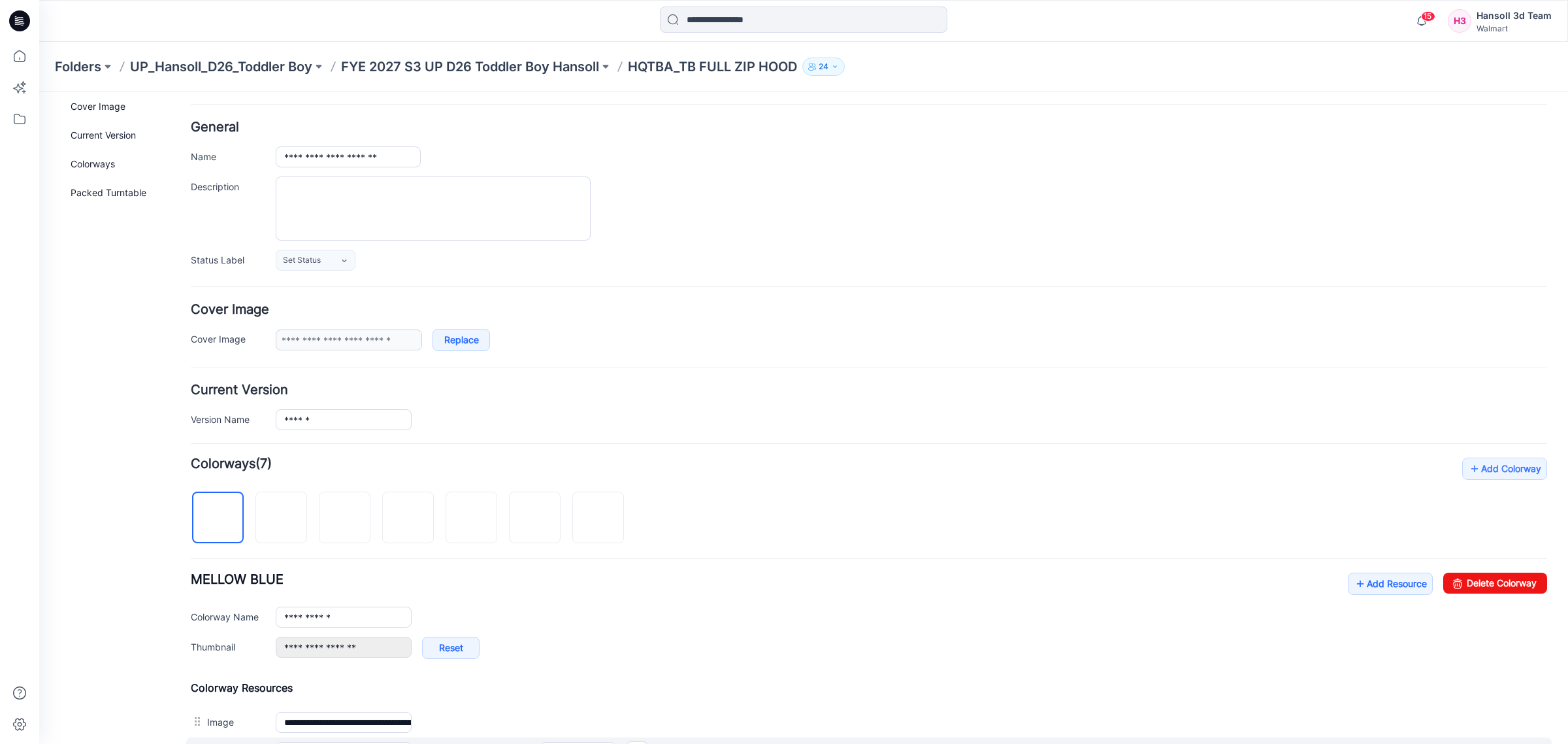
scroll to position [402, 0]
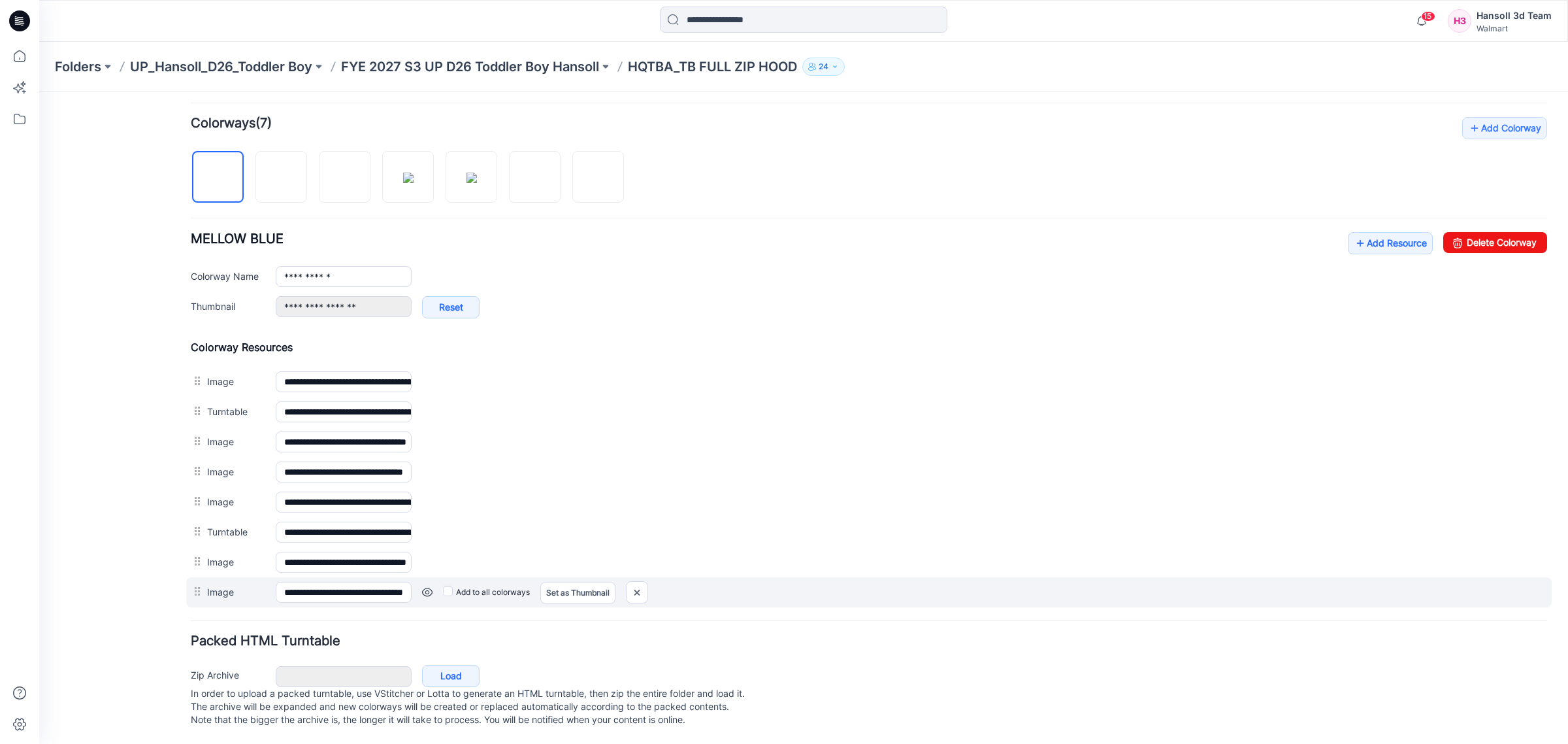
click at [432, 587] on link at bounding box center [428, 593] width 11 height 11
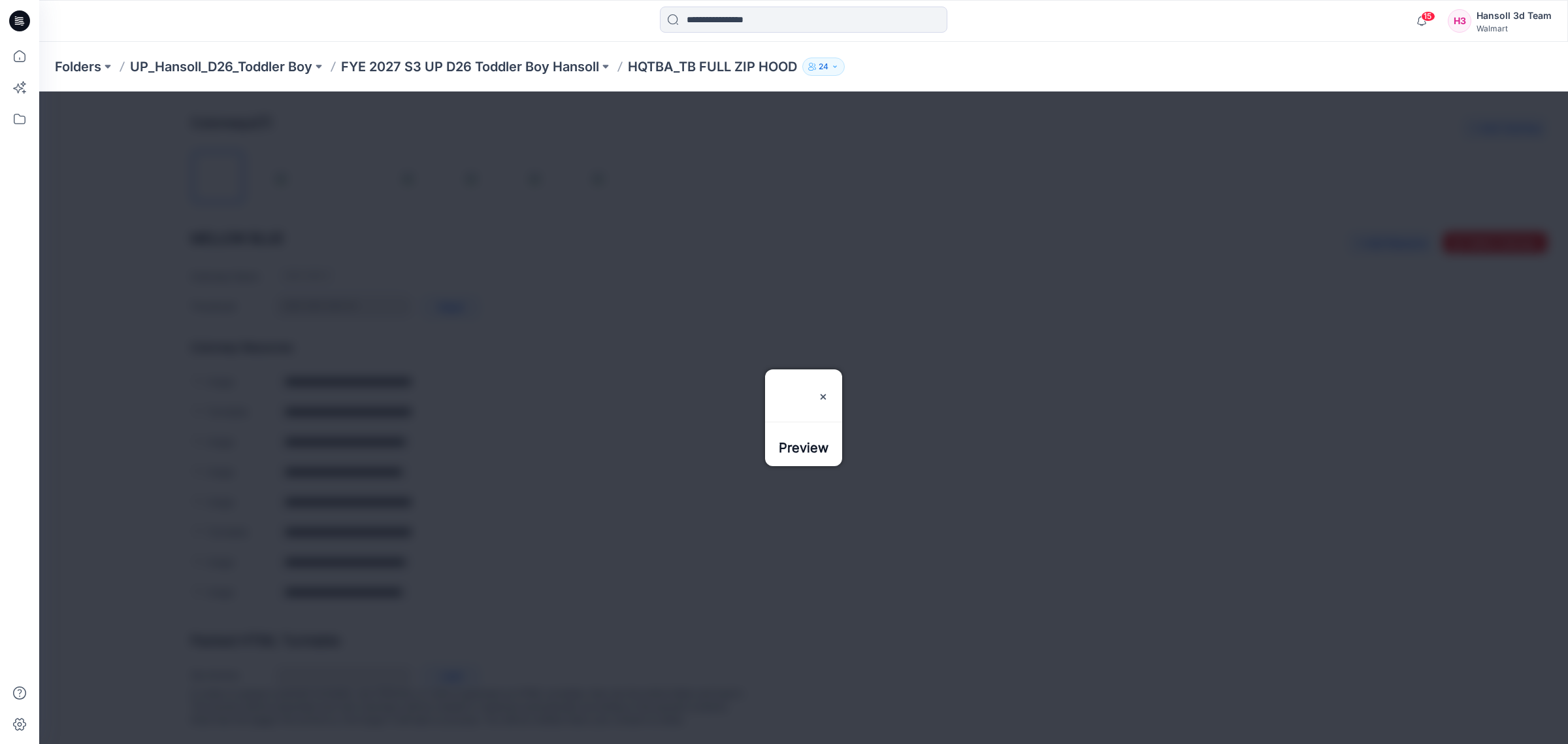
click at [585, 386] on div at bounding box center [804, 418] width 1529 height 653
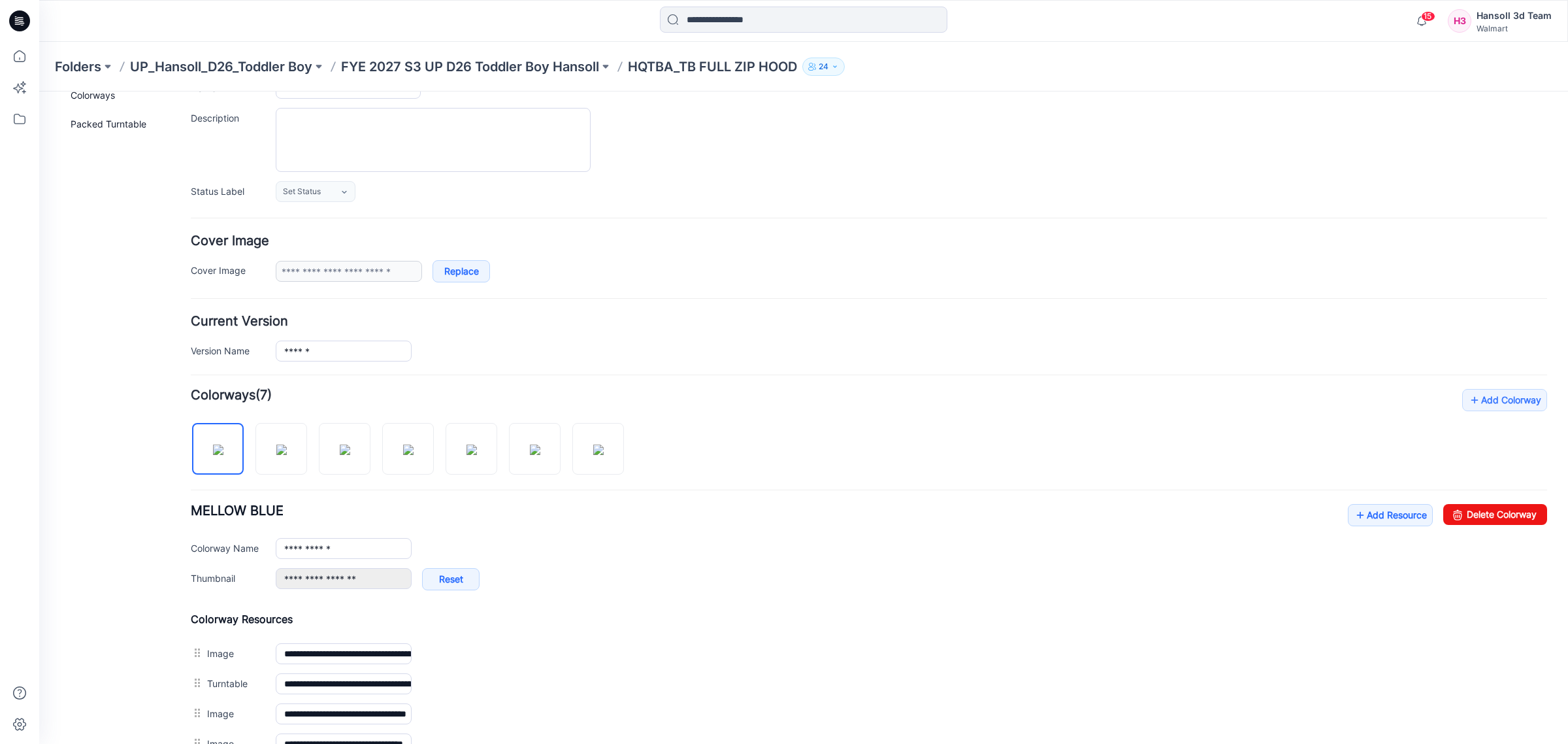
scroll to position [0, 0]
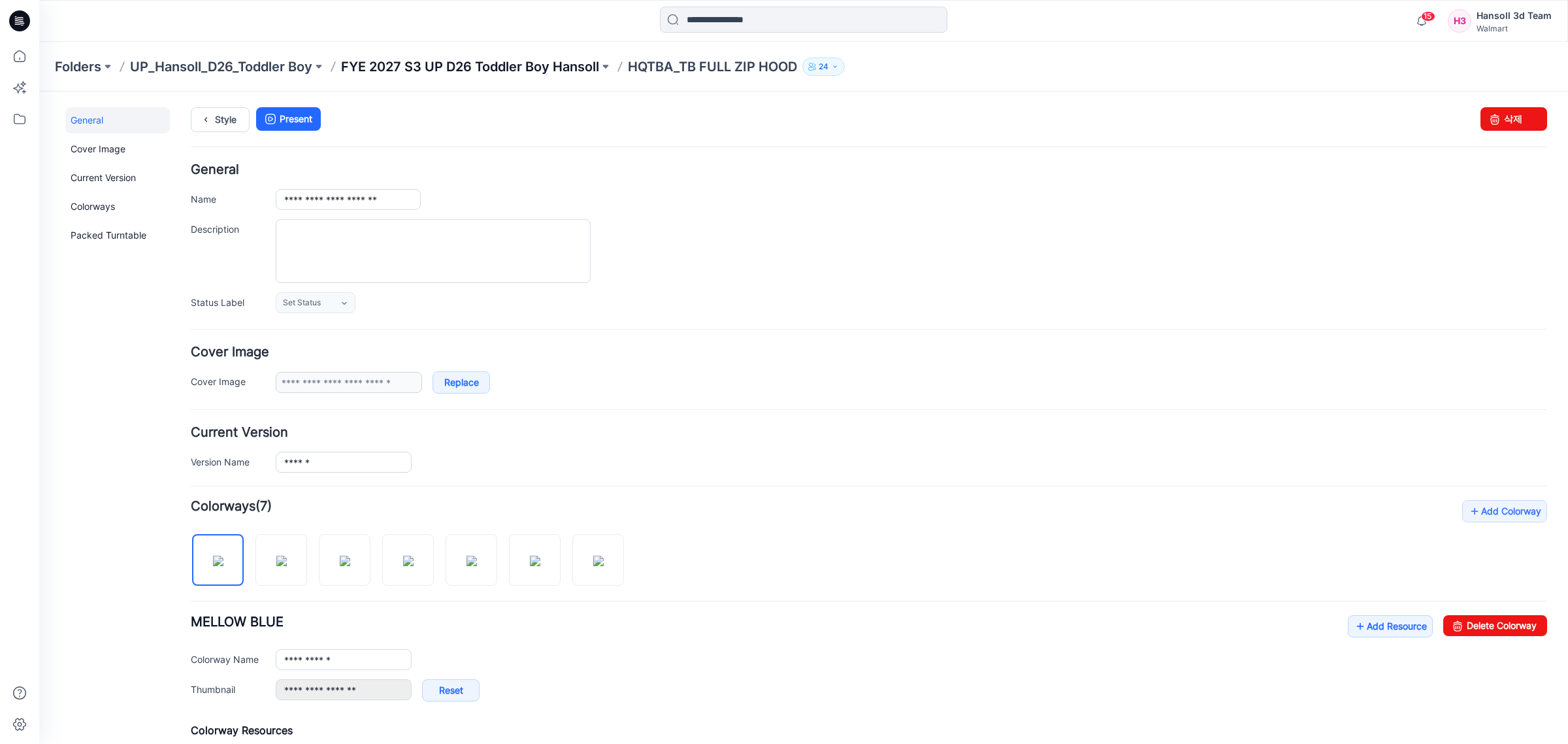
click at [412, 73] on p "FYE 2027 S3 UP D26 Toddler Boy Hansoll" at bounding box center [470, 66] width 258 height 18
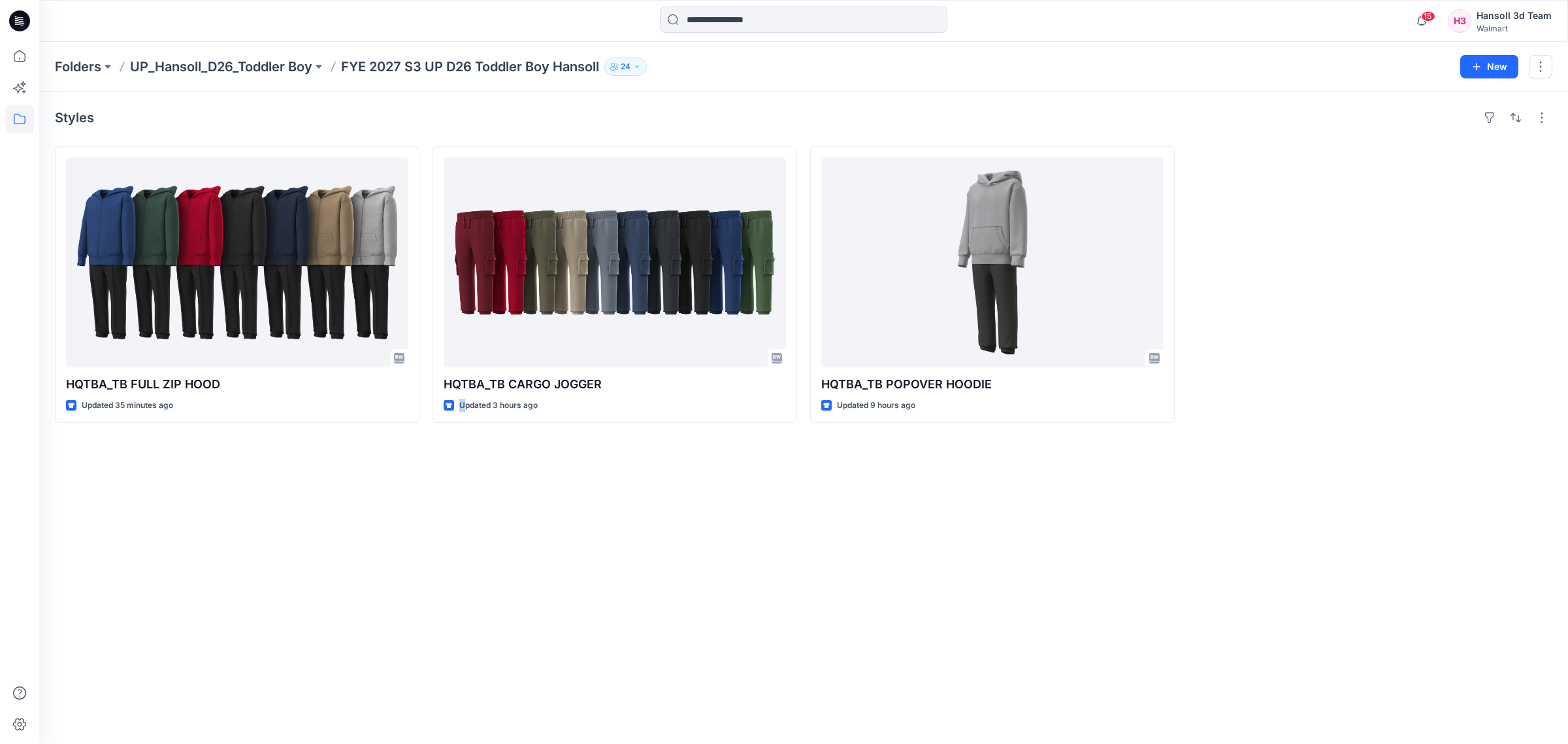
drag, startPoint x: 465, startPoint y: 600, endPoint x: 435, endPoint y: 596, distance: 30.3
click at [451, 602] on div "Styles HQTBA_TB FULL ZIP HOOD Updated 35 minutes ago HQTBA_TB CARGO JOGGER Upda…" at bounding box center [804, 418] width 1529 height 653
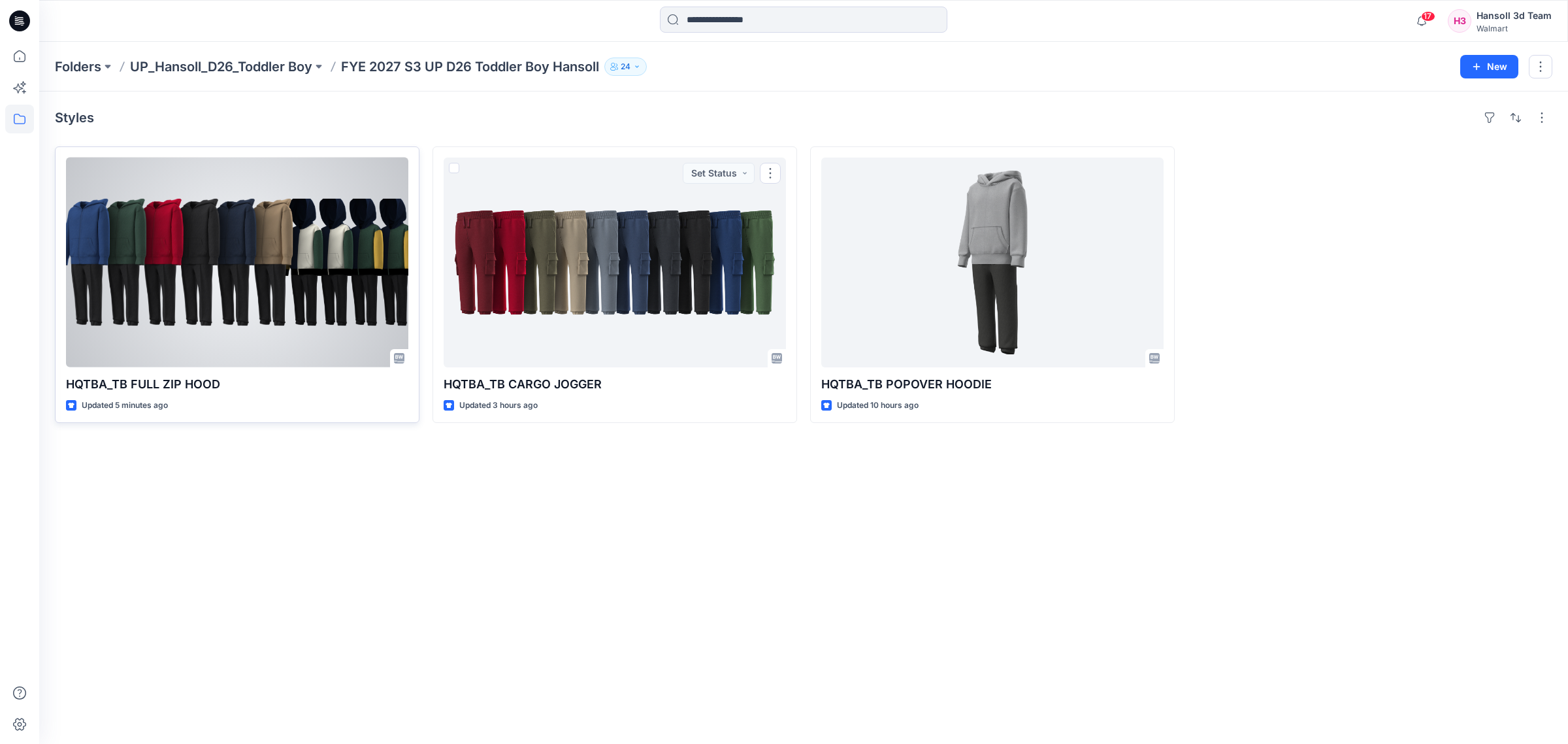
click at [321, 289] on div at bounding box center [237, 262] width 342 height 210
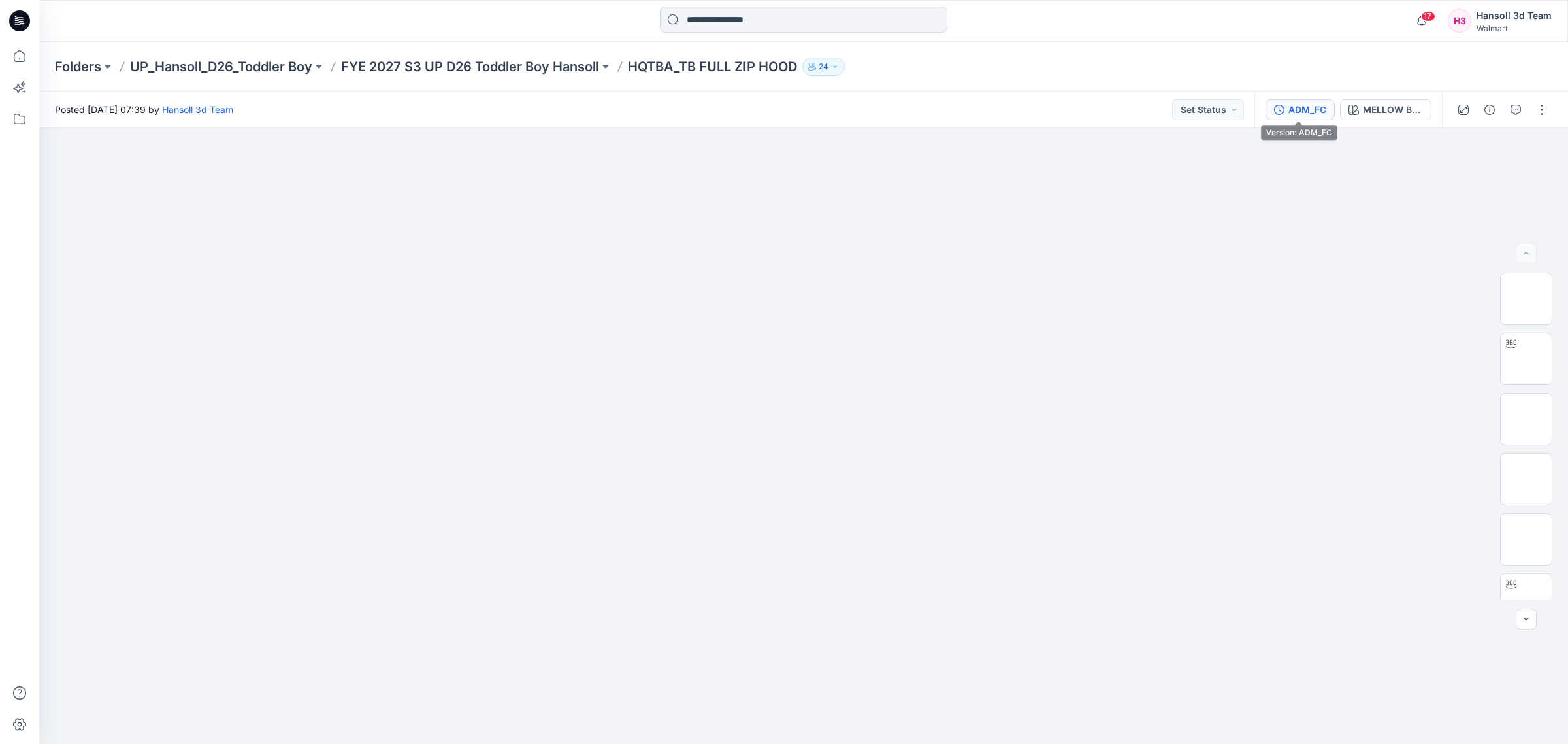
click at [1289, 105] on div "ADM_FC" at bounding box center [1307, 110] width 38 height 15
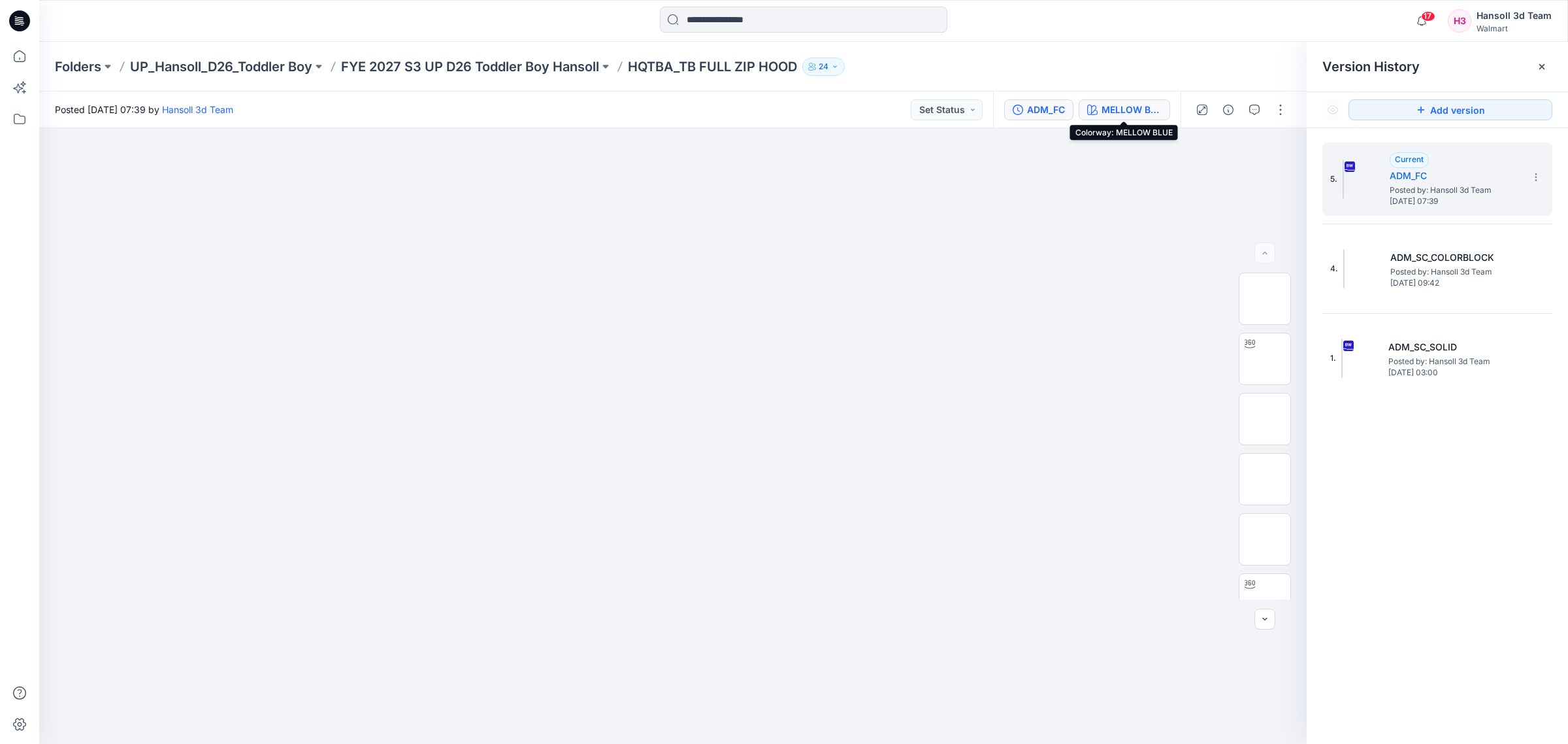
click at [1126, 101] on button "MELLOW BLUE" at bounding box center [1124, 109] width 91 height 21
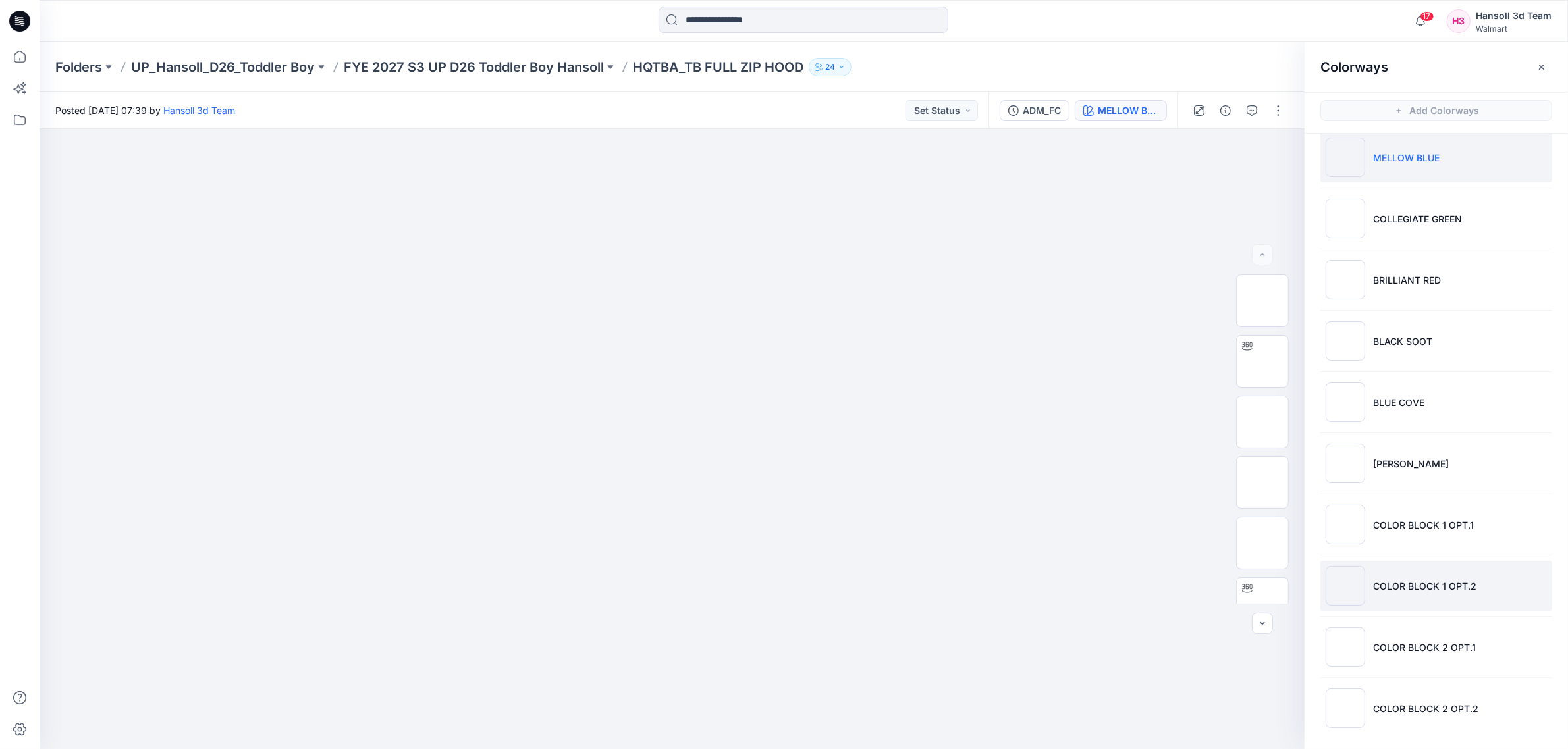
scroll to position [18, 0]
click at [1437, 518] on p "COLOR BLOCK 1 OPT.1" at bounding box center [1423, 521] width 101 height 14
click at [1422, 575] on p "COLOR BLOCK 1 OPT.2" at bounding box center [1425, 582] width 104 height 14
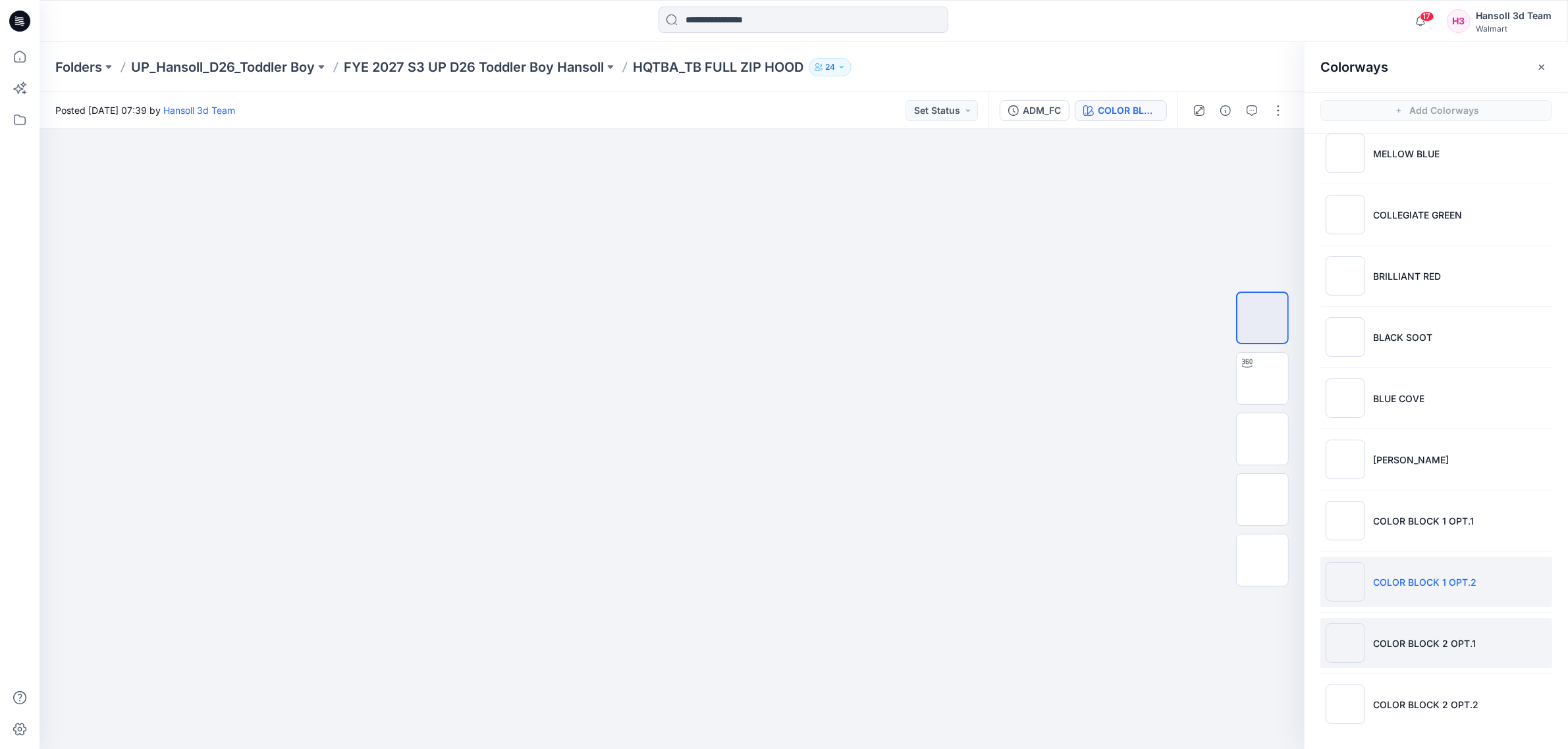
click at [1412, 625] on li "COLOR BLOCK 2 OPT.1" at bounding box center [1436, 643] width 232 height 50
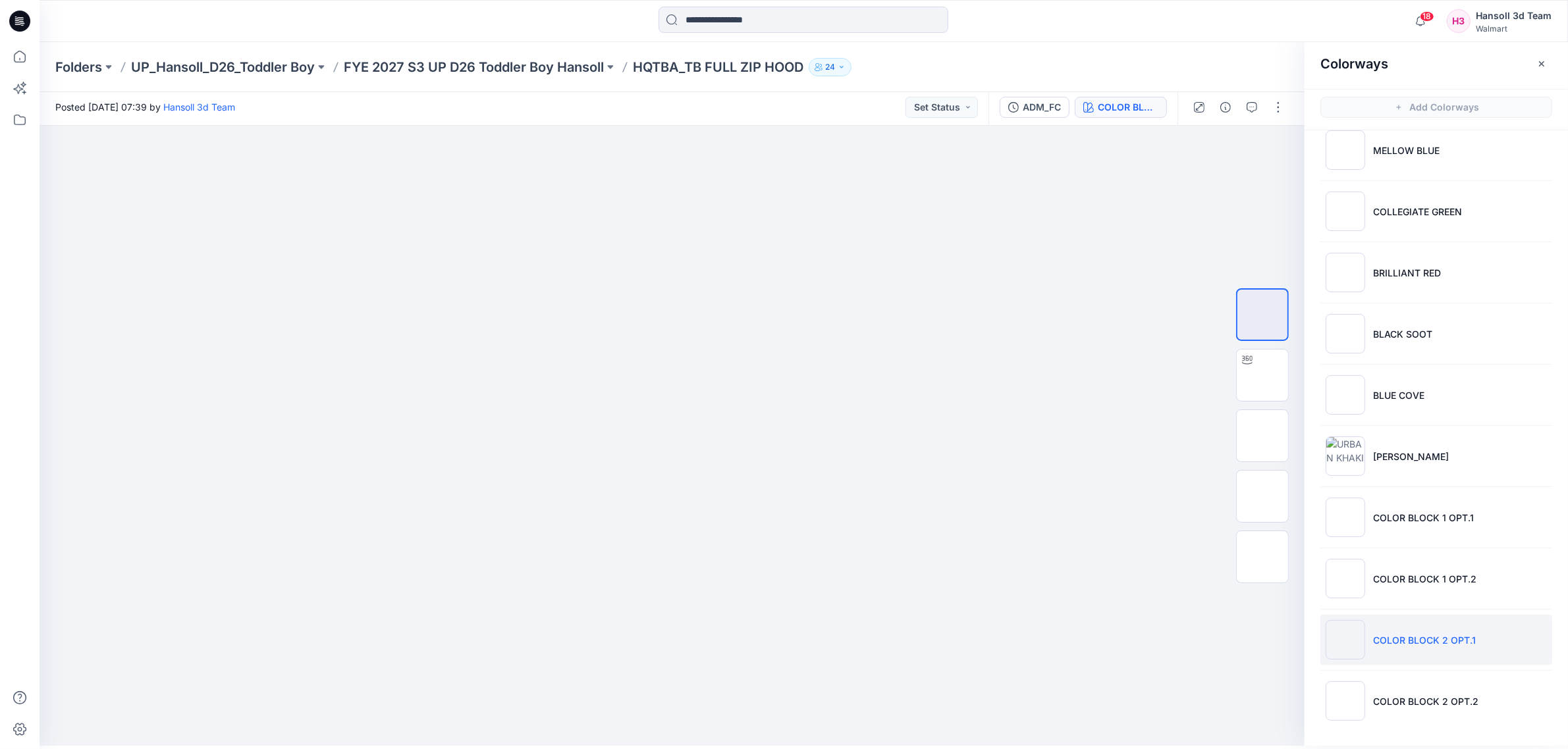
scroll to position [4, 0]
click at [1475, 517] on li "COLOR BLOCK 1 OPT.1" at bounding box center [1436, 517] width 232 height 50
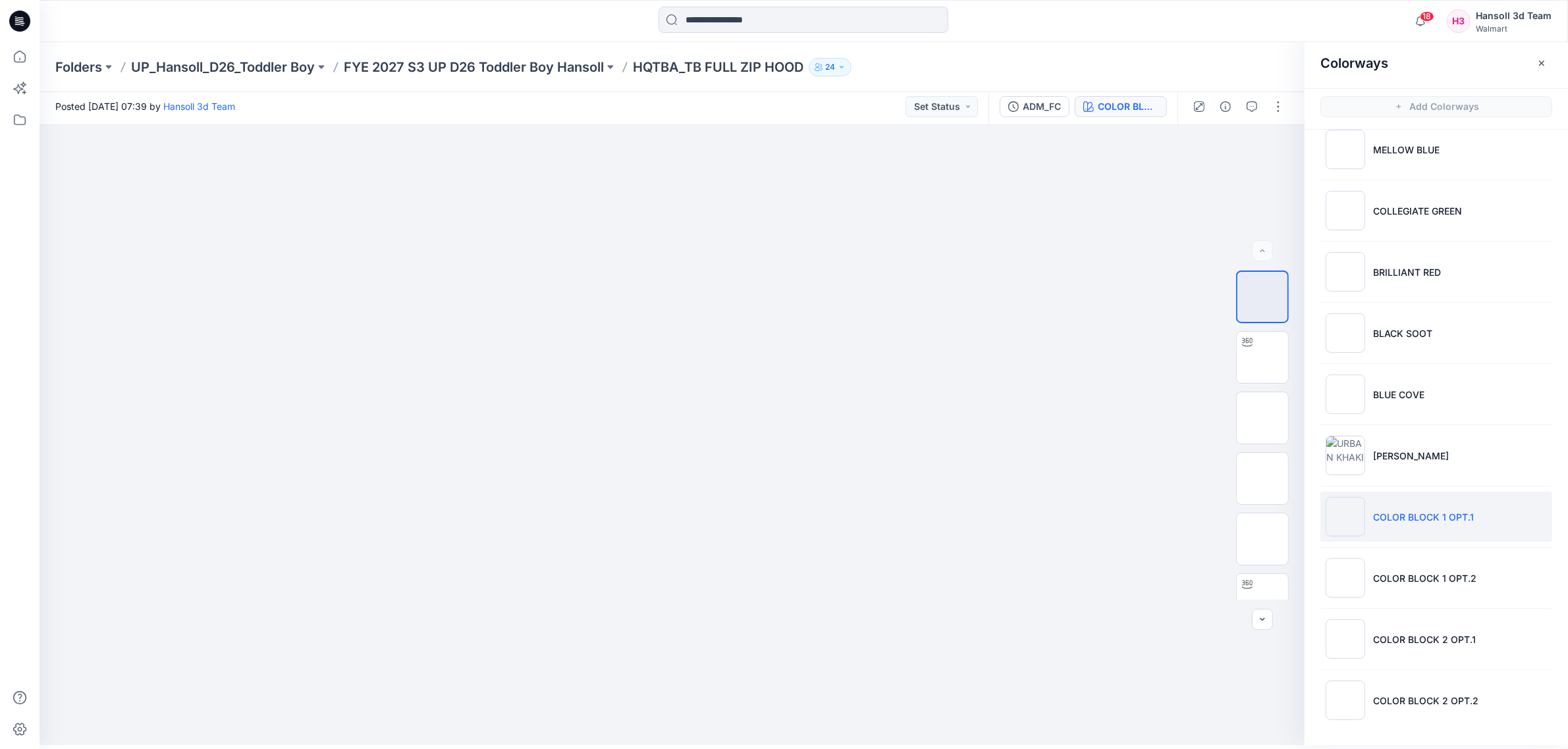
click at [1473, 509] on li "COLOR BLOCK 1 OPT.1" at bounding box center [1436, 517] width 232 height 50
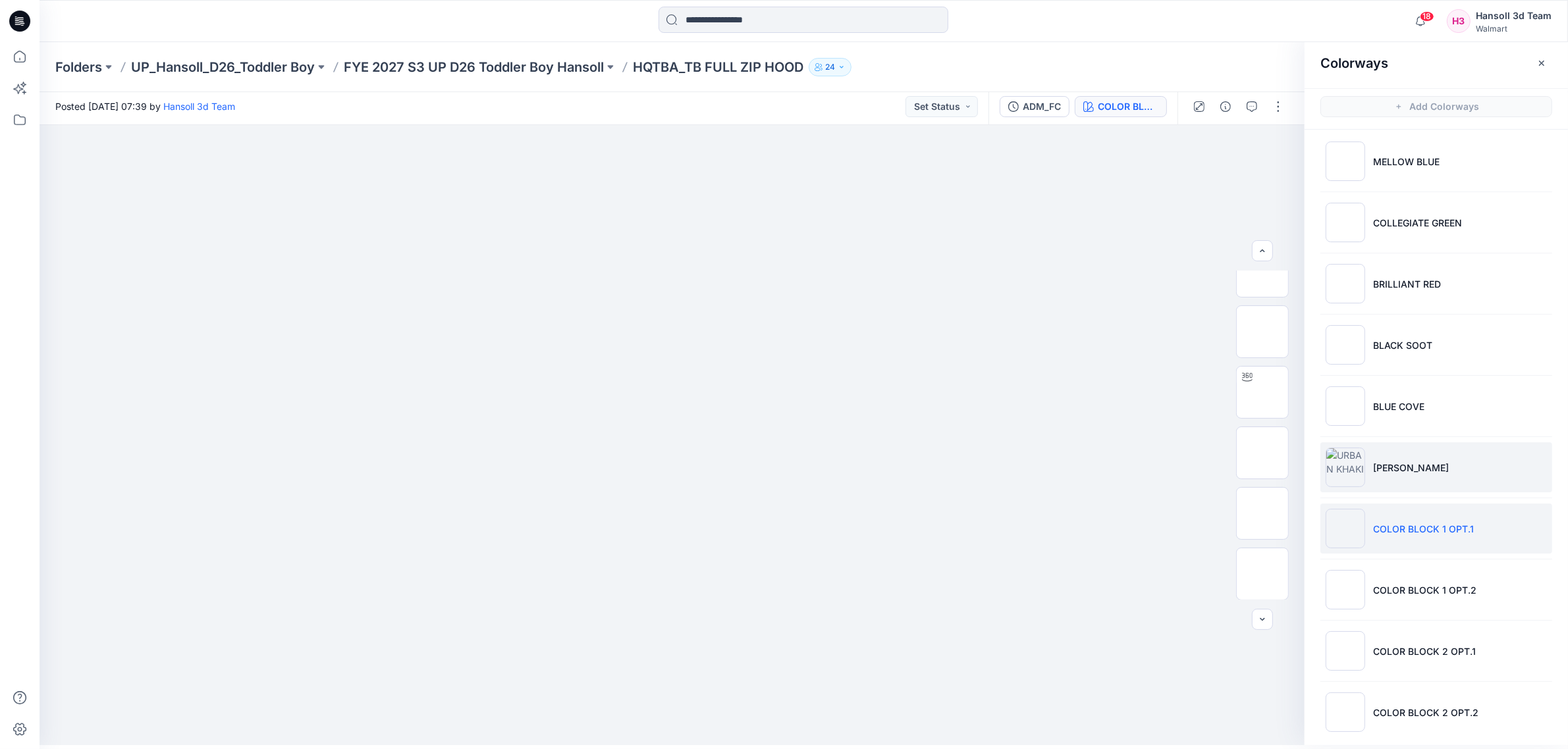
scroll to position [0, 0]
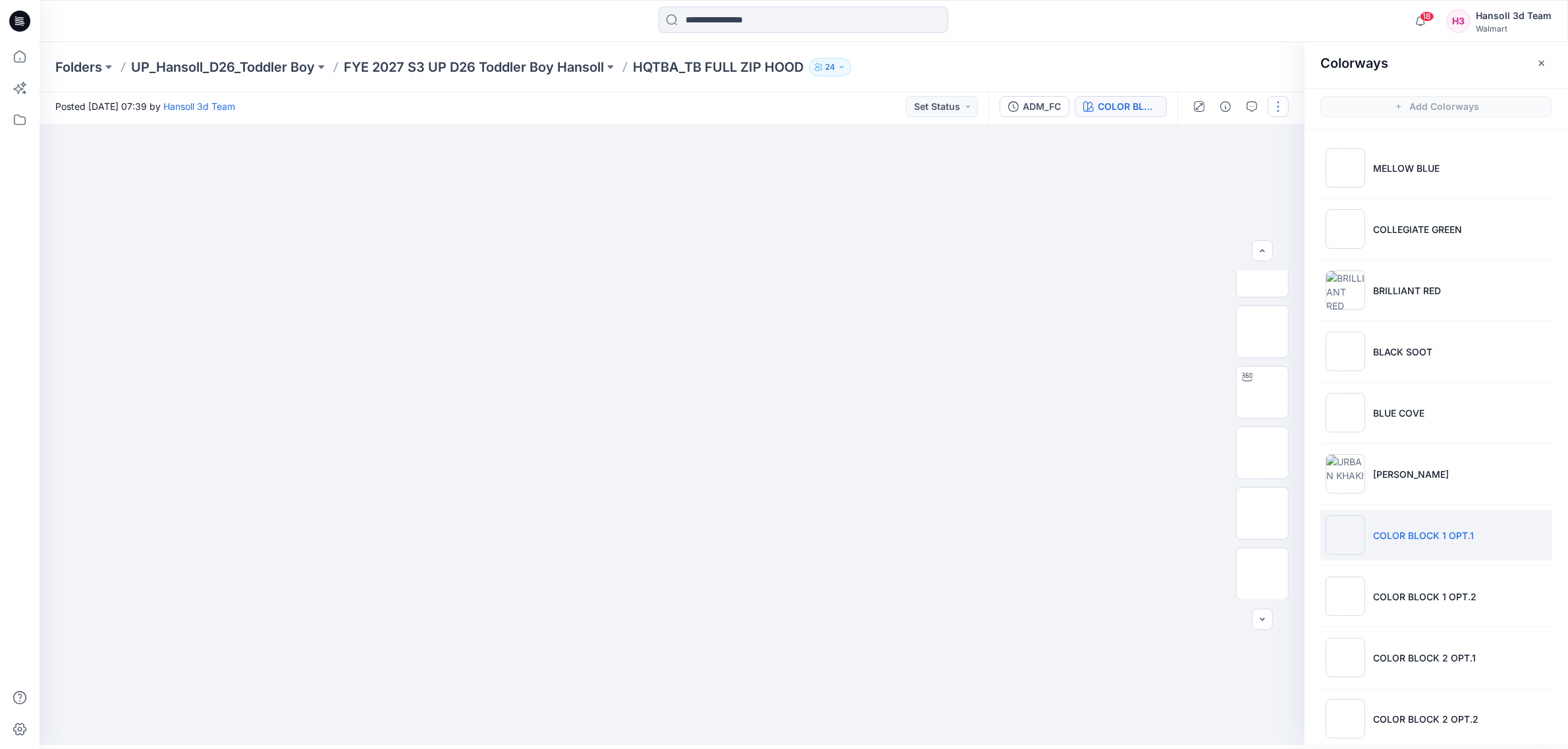
click at [1279, 107] on button "button" at bounding box center [1278, 106] width 21 height 21
click at [1232, 169] on button "Edit" at bounding box center [1223, 173] width 121 height 24
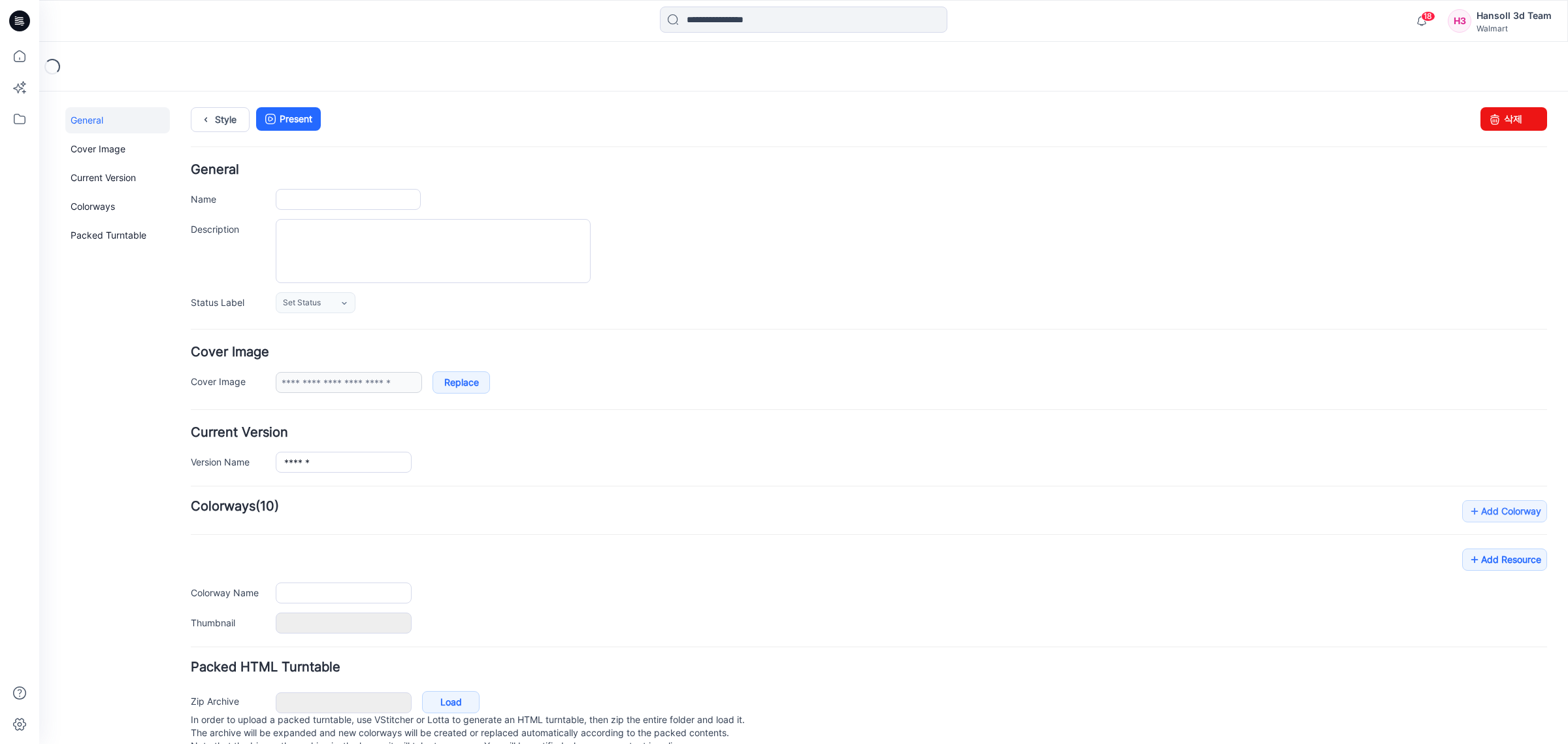
type input "**********"
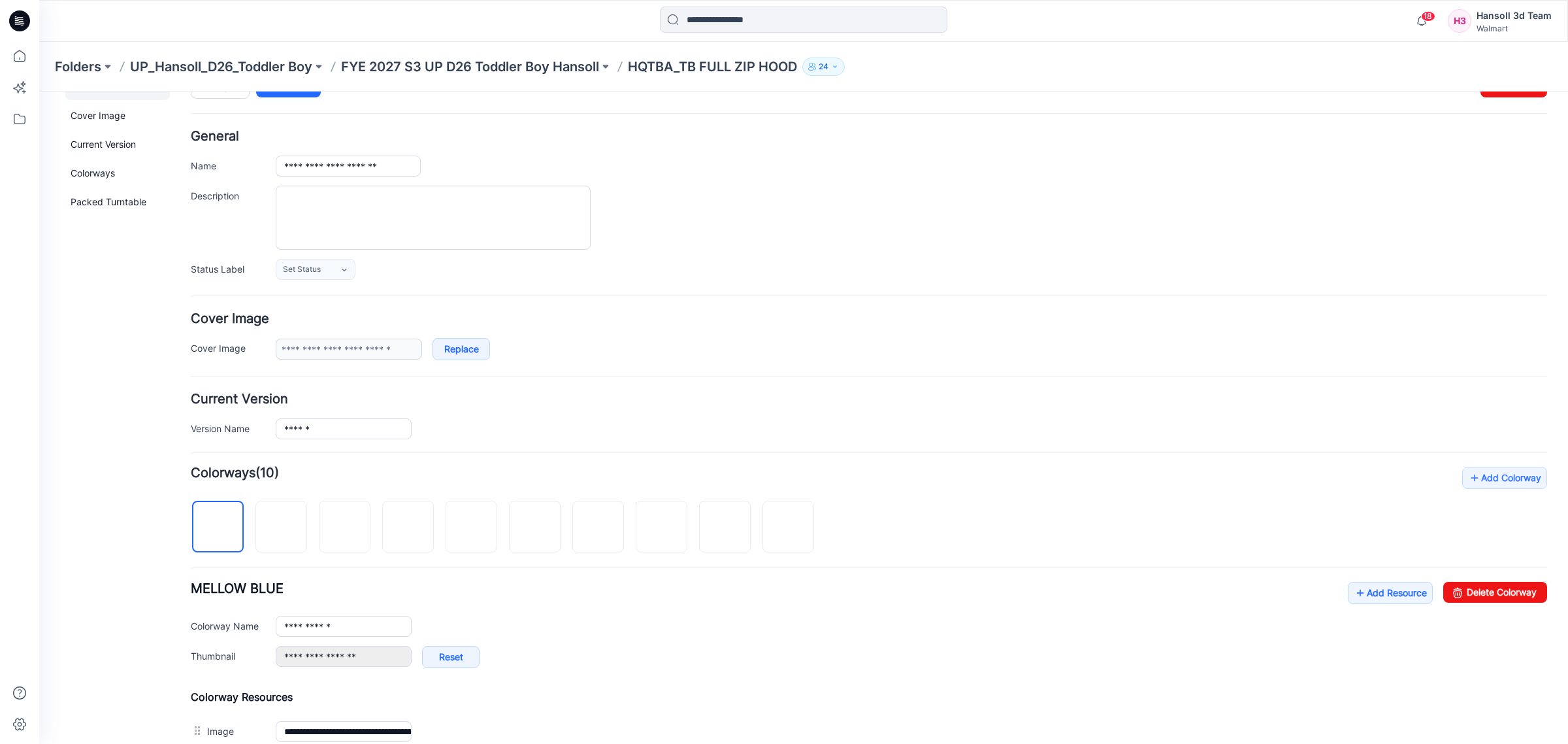
scroll to position [327, 0]
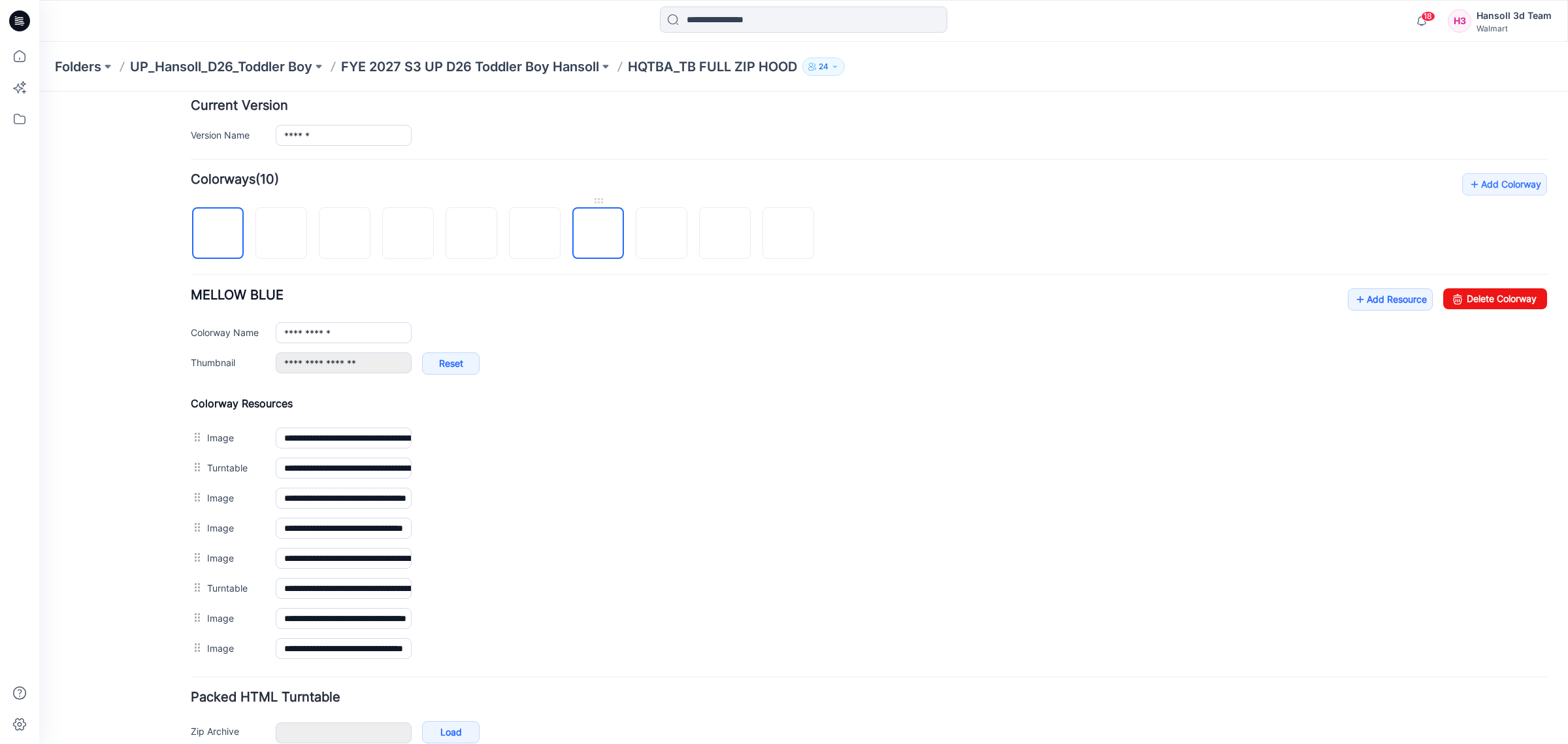
click at [598, 234] on img at bounding box center [598, 234] width 0 height 0
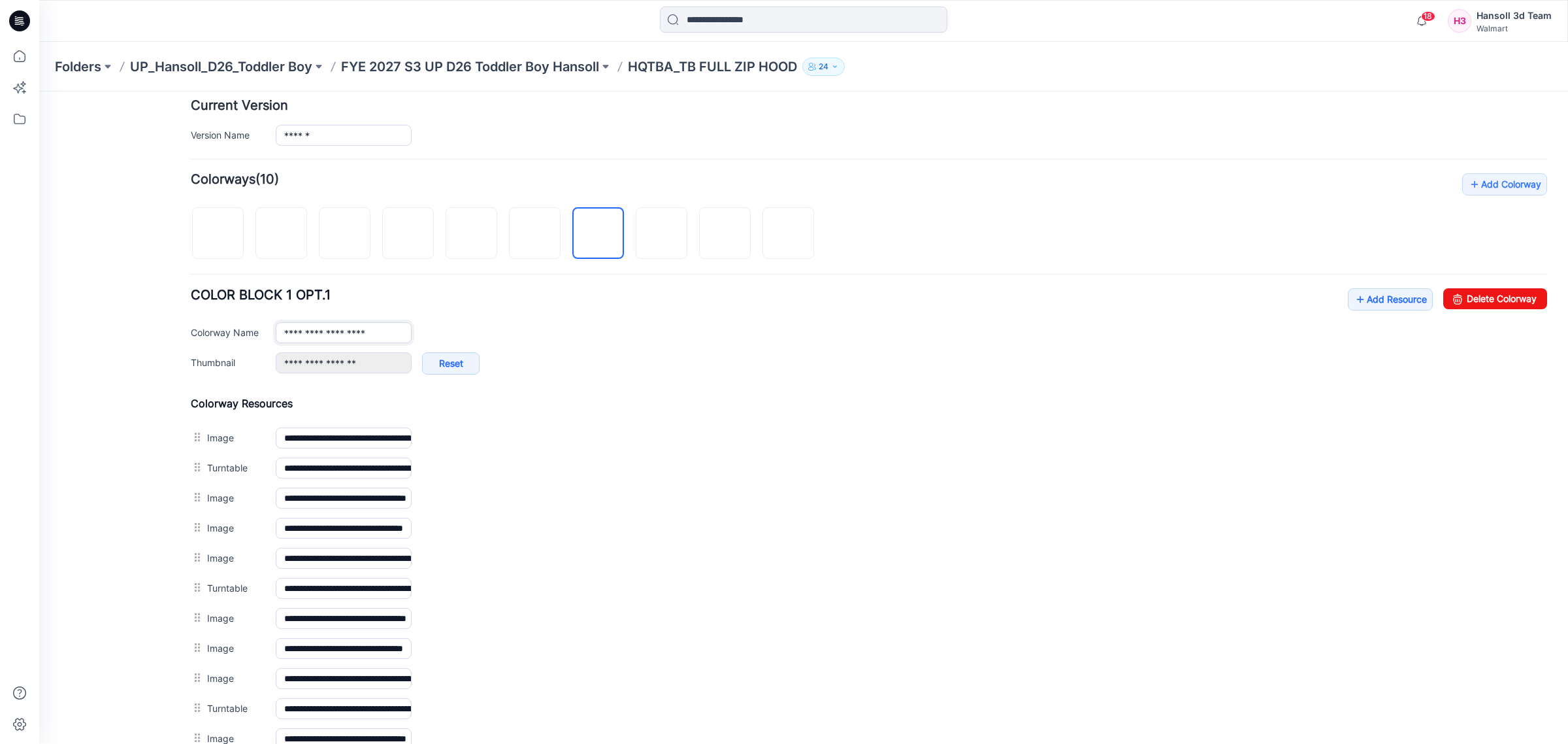
drag, startPoint x: 348, startPoint y: 338, endPoint x: 40, endPoint y: 455, distance: 329.5
click at [39, 363] on html "< Back 18 Hansoll 3d Team Profile Hansoll 3d Team Personal Settings Notificatio…" at bounding box center [804, 342] width 1529 height 1156
paste input "text"
type input "**********"
click at [93, 382] on div "General Cover Image Current Version Colorways Packed Turntable" at bounding box center [117, 350] width 105 height 1140
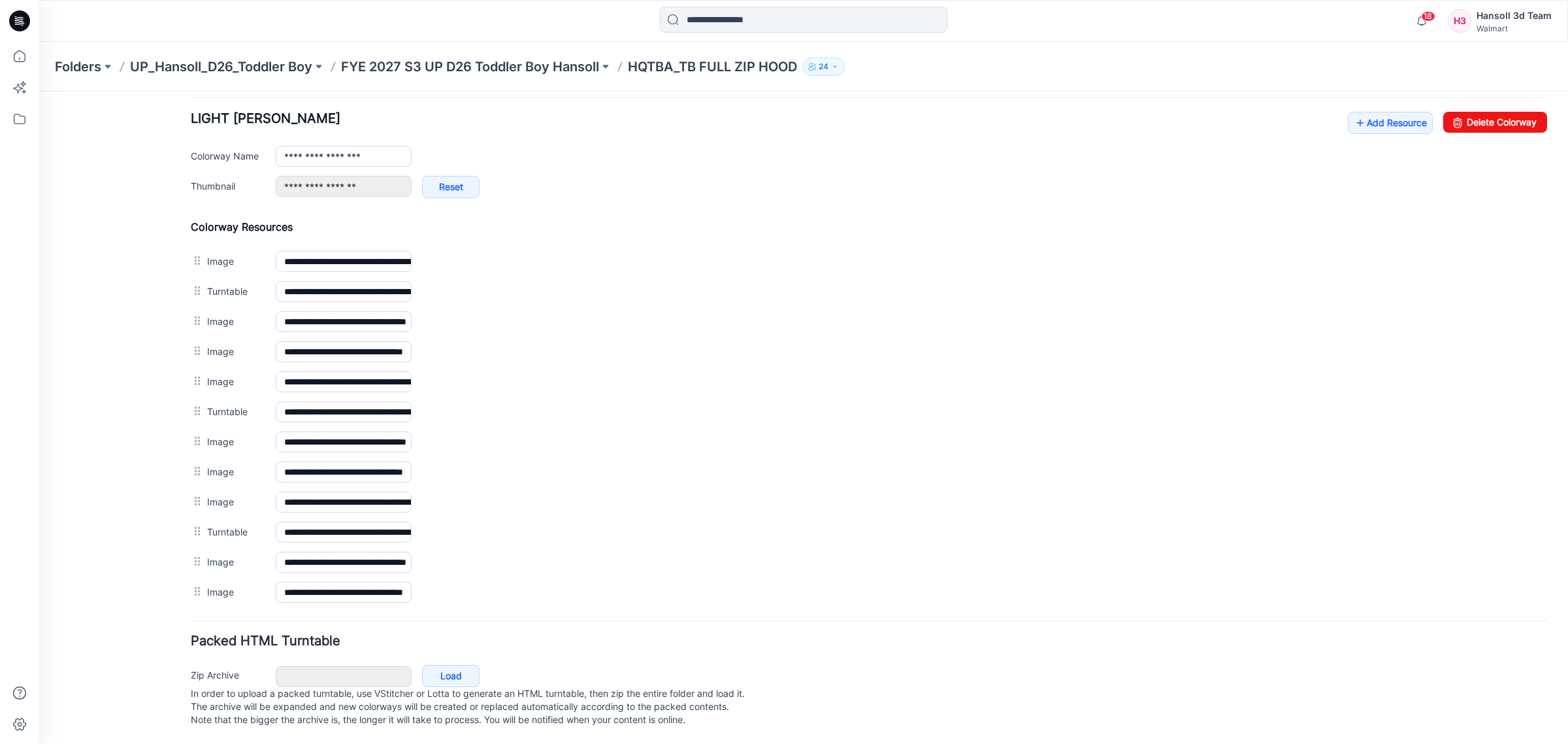
scroll to position [524, 0]
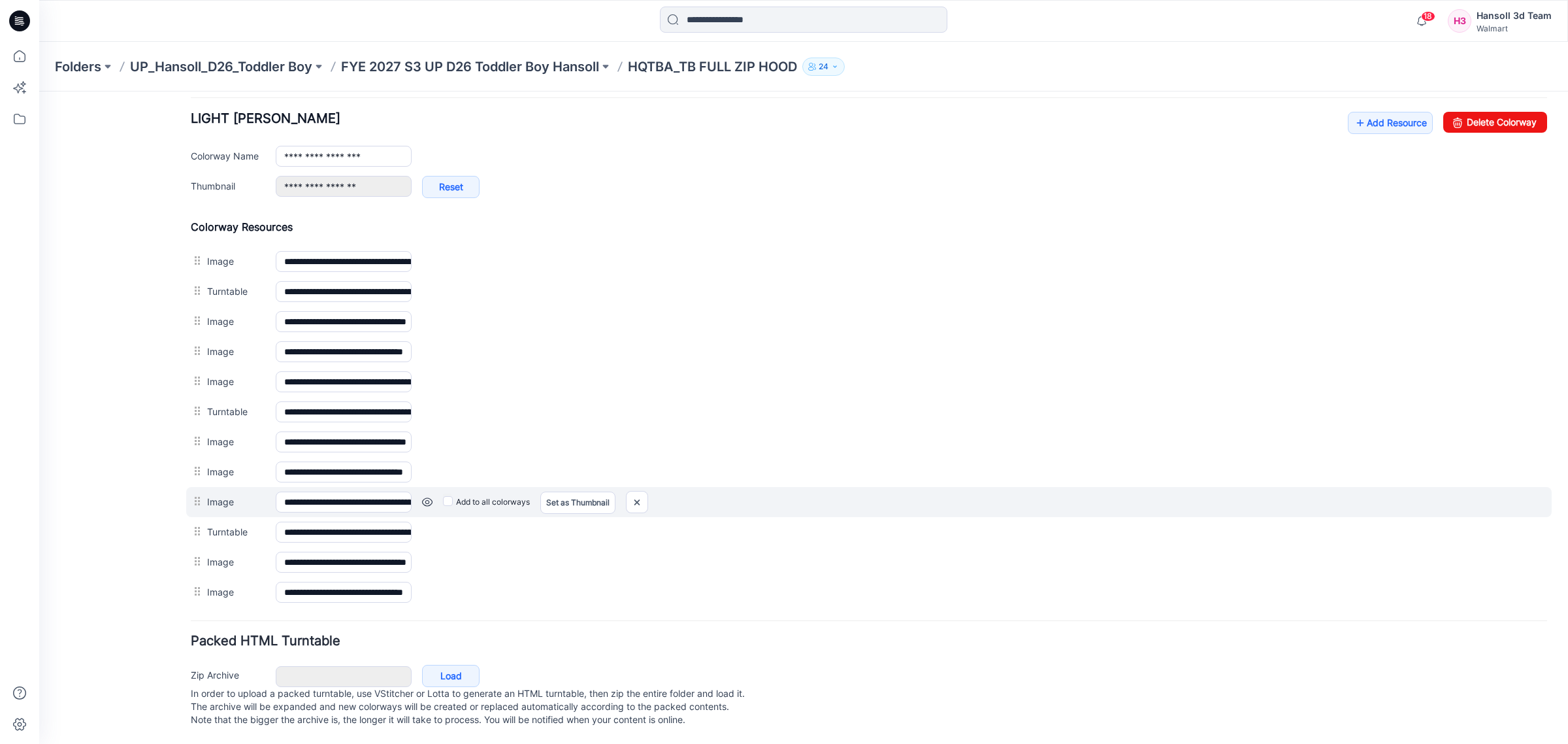
click at [433, 492] on div "Add to all colorways Set as Thumbnail Unset as Thumbnail" at bounding box center [979, 502] width 1136 height 21
click at [428, 497] on link at bounding box center [428, 502] width 11 height 11
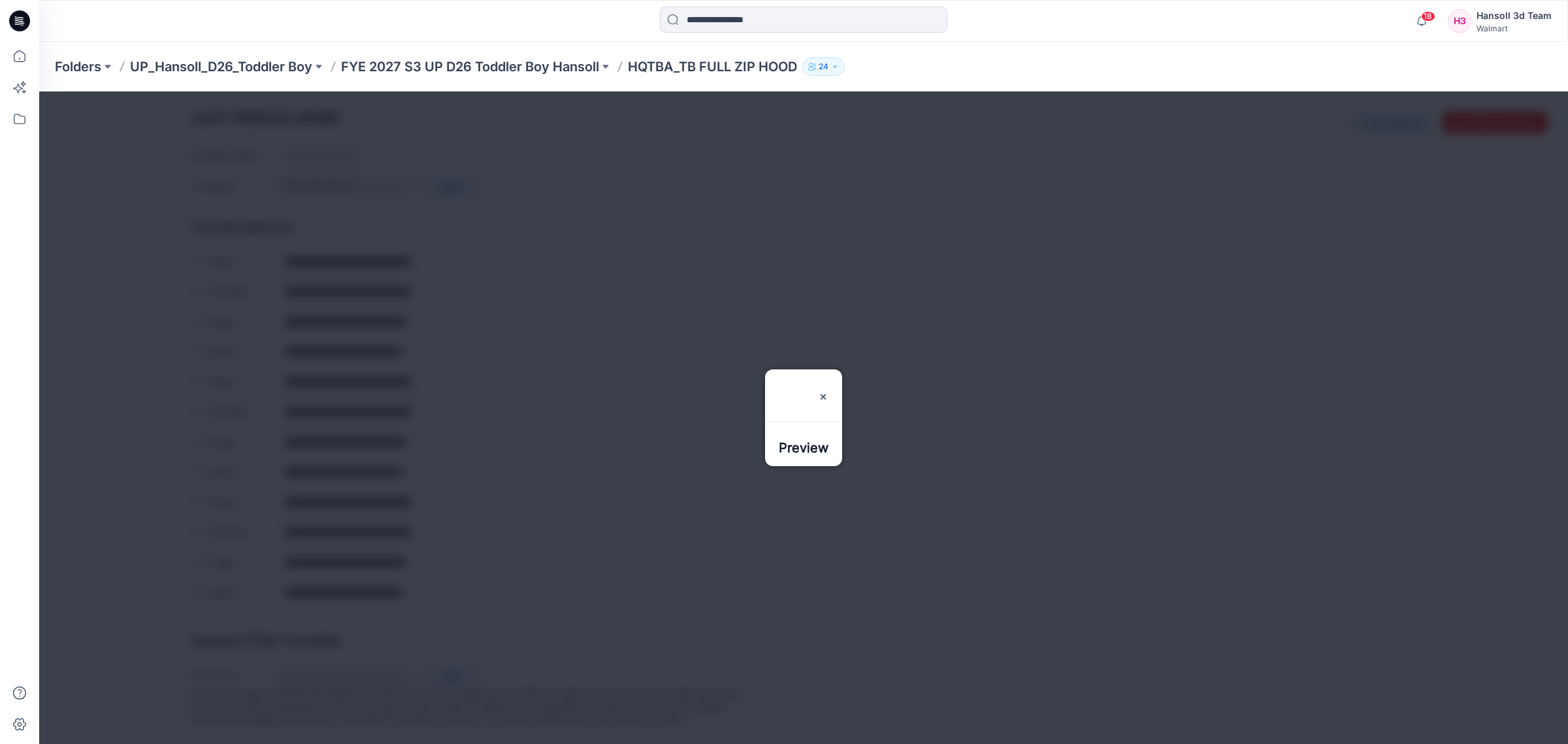
click at [420, 476] on div at bounding box center [804, 418] width 1529 height 653
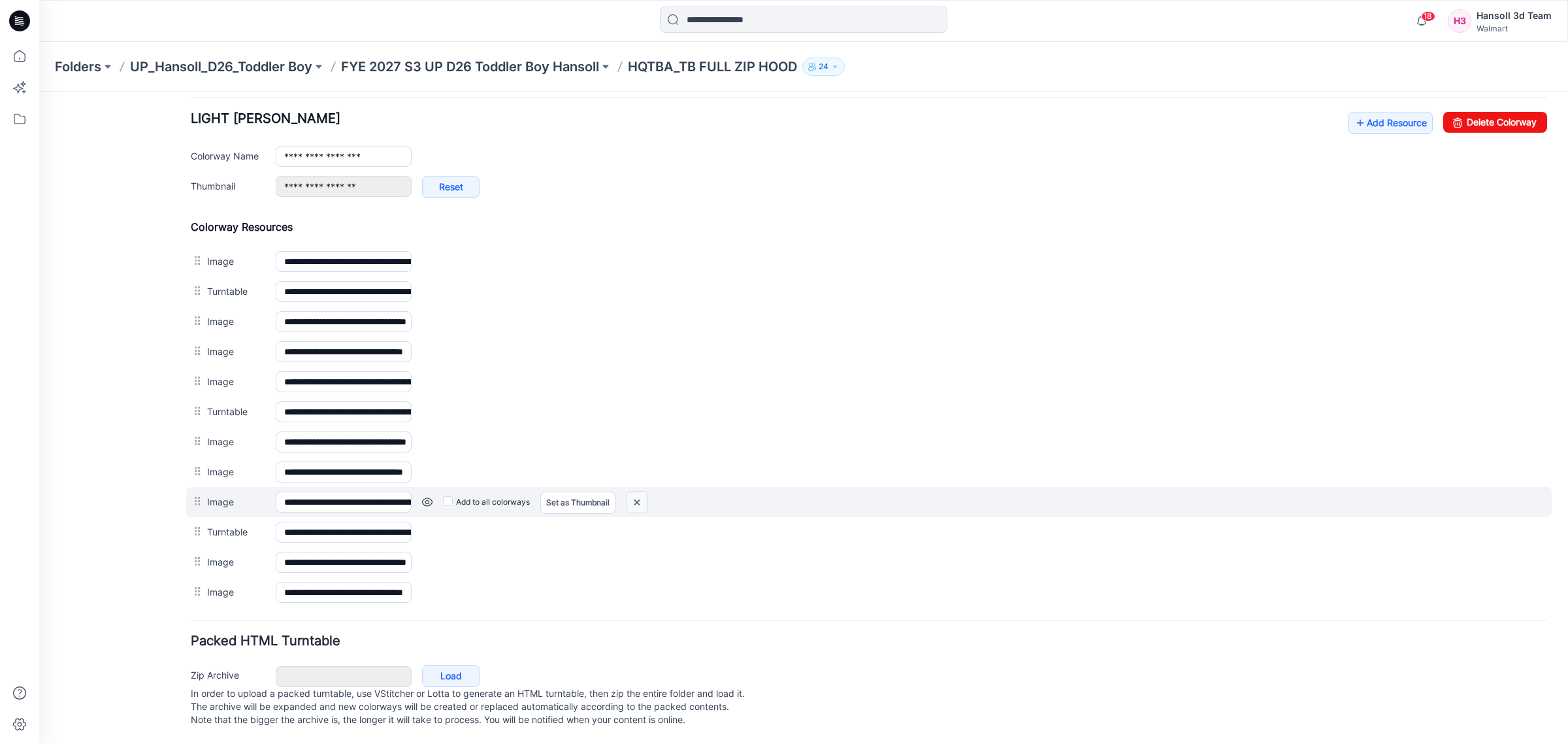
click at [640, 492] on img at bounding box center [636, 502] width 21 height 21
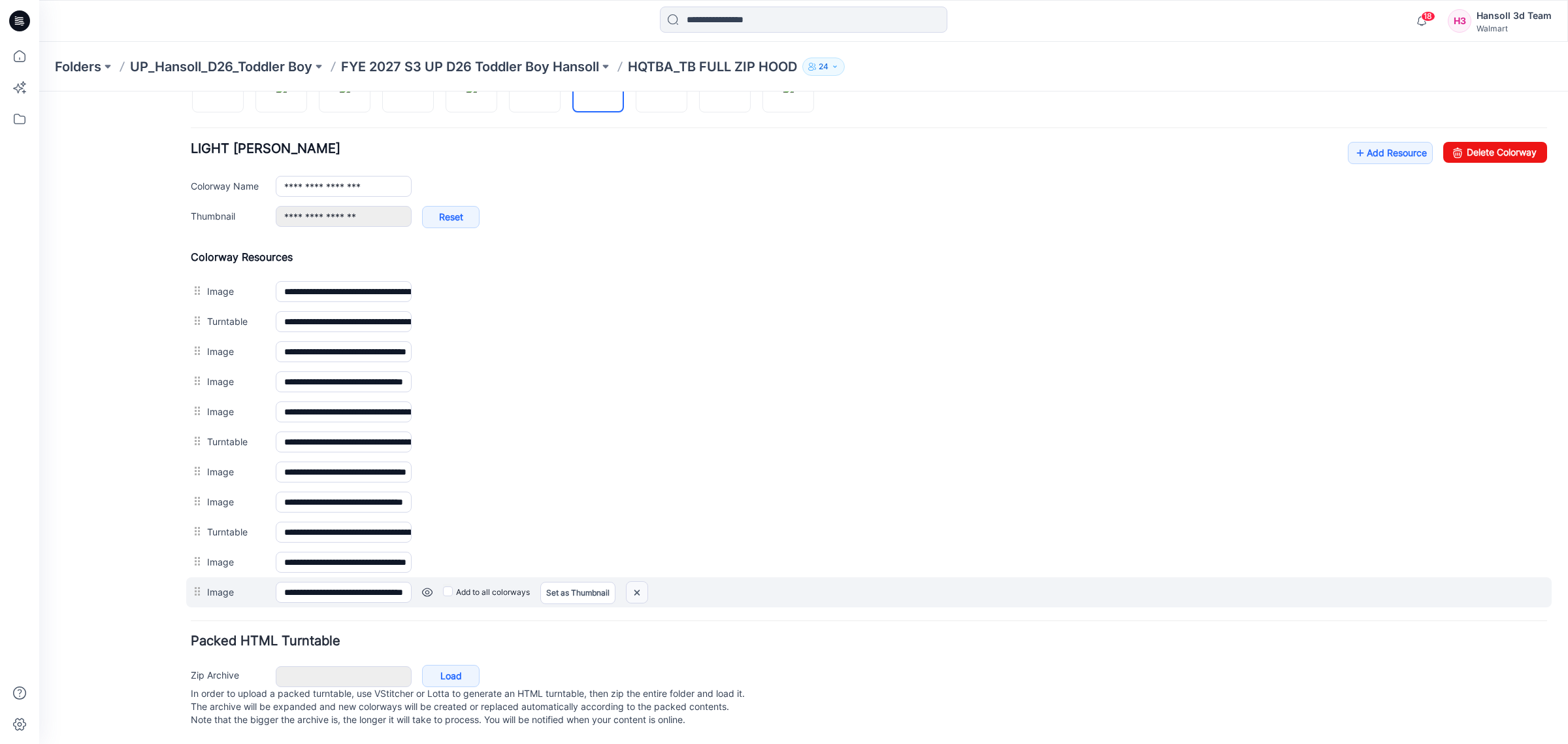
click at [636, 582] on img at bounding box center [636, 593] width 21 height 21
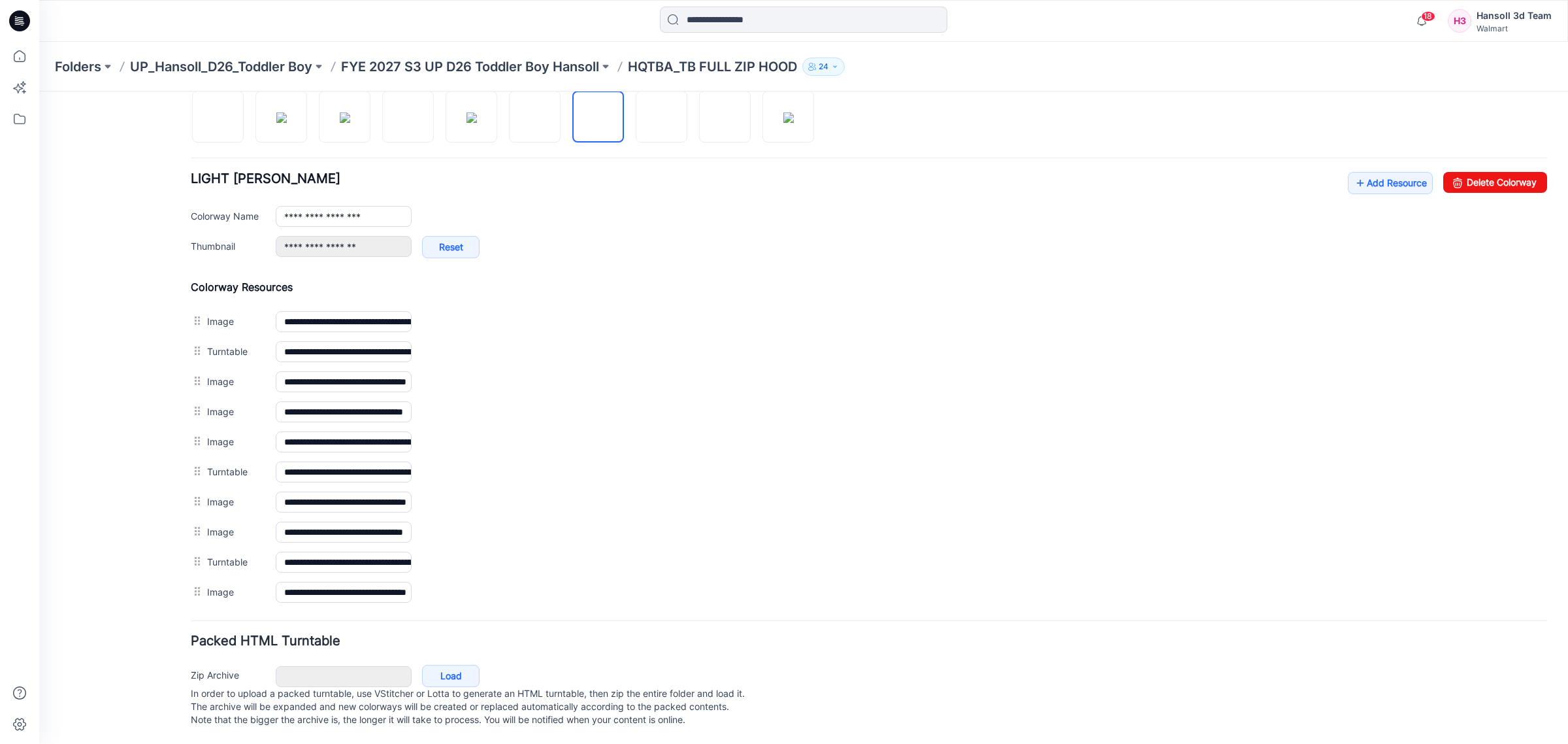
scroll to position [463, 0]
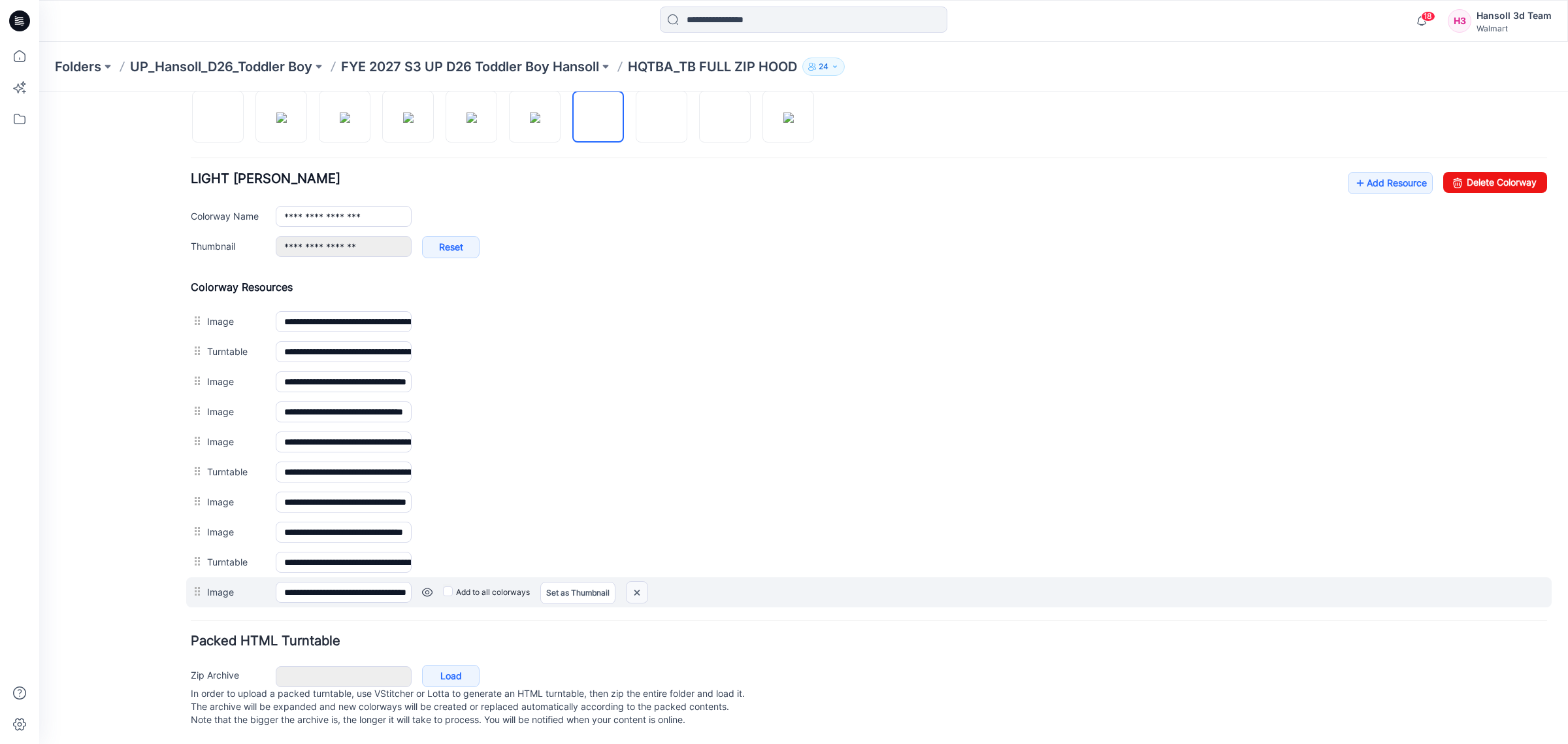
click at [636, 582] on img at bounding box center [636, 593] width 21 height 21
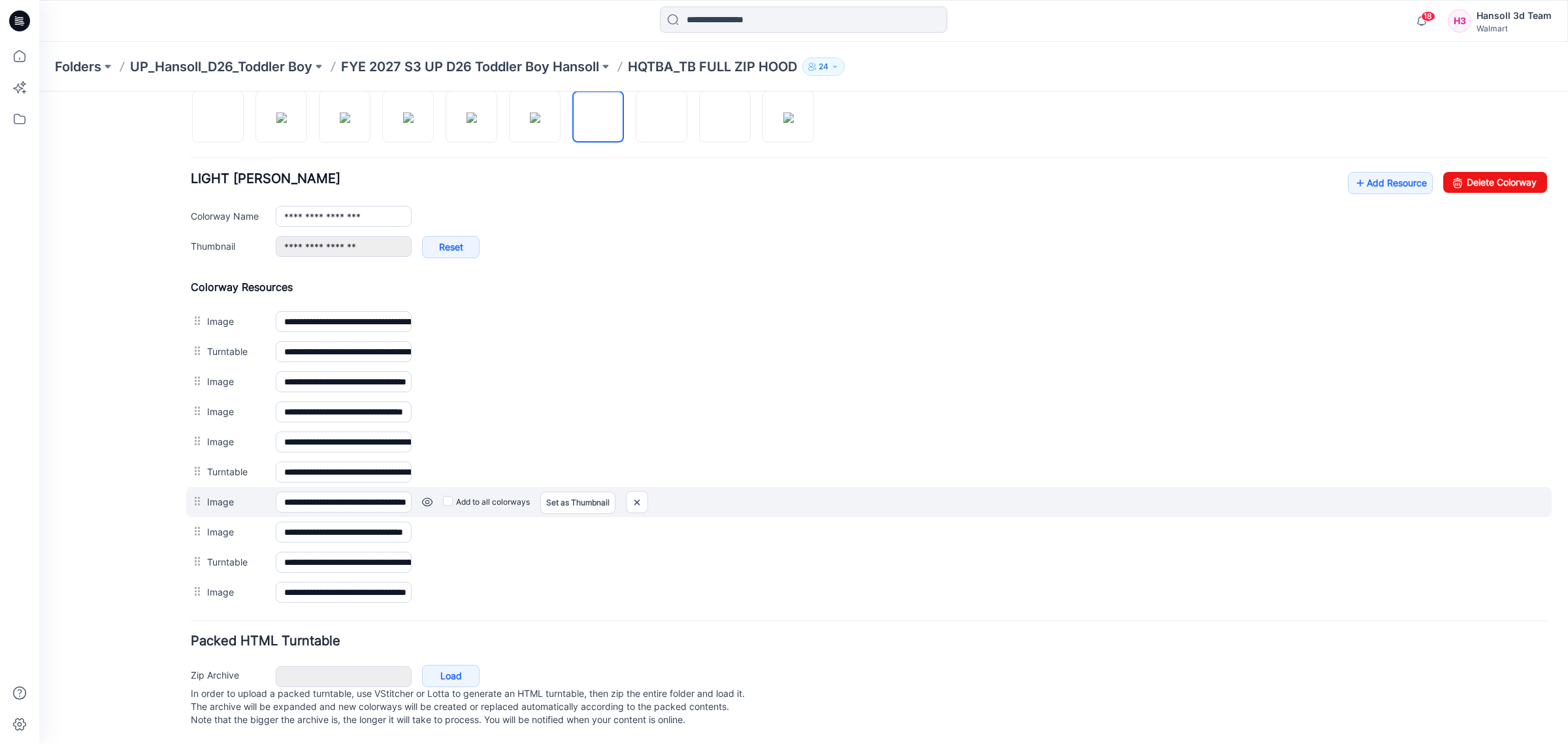
scroll to position [432, 0]
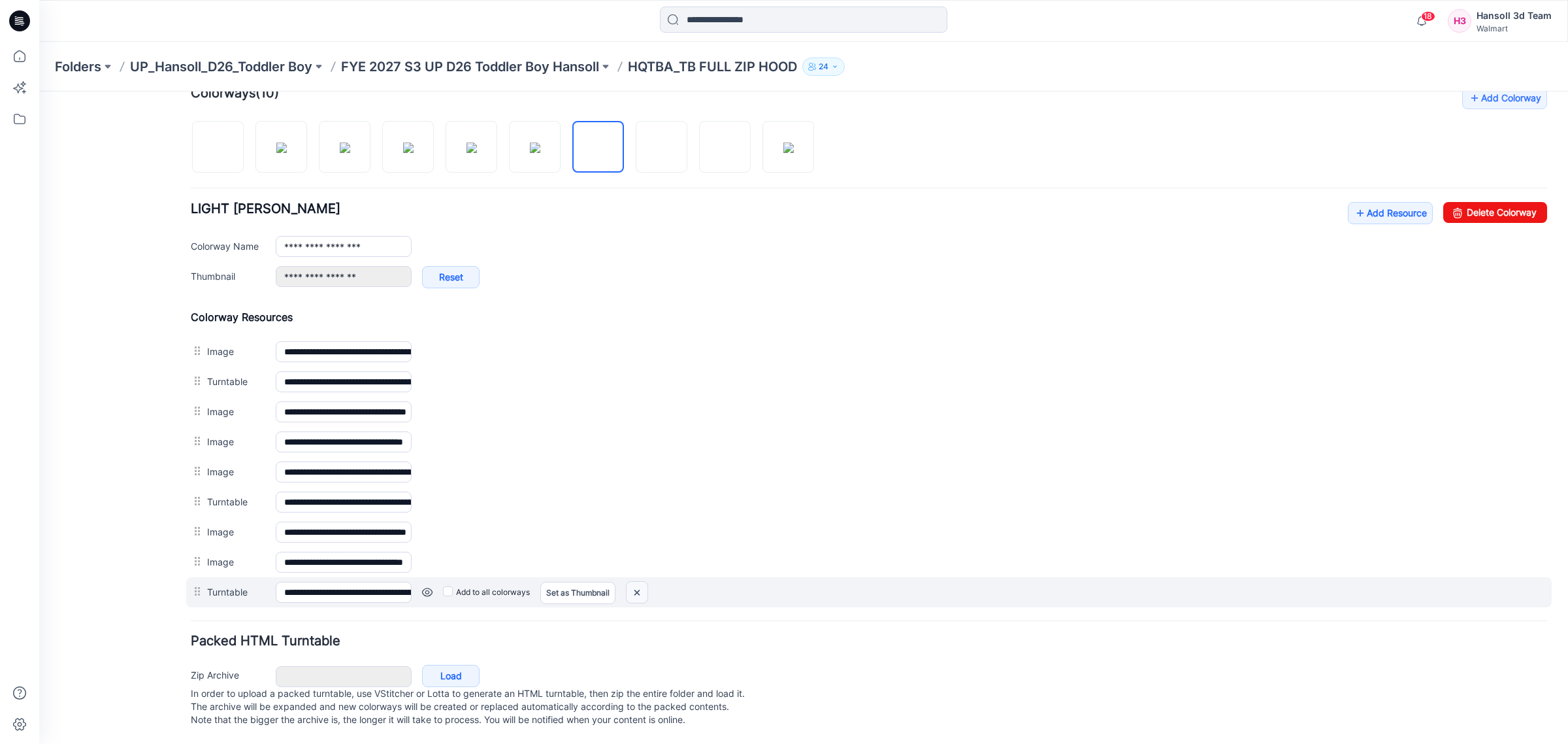
drag, startPoint x: 661, startPoint y: 591, endPoint x: 642, endPoint y: 573, distance: 26.2
click at [642, 582] on img at bounding box center [636, 593] width 21 height 21
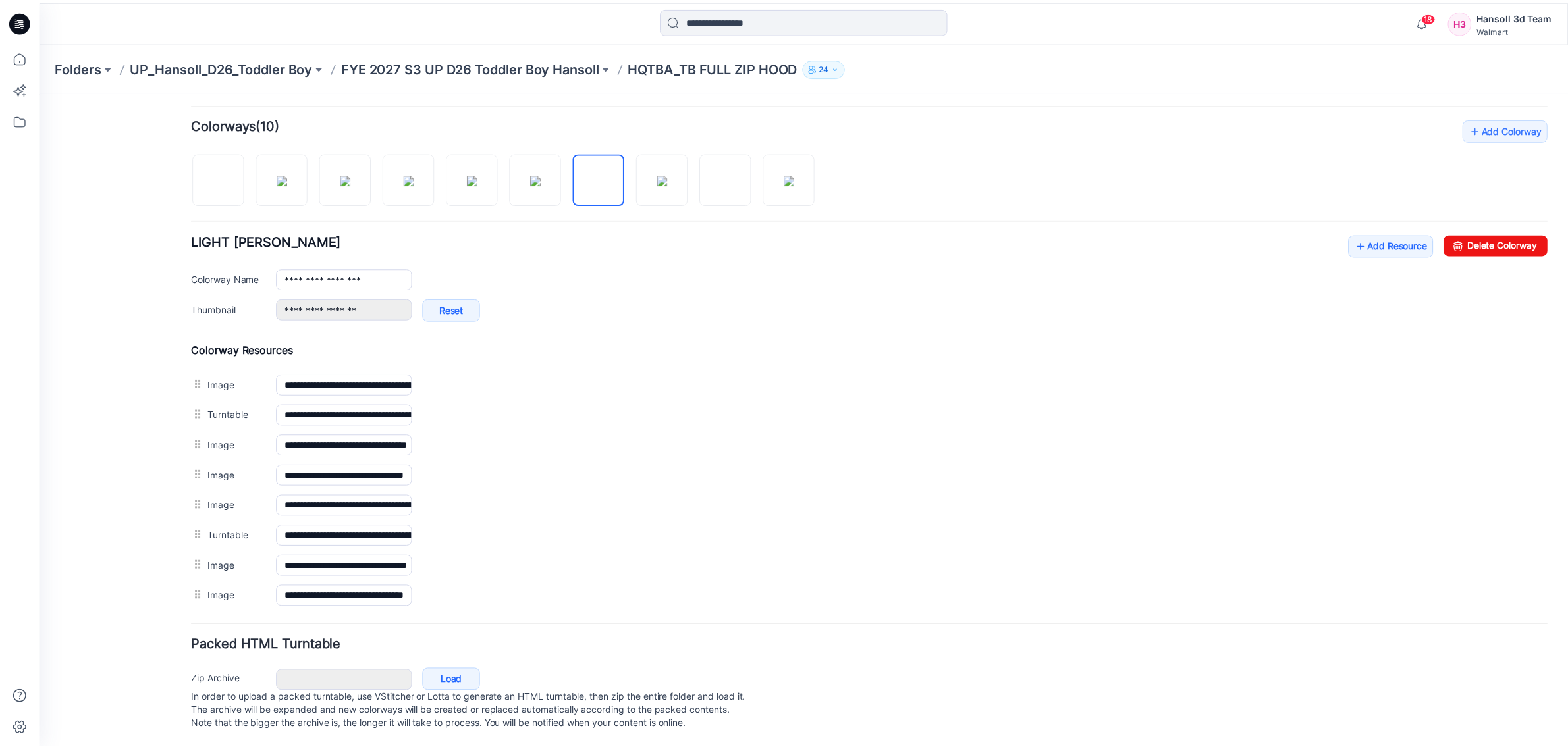
scroll to position [0, 0]
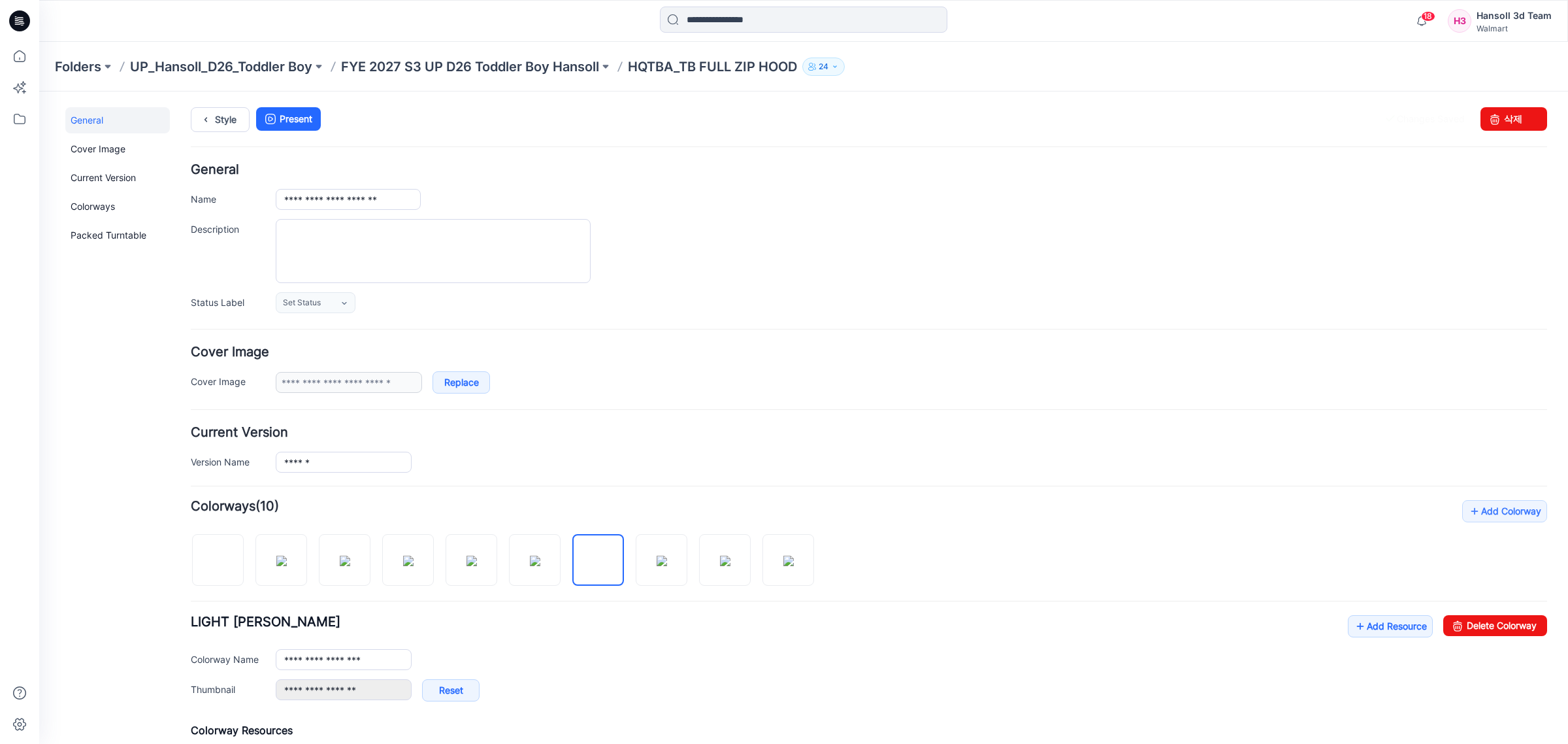
click at [514, 67] on p "FYE 2027 S3 UP D26 Toddler Boy Hansoll" at bounding box center [470, 66] width 258 height 18
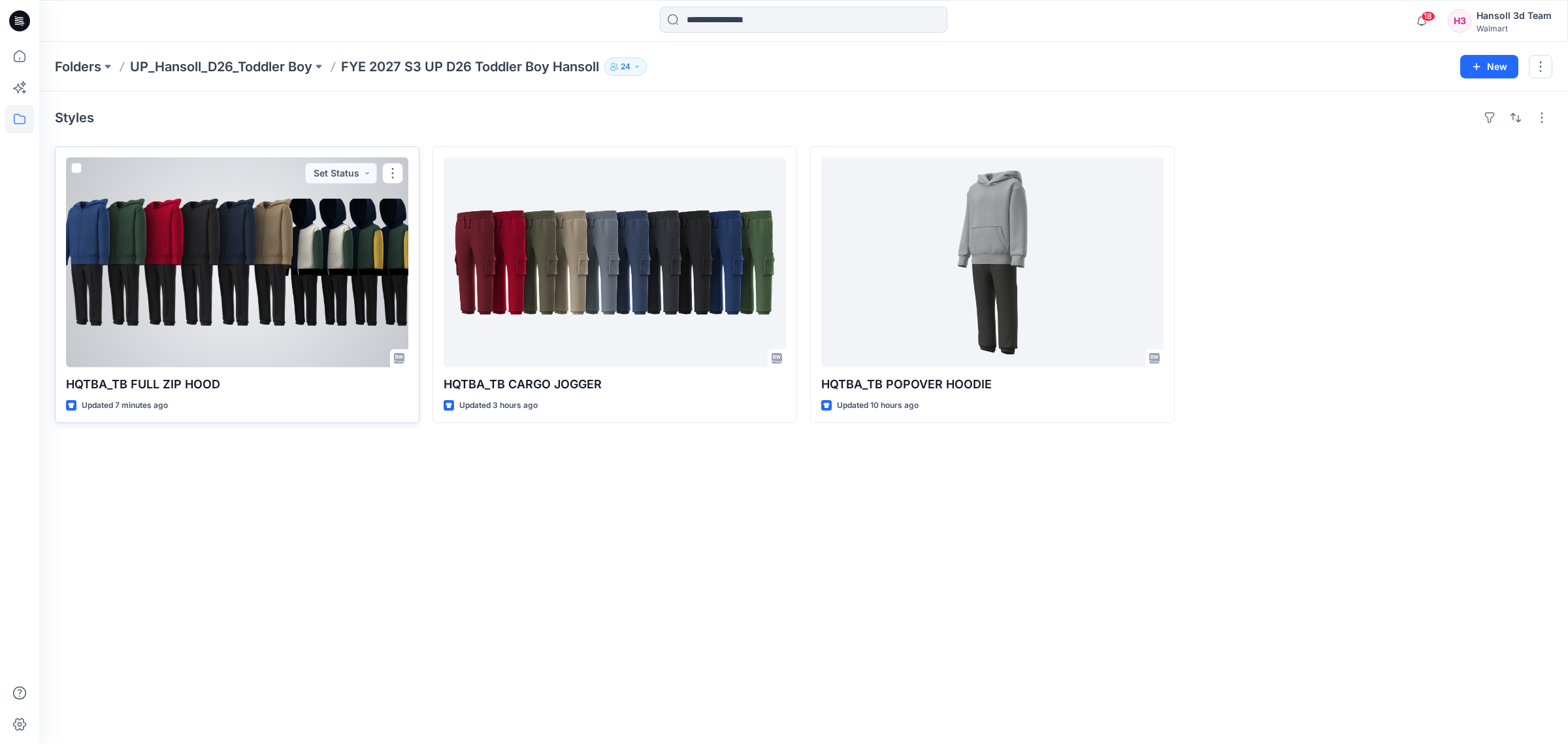
click at [289, 292] on div at bounding box center [237, 262] width 342 height 210
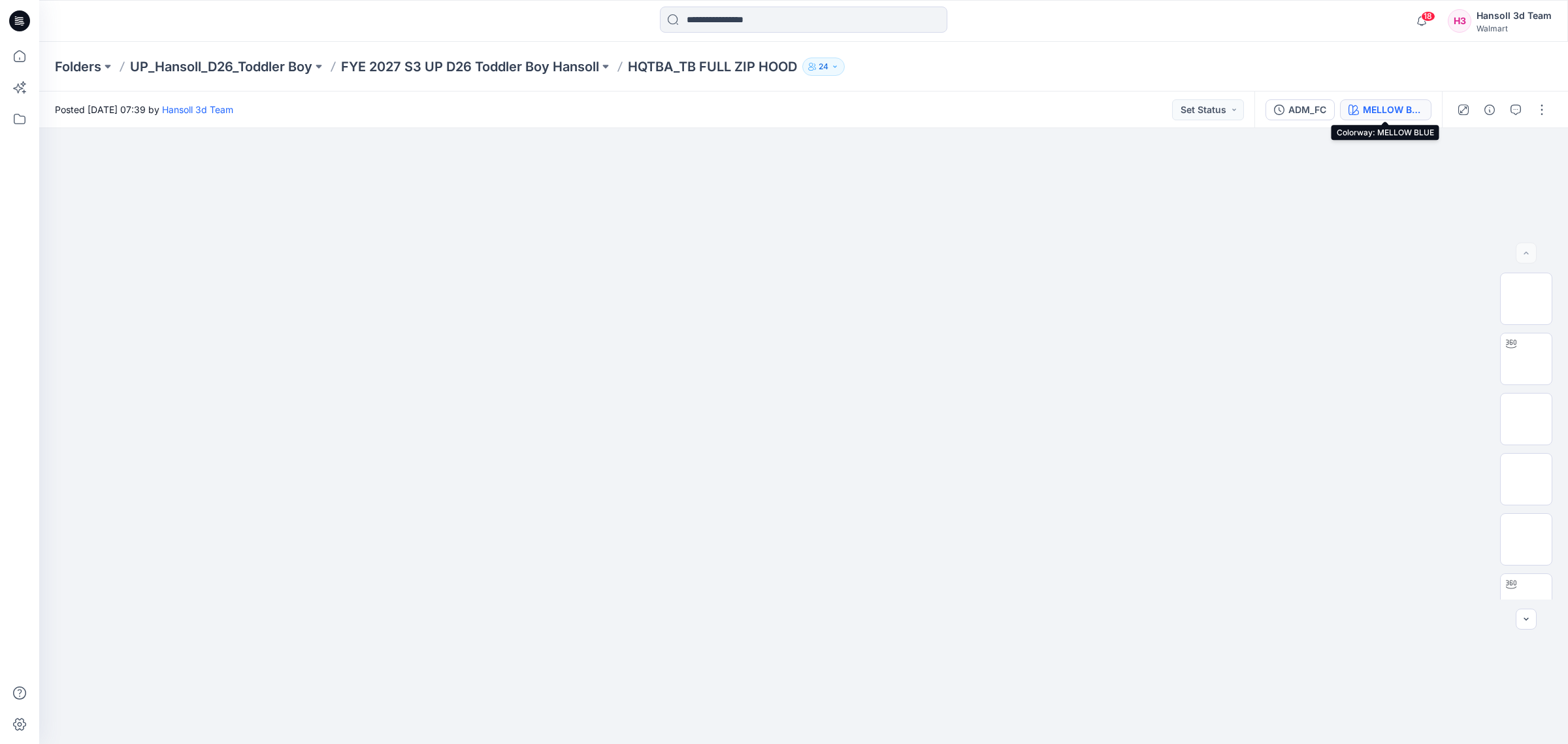
click at [1381, 109] on div "MELLOW BLUE" at bounding box center [1393, 110] width 60 height 15
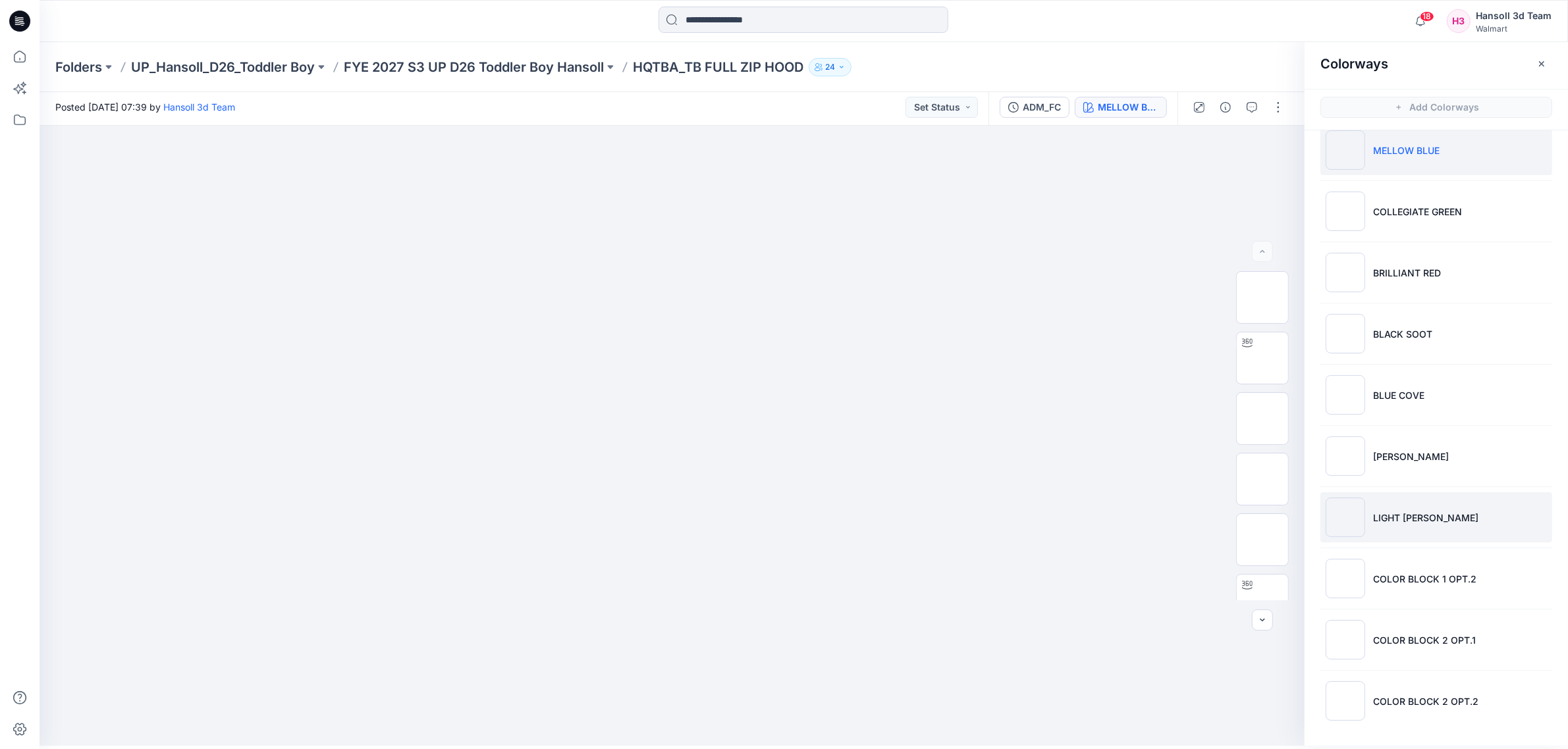
scroll to position [4, 0]
click at [1391, 502] on li "LIGHT GREY HEATHER" at bounding box center [1436, 517] width 232 height 50
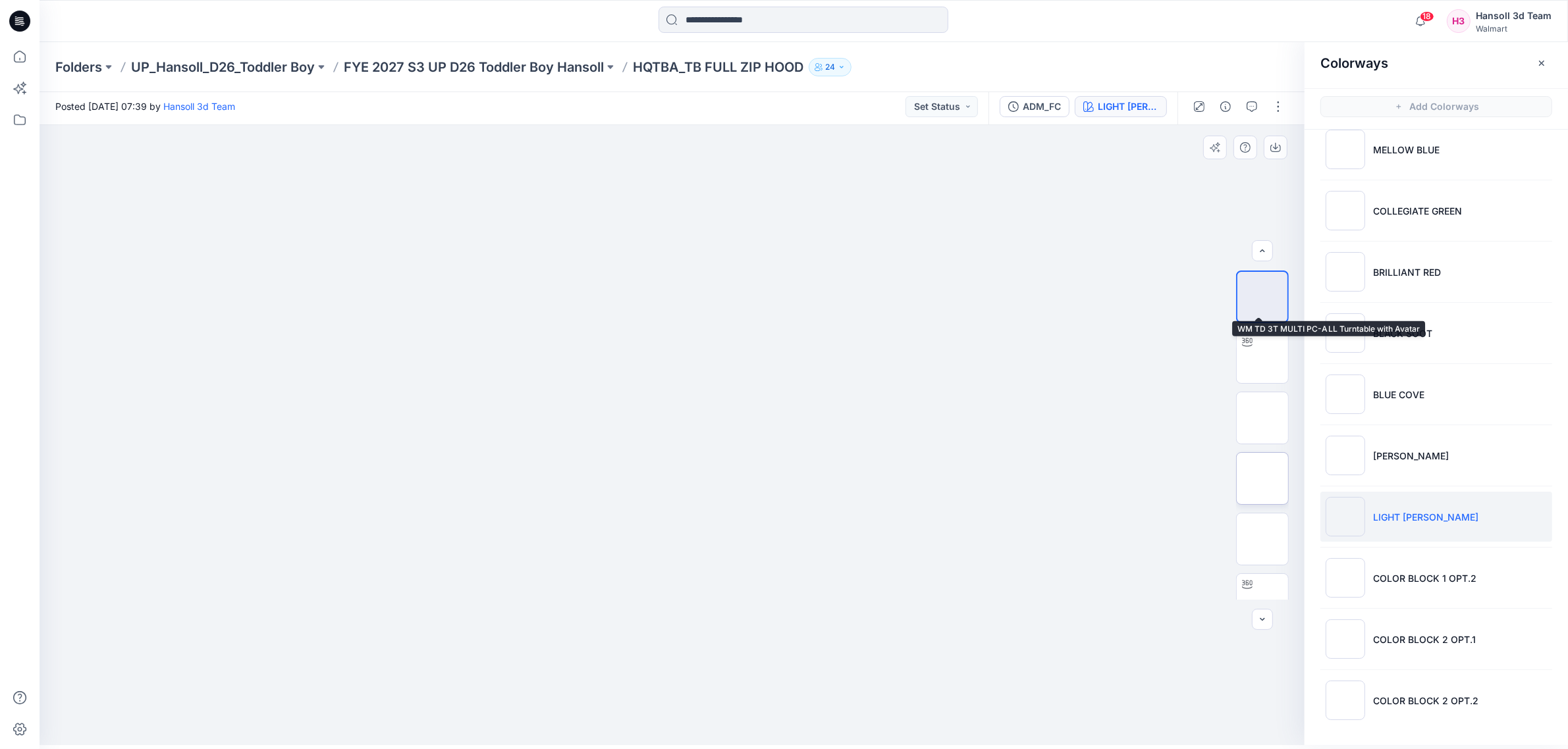
scroll to position [208, 0]
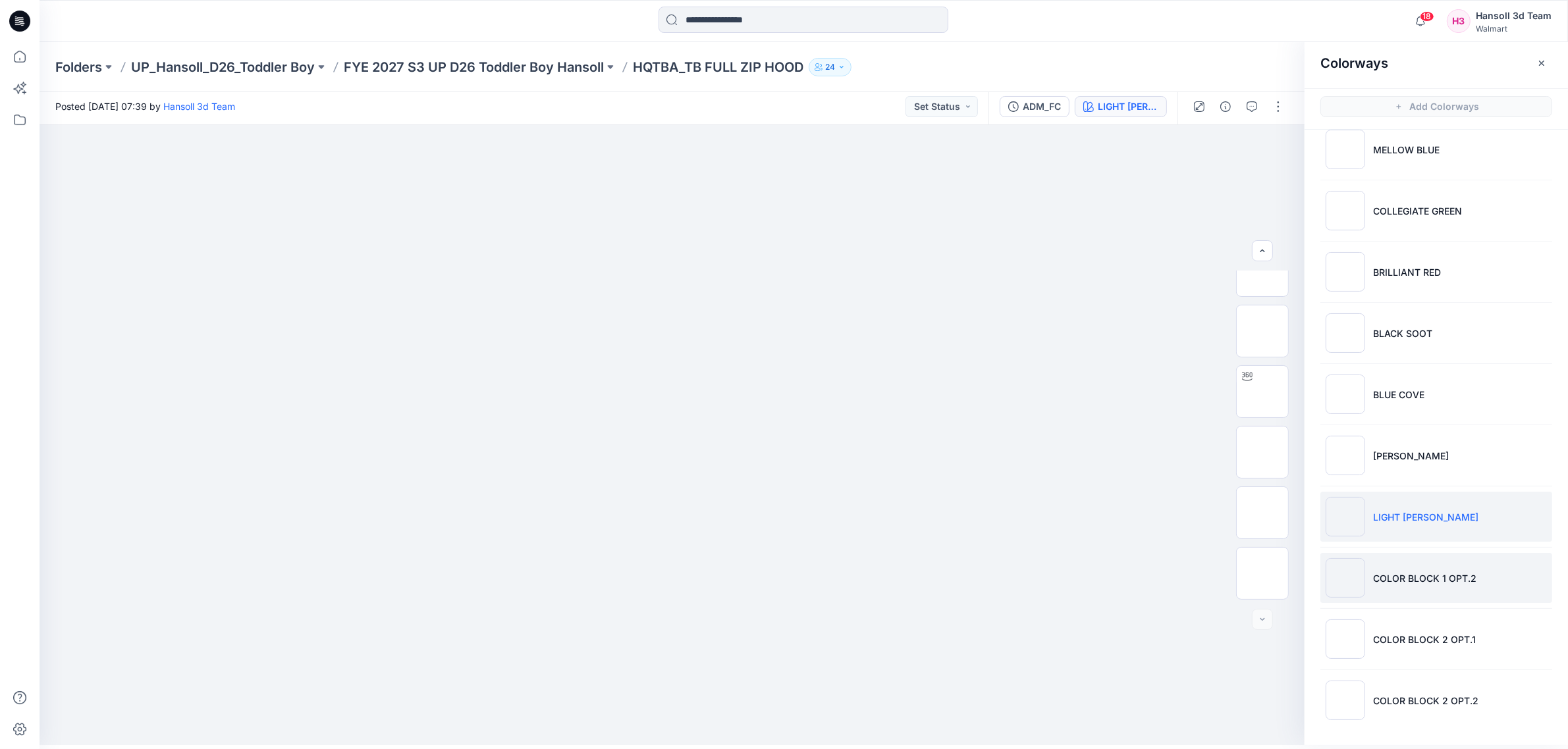
click at [1404, 566] on li "COLOR BLOCK 1 OPT.2" at bounding box center [1436, 578] width 232 height 50
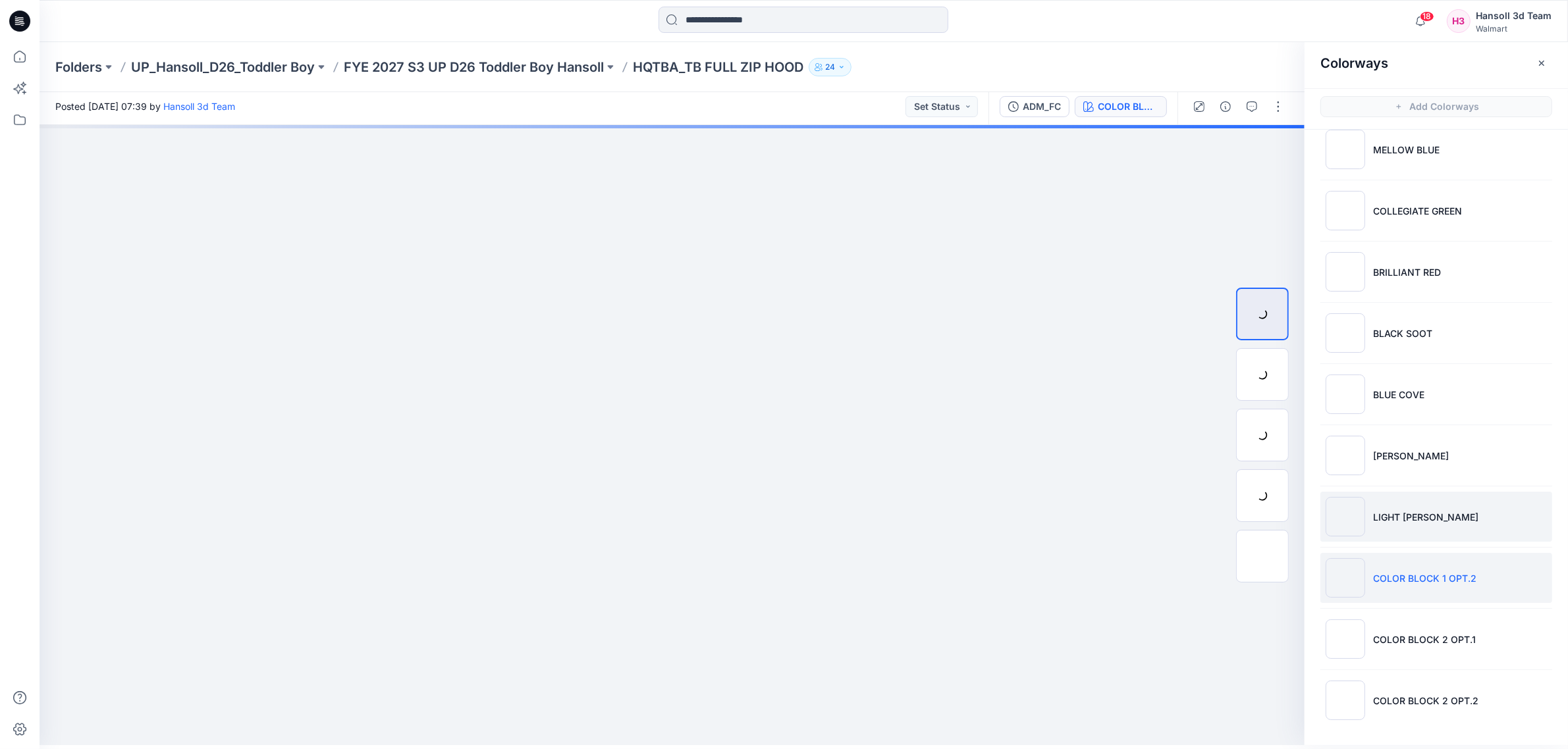
scroll to position [0, 0]
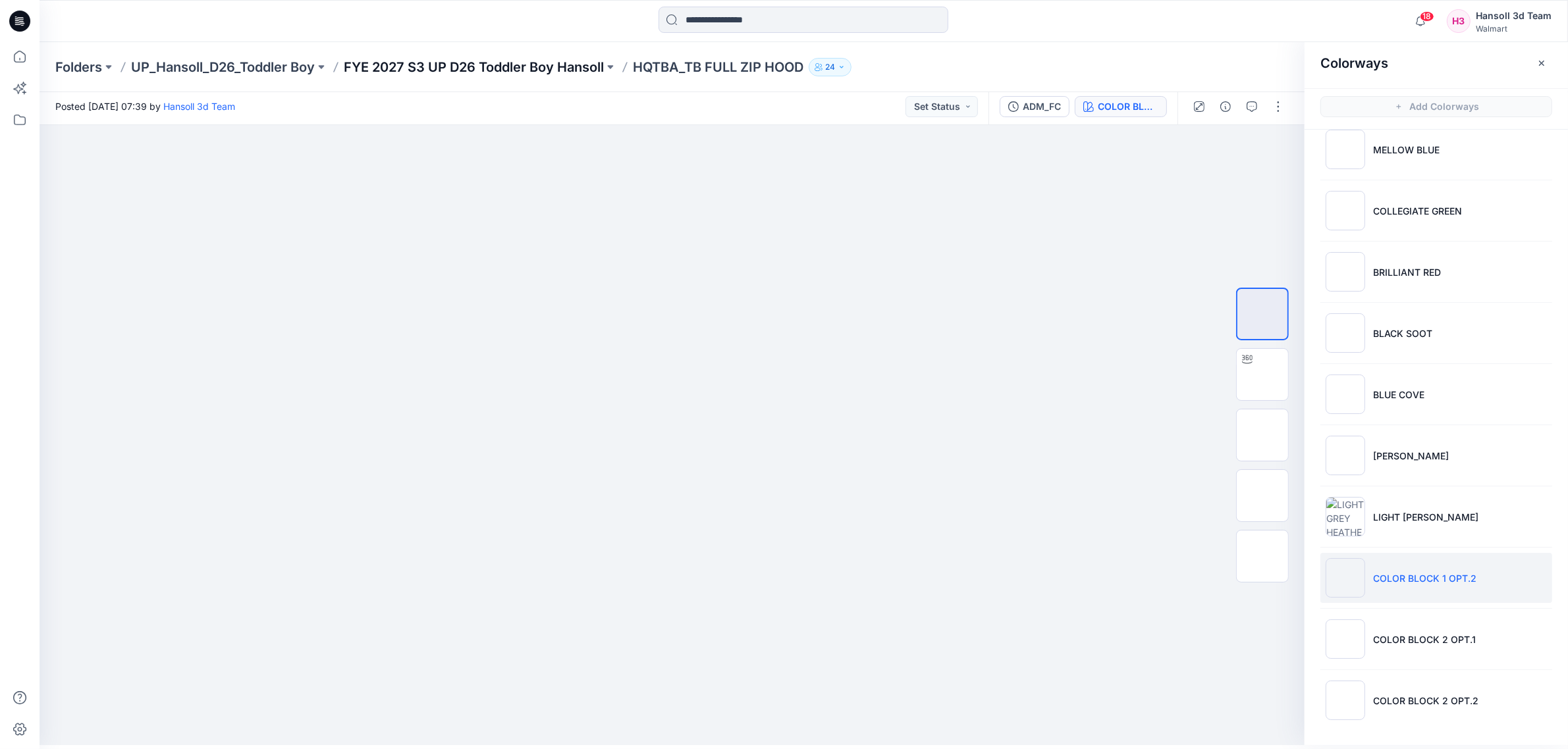
click at [449, 58] on p "FYE 2027 S3 UP D26 Toddler Boy Hansoll" at bounding box center [473, 67] width 260 height 18
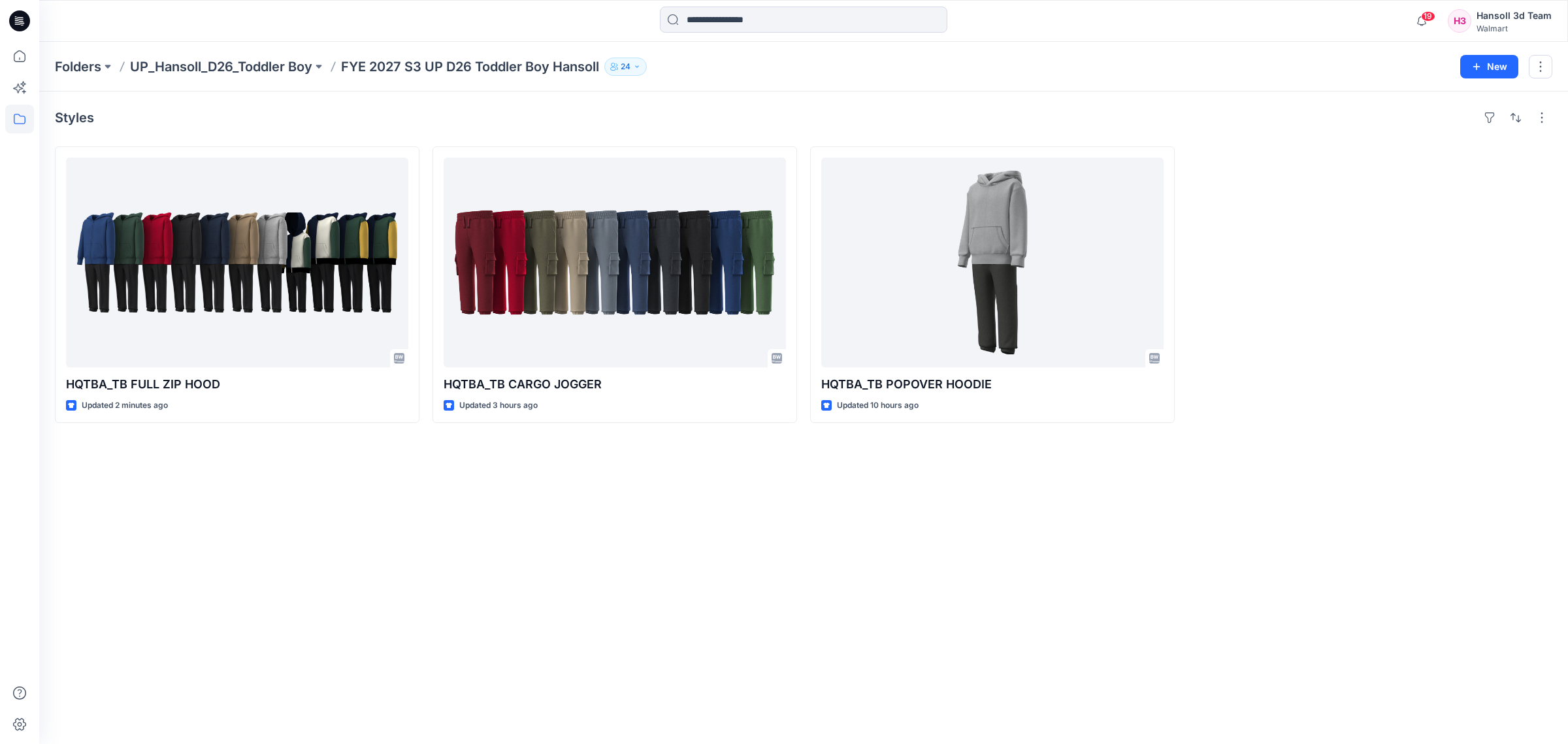
click at [333, 581] on div "Styles HQTBA_TB FULL ZIP HOOD Updated 2 minutes ago Set Status HQTBA_TB CARGO J…" at bounding box center [804, 418] width 1529 height 653
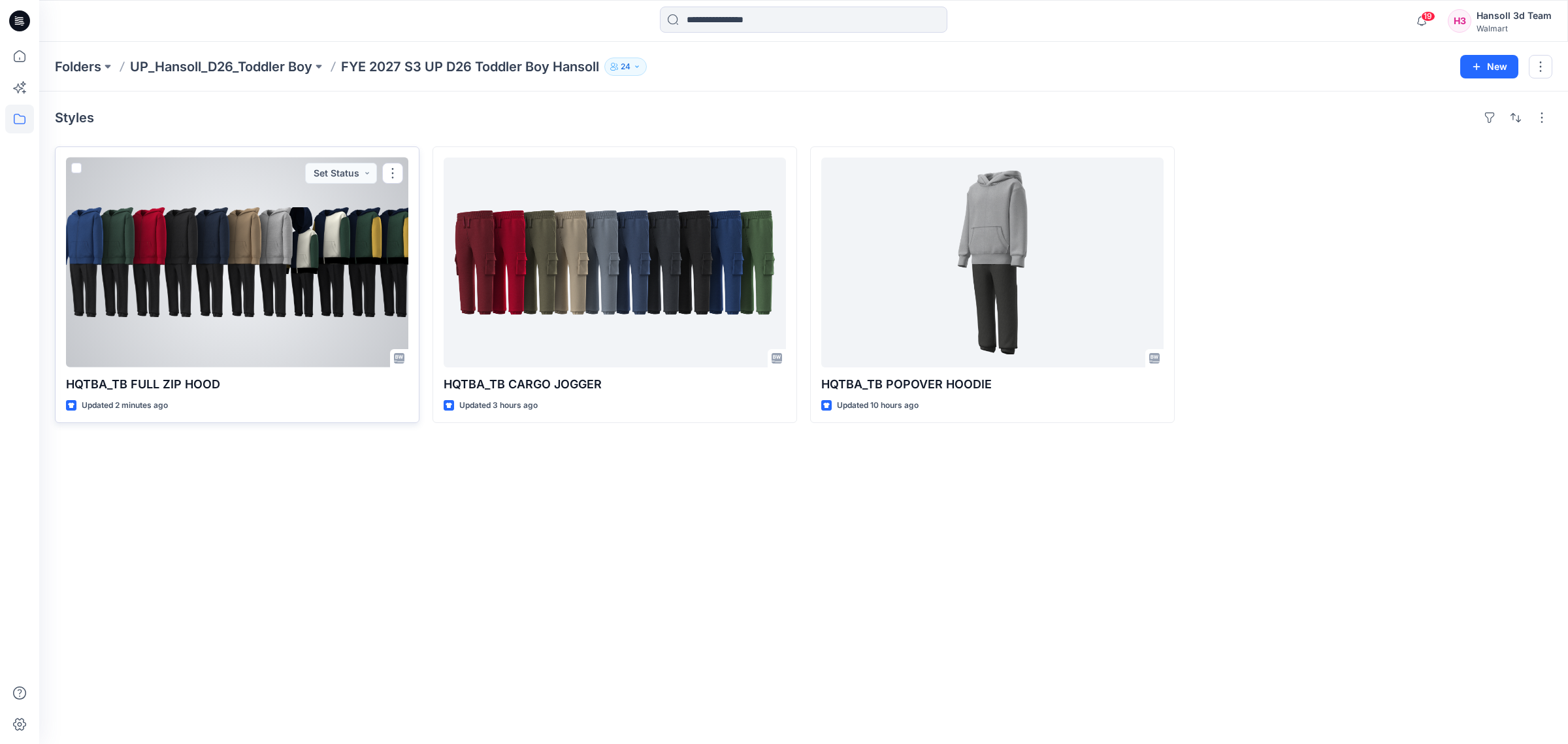
click at [400, 173] on button "button" at bounding box center [392, 173] width 21 height 21
click at [413, 208] on p "Edit" at bounding box center [416, 204] width 16 height 14
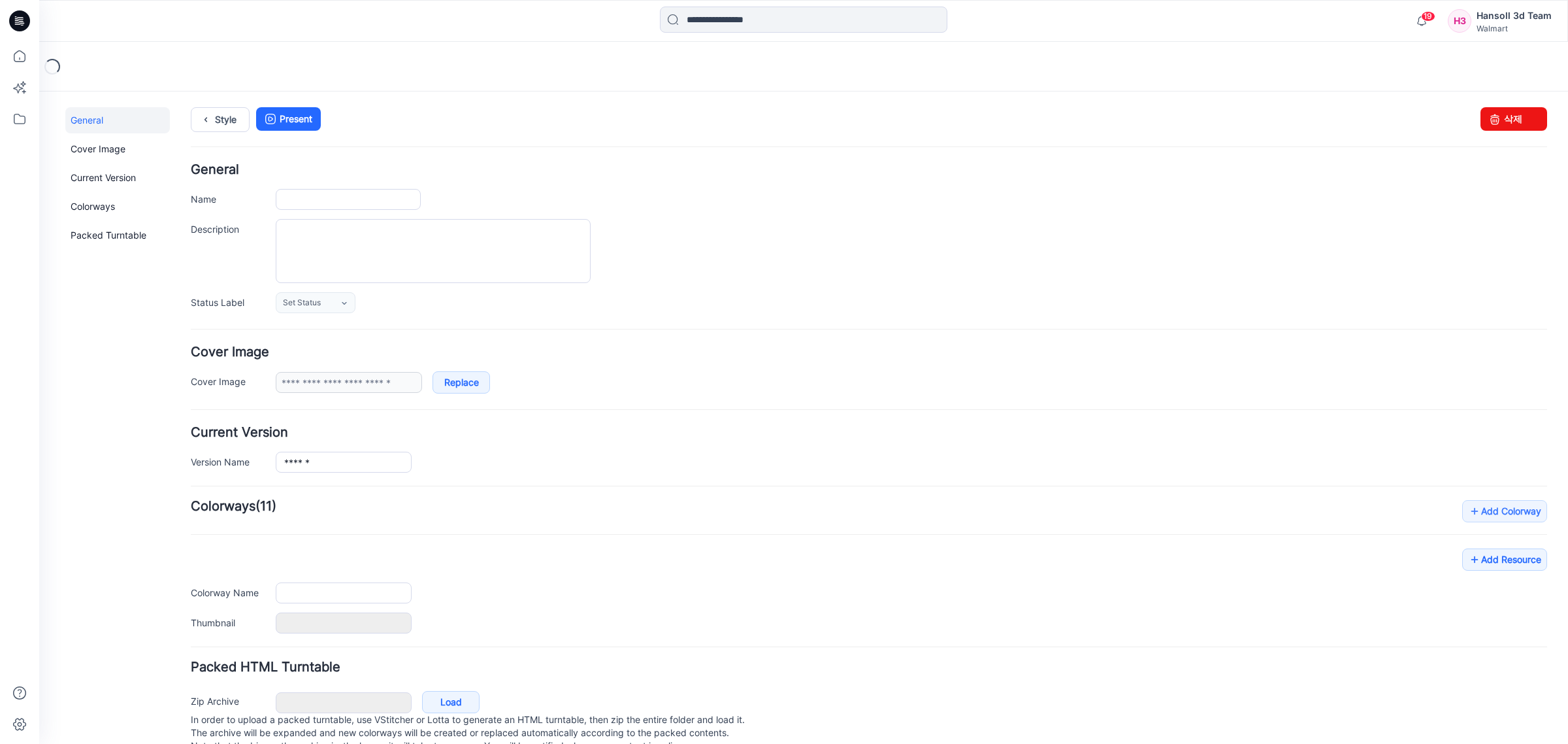
type input "**********"
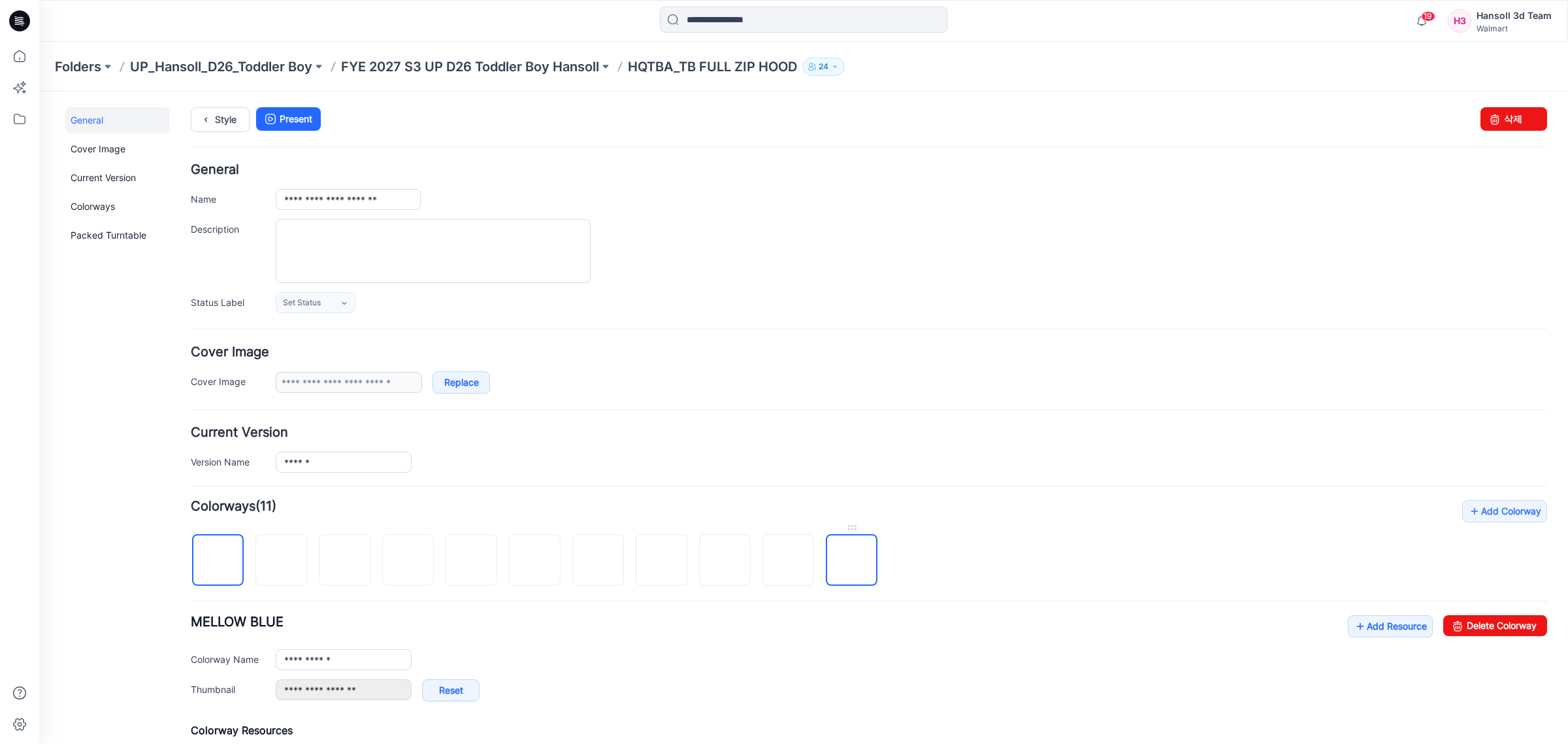
click at [852, 561] on img at bounding box center [852, 561] width 0 height 0
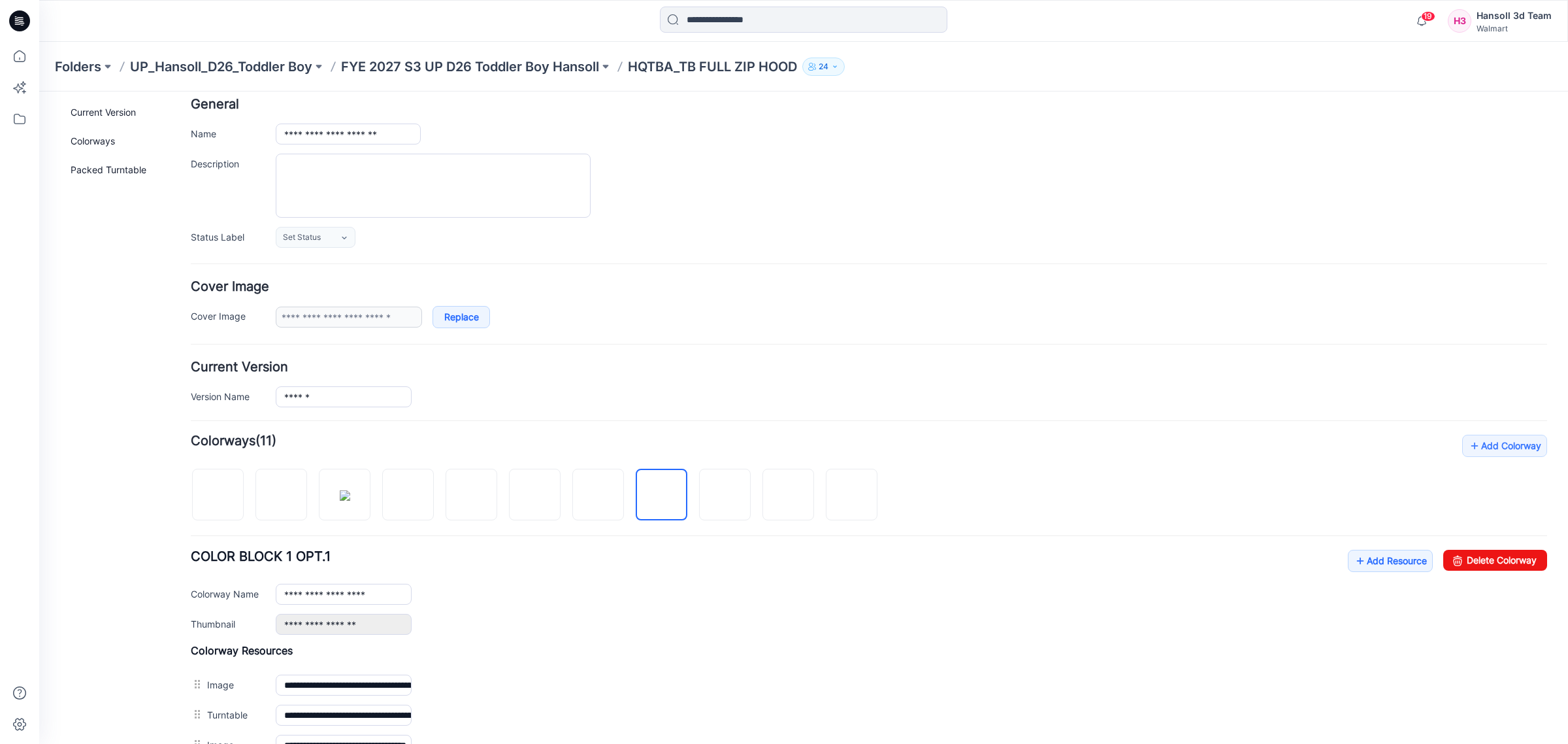
scroll to position [245, 0]
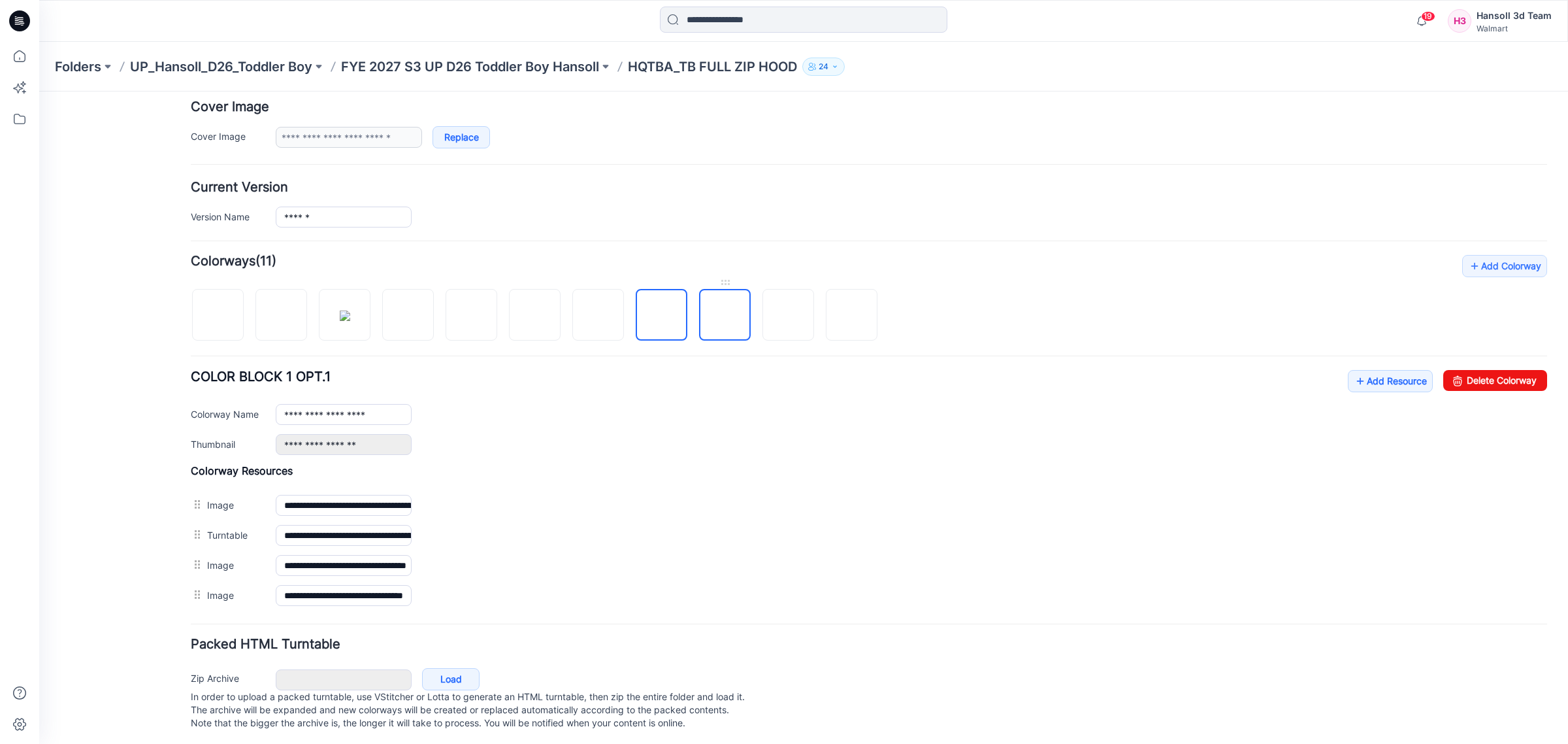
click at [725, 316] on img at bounding box center [725, 316] width 0 height 0
type input "**********"
click at [687, 314] on div at bounding box center [661, 308] width 51 height 65
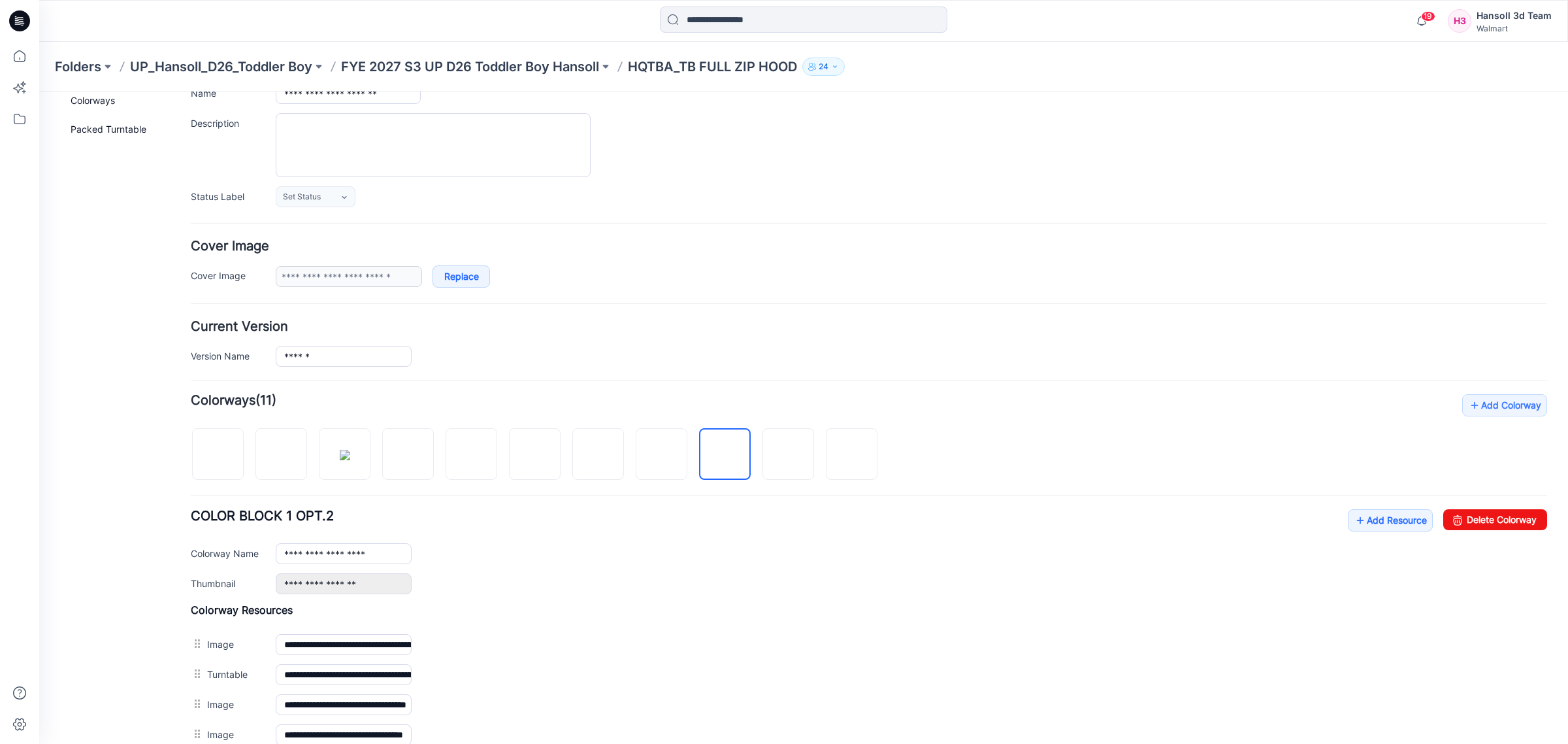
scroll to position [0, 0]
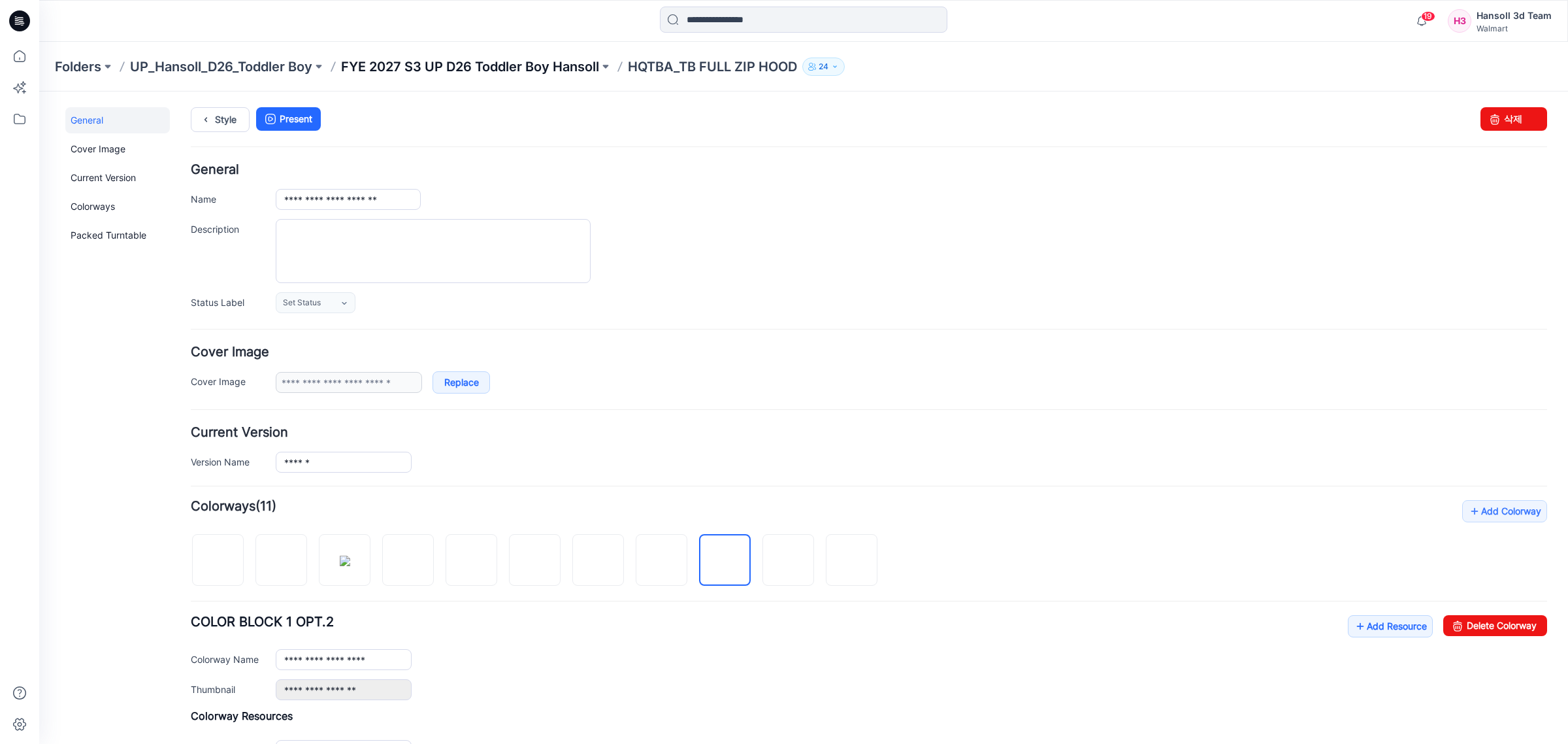
click at [428, 75] on div "Folders UP_Hansoll_D26_Toddler Boy FYE 2027 S3 UP D26 Toddler Boy Hansoll HQTBA…" at bounding box center [804, 67] width 1529 height 49
click at [456, 71] on p "FYE 2027 S3 UP D26 Toddler Boy Hansoll" at bounding box center [470, 66] width 258 height 18
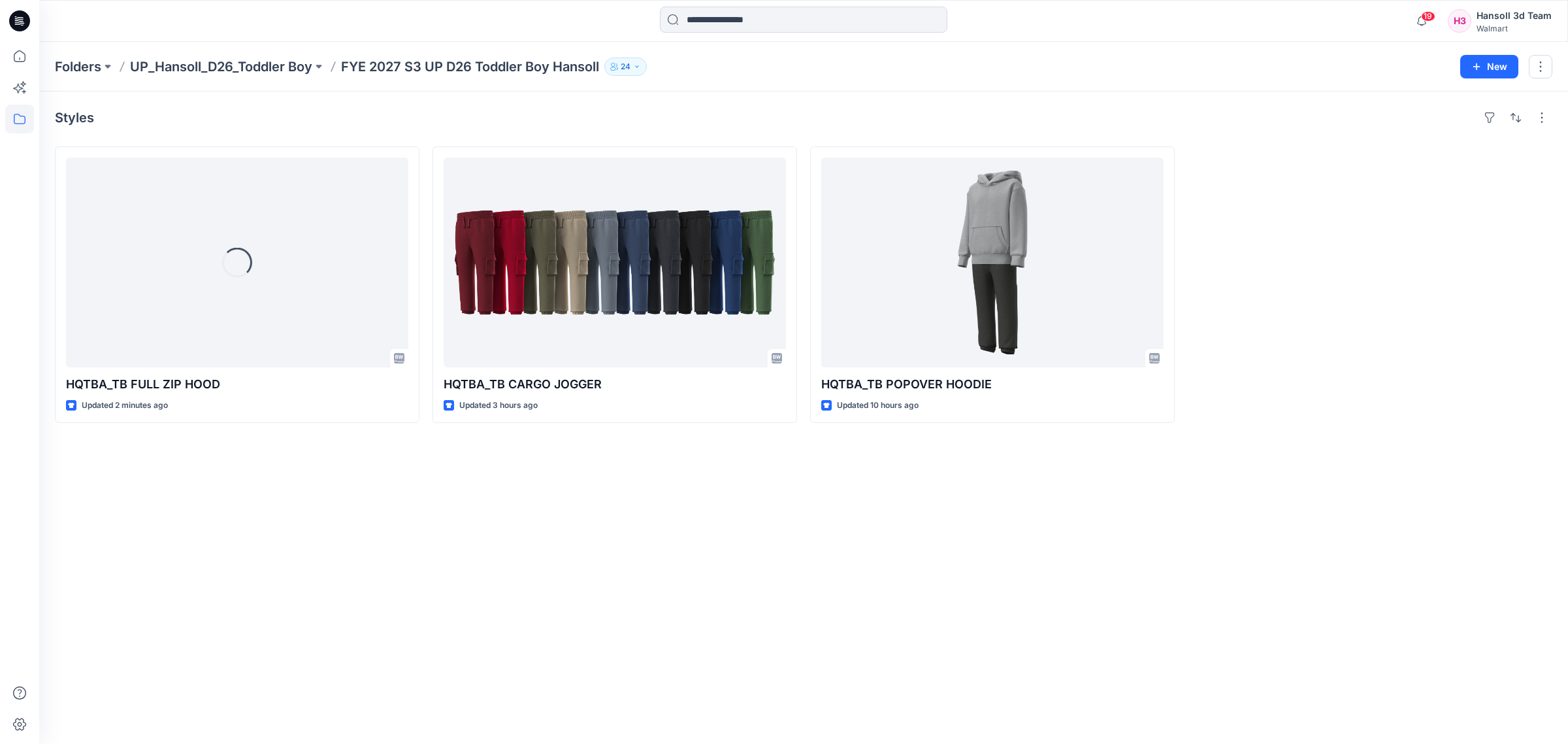
click at [822, 613] on div "Styles Loading... HQTBA_TB FULL ZIP HOOD Updated 2 minutes ago HQTBA_TB CARGO J…" at bounding box center [804, 418] width 1529 height 653
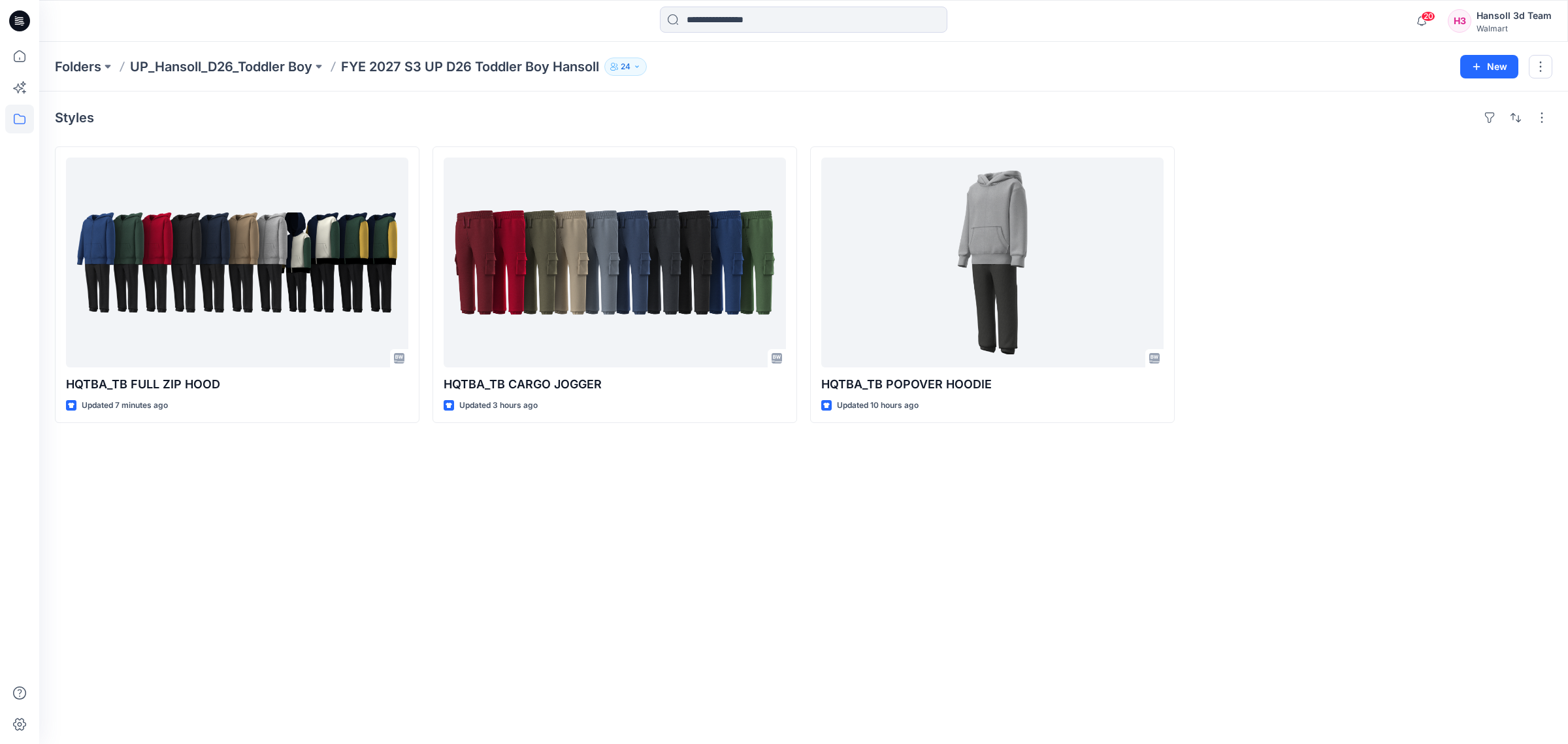
drag, startPoint x: 1449, startPoint y: 569, endPoint x: 1451, endPoint y: 577, distance: 8.2
click at [1449, 569] on div "Styles HQTBA_TB FULL ZIP HOOD Updated 7 minutes ago HQTBA_TB CARGO JOGGER Updat…" at bounding box center [804, 418] width 1529 height 653
drag, startPoint x: 1241, startPoint y: 583, endPoint x: 1230, endPoint y: 577, distance: 12.5
click at [1241, 583] on div "Styles HQTBA_TB FULL ZIP HOOD Updated 4 minutes ago HQTBA_TB CARGO JOGGER Updat…" at bounding box center [804, 418] width 1529 height 653
